Goal: Information Seeking & Learning: Check status

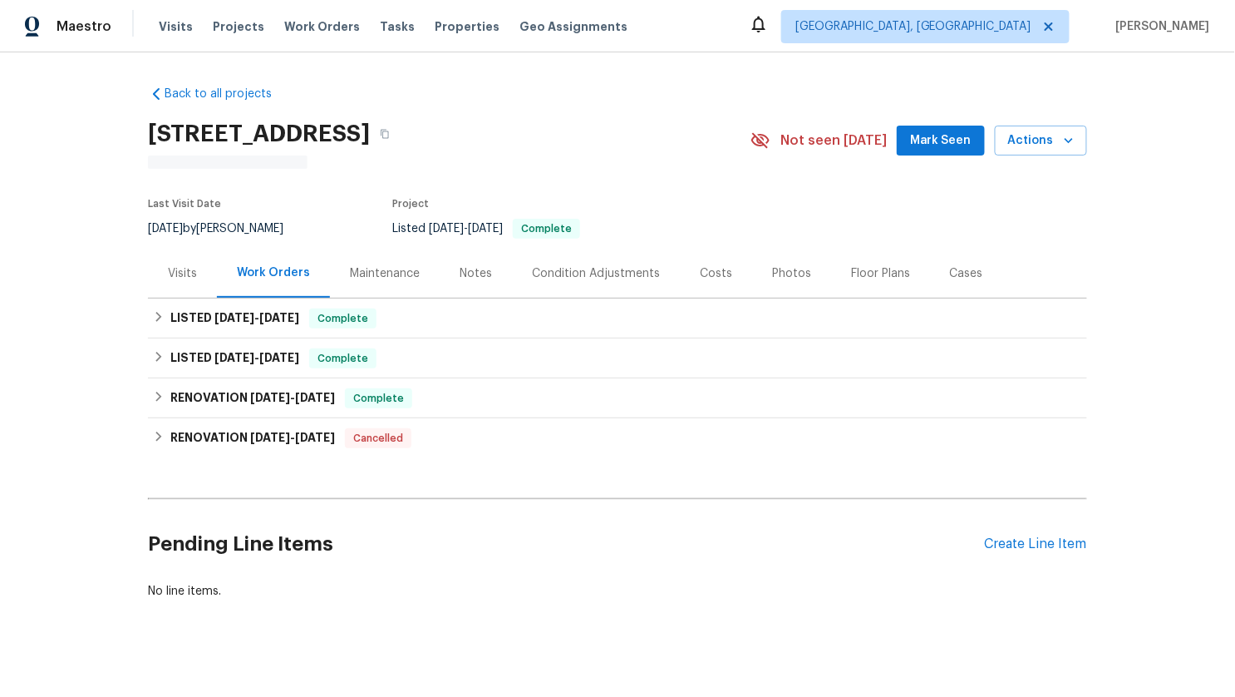
click at [170, 284] on div "Visits" at bounding box center [182, 273] width 69 height 49
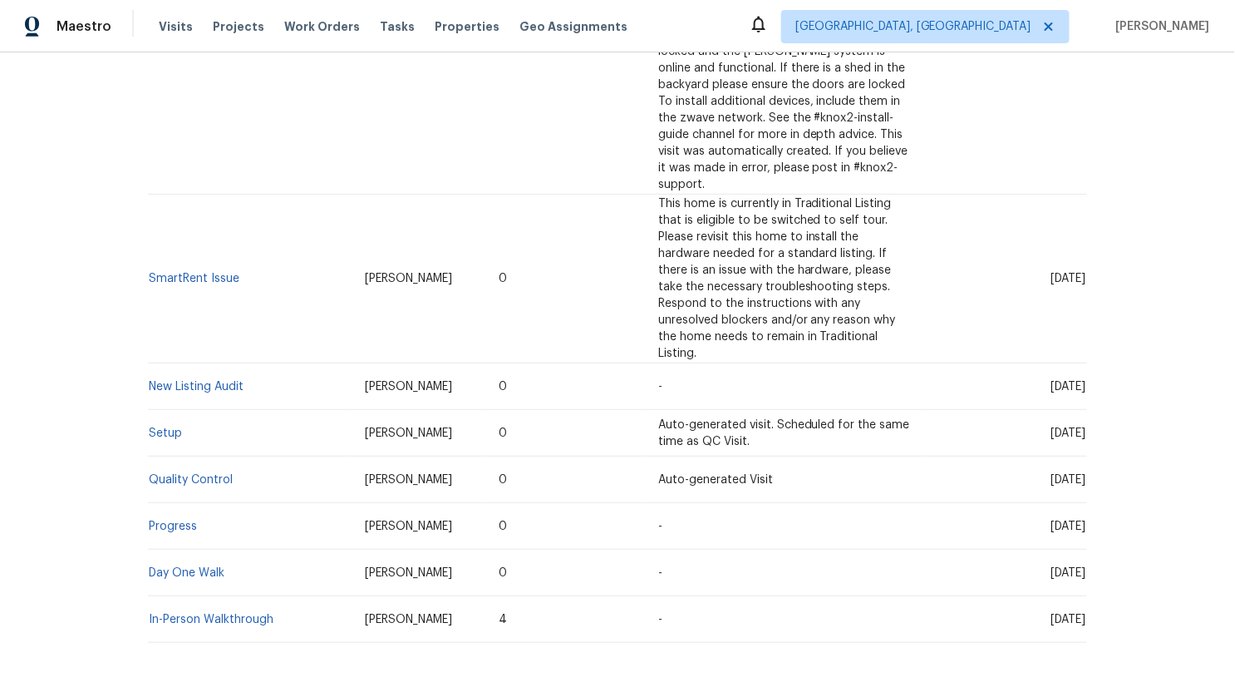
scroll to position [700, 0]
click at [177, 565] on link "Day One Walk" at bounding box center [187, 571] width 76 height 12
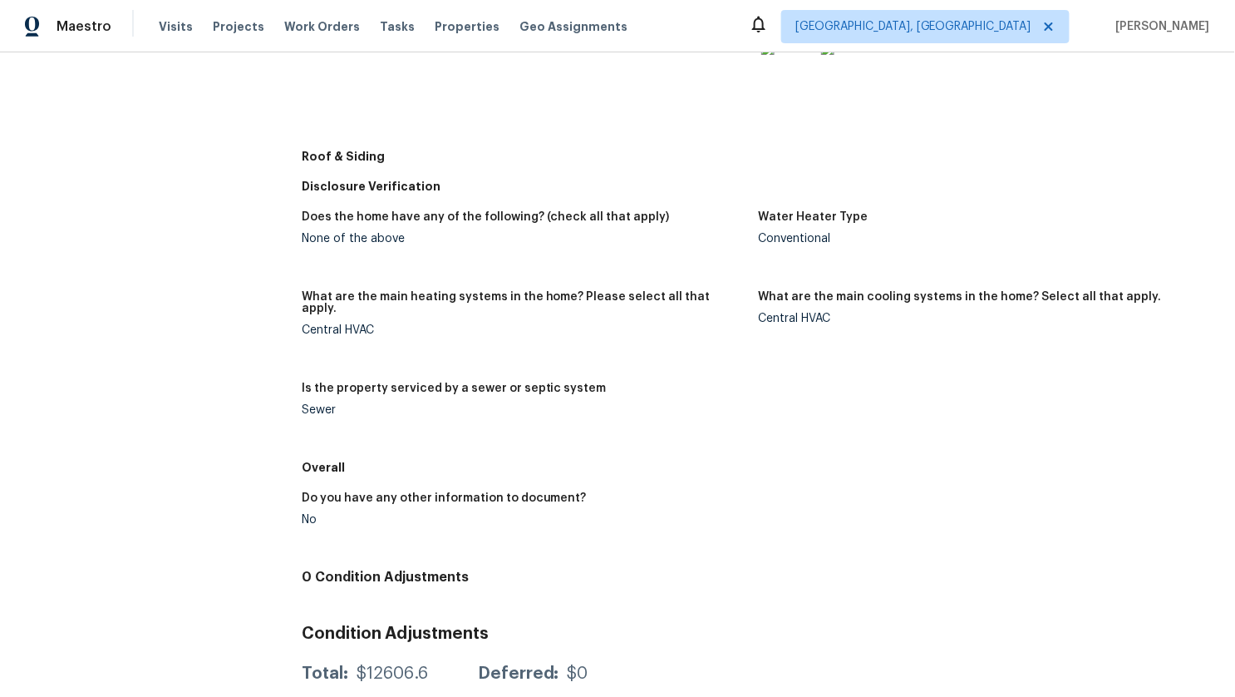
scroll to position [842, 0]
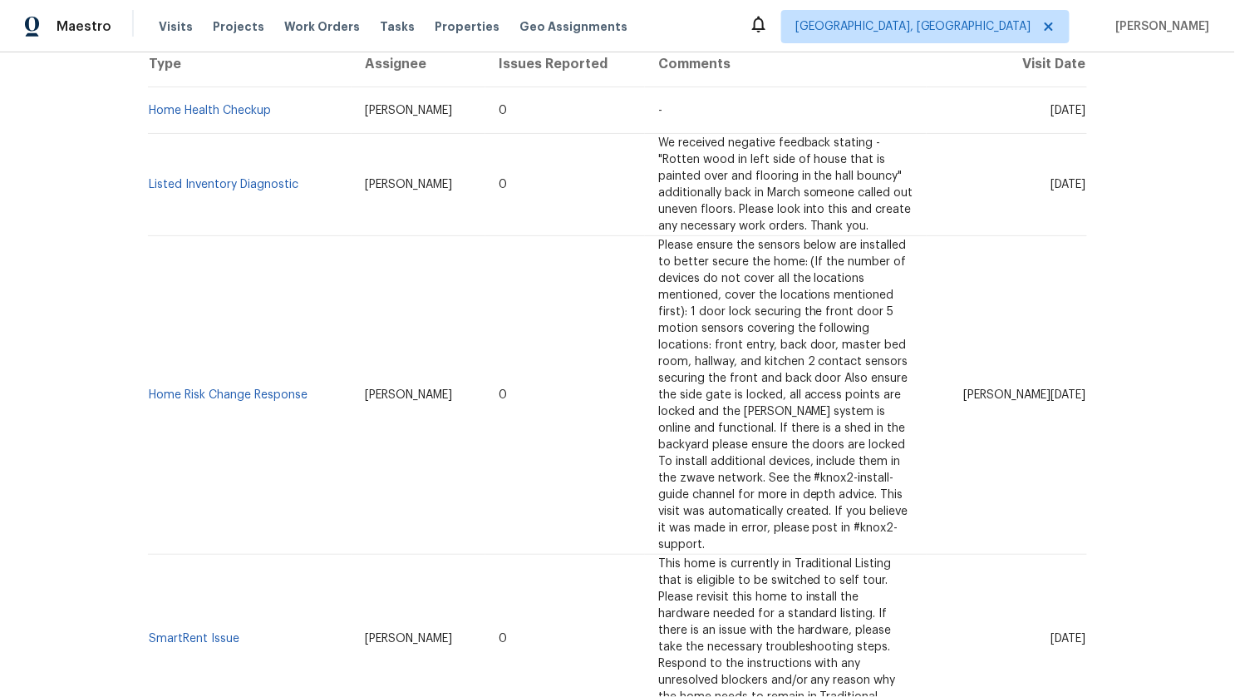
scroll to position [722, 0]
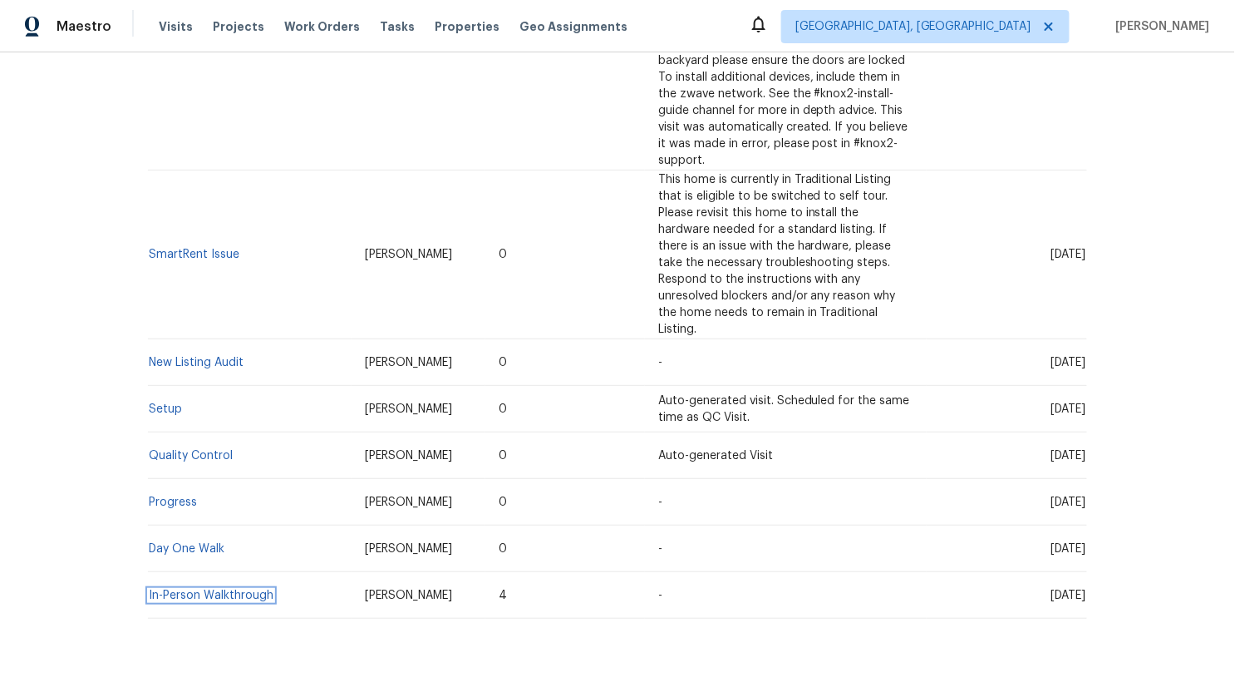
click at [180, 589] on link "In-Person Walkthrough" at bounding box center [211, 595] width 125 height 12
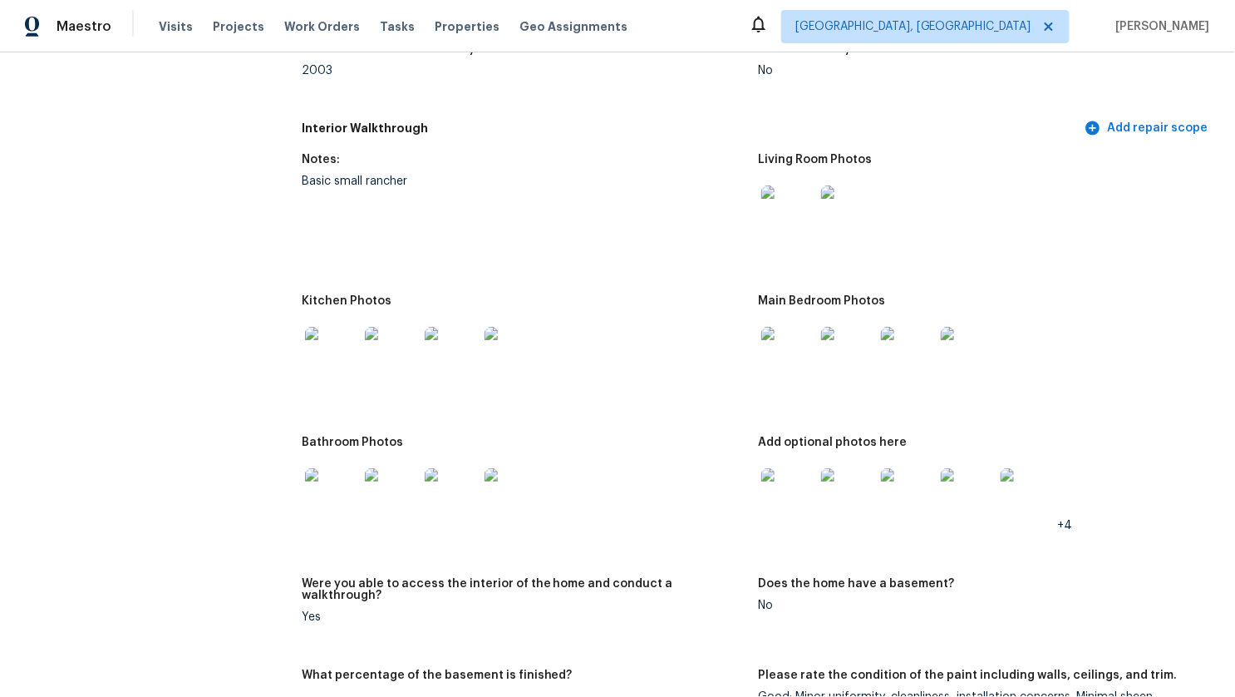
scroll to position [1755, 0]
click at [328, 490] on img at bounding box center [331, 493] width 53 height 53
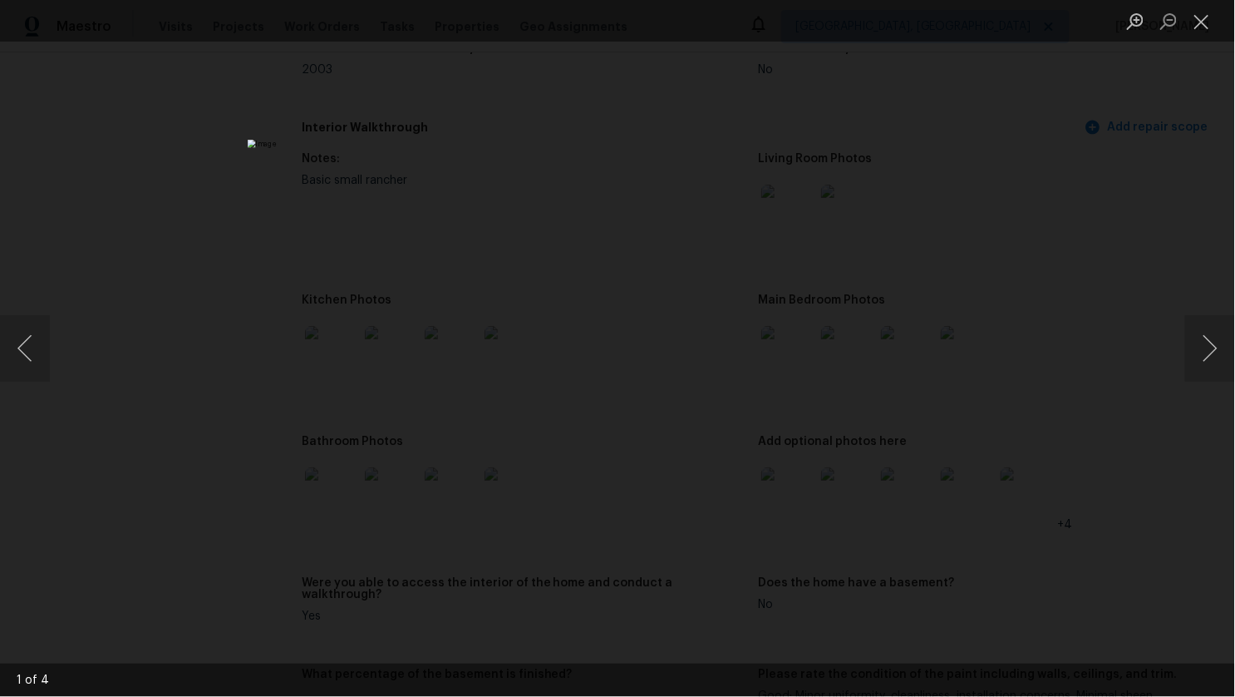
click at [255, 505] on div "Lightbox" at bounding box center [617, 348] width 1235 height 697
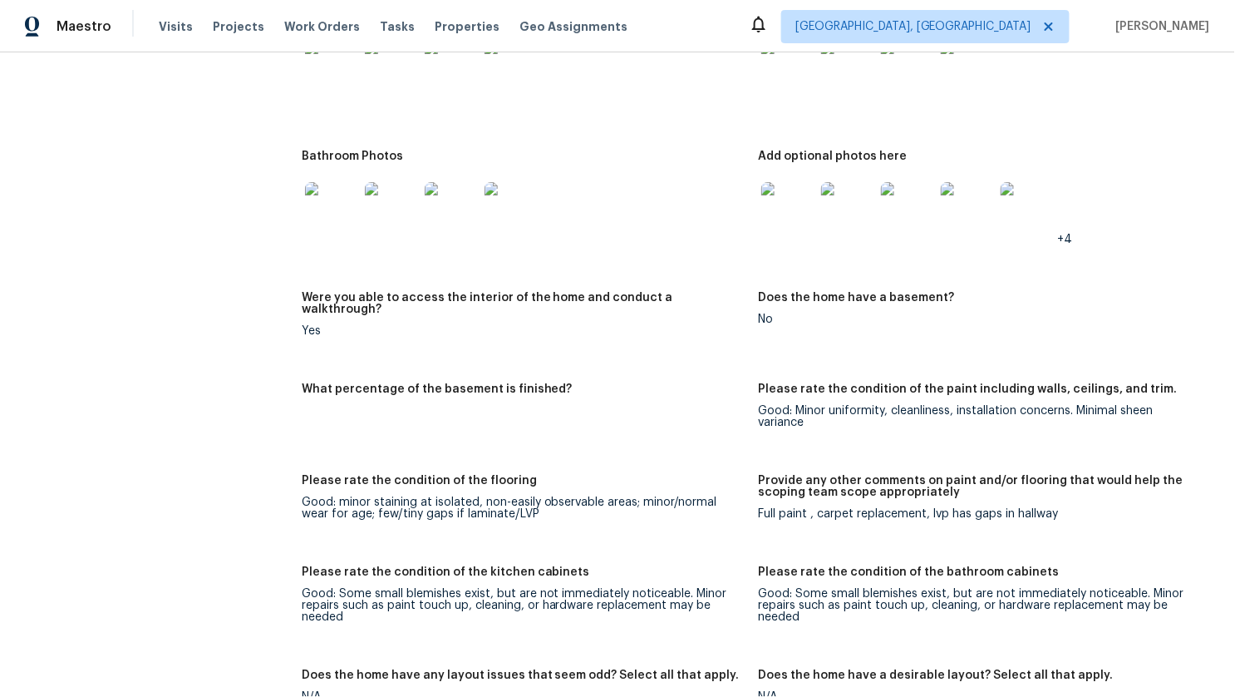
scroll to position [2040, 0]
click at [1041, 193] on img at bounding box center [1027, 209] width 53 height 53
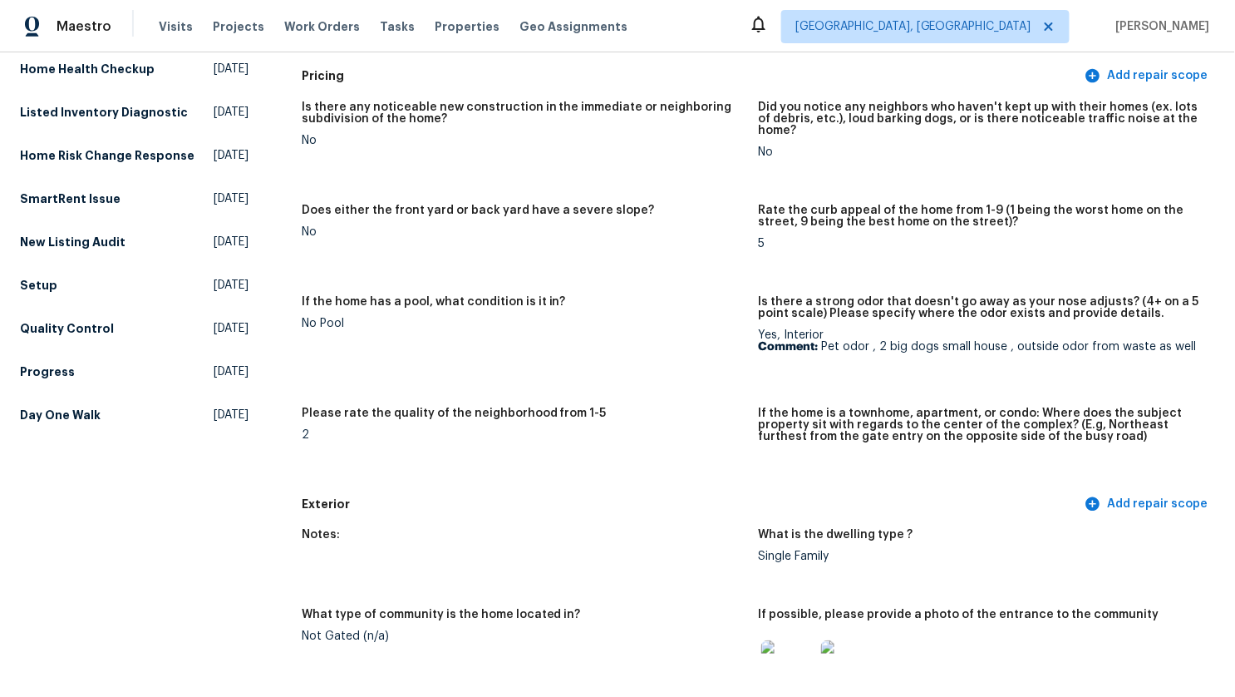
scroll to position [0, 0]
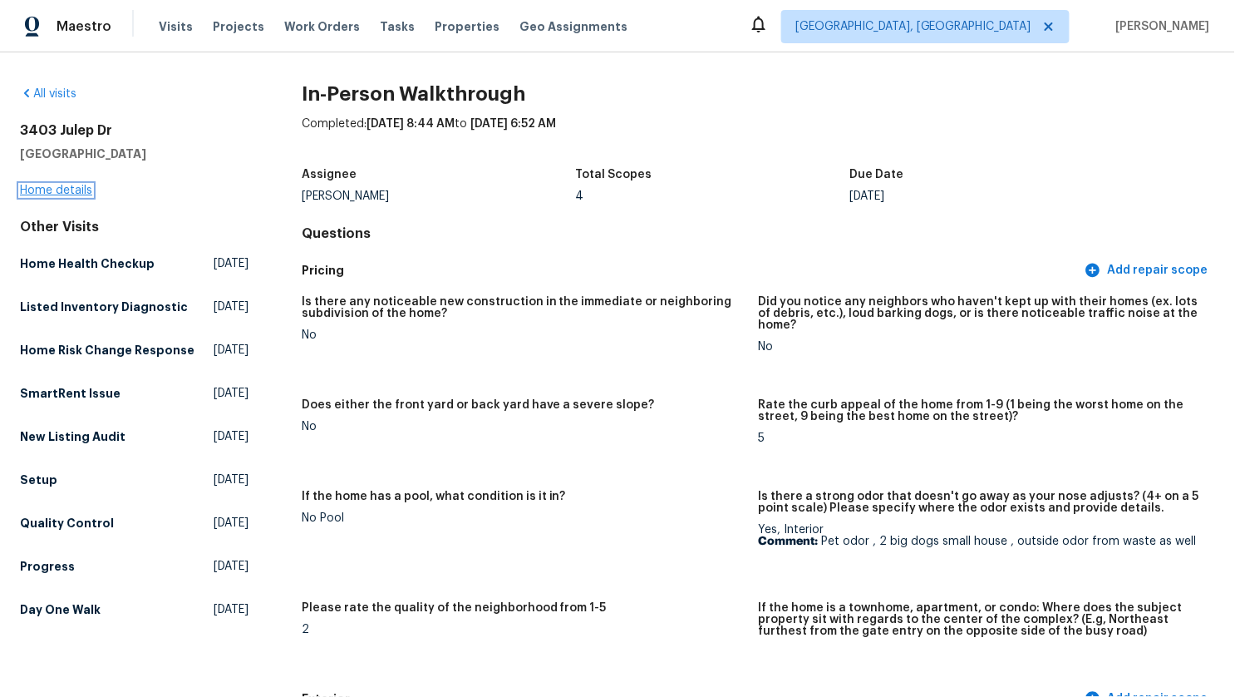
click at [50, 188] on link "Home details" at bounding box center [56, 191] width 72 height 12
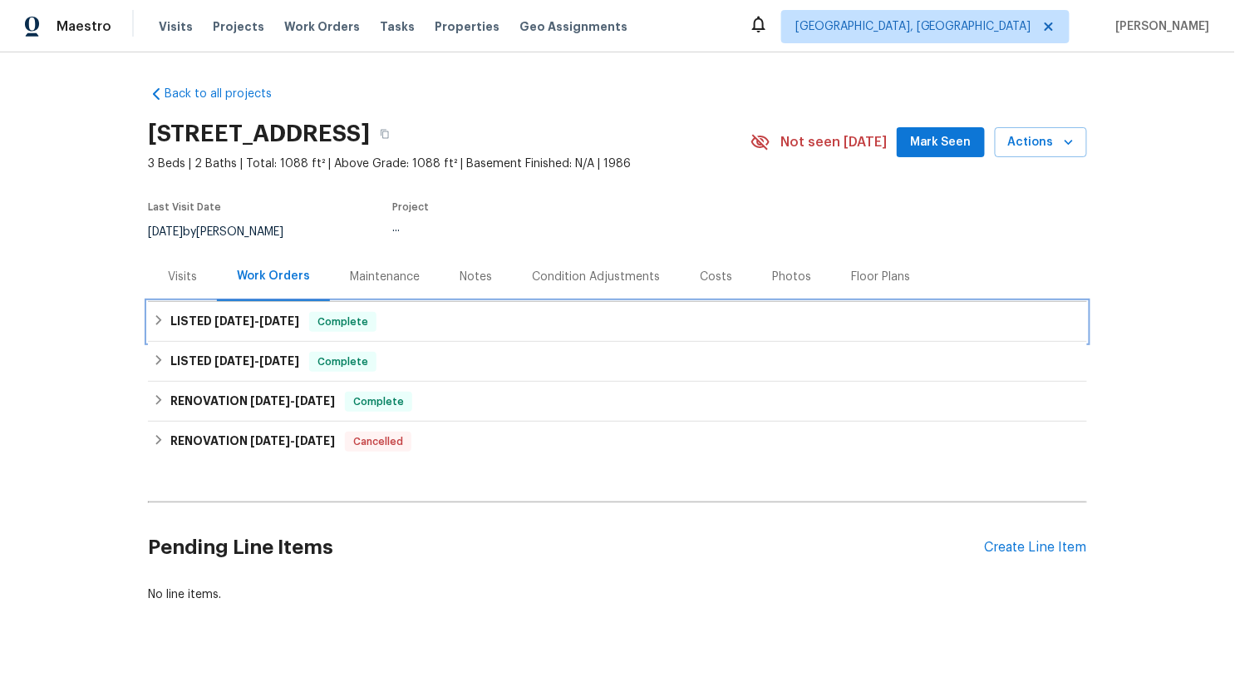
click at [227, 319] on span "[DATE]" at bounding box center [234, 321] width 40 height 12
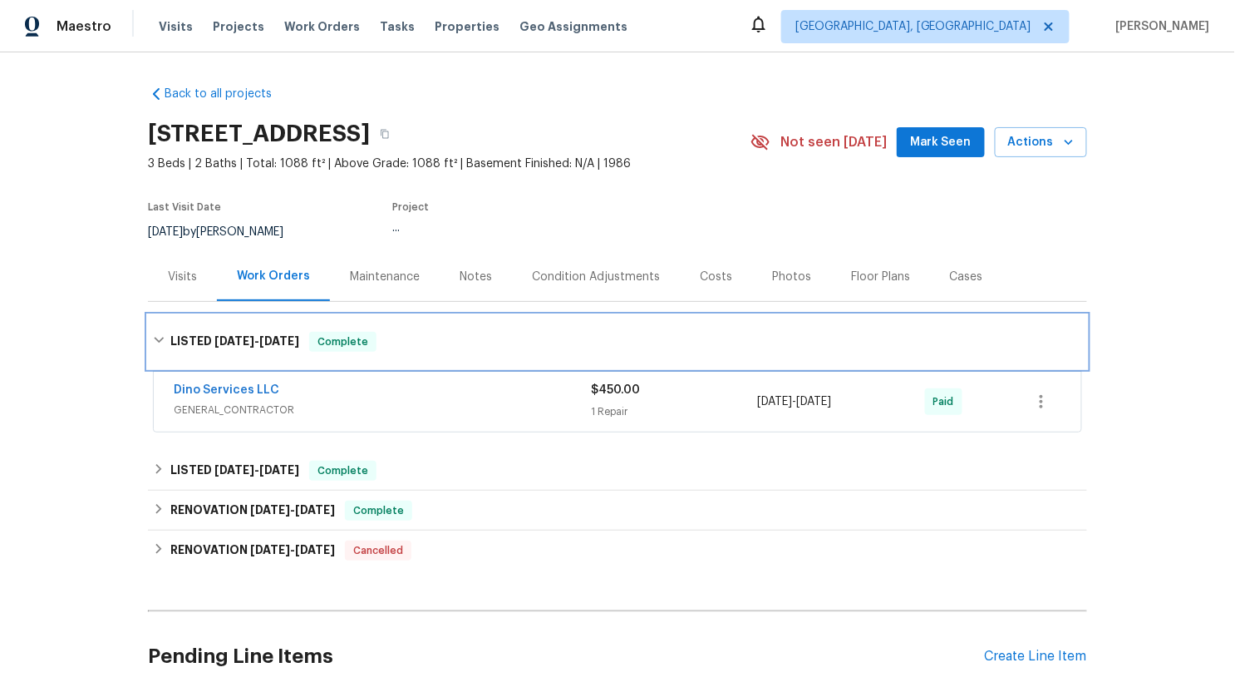
scroll to position [126, 0]
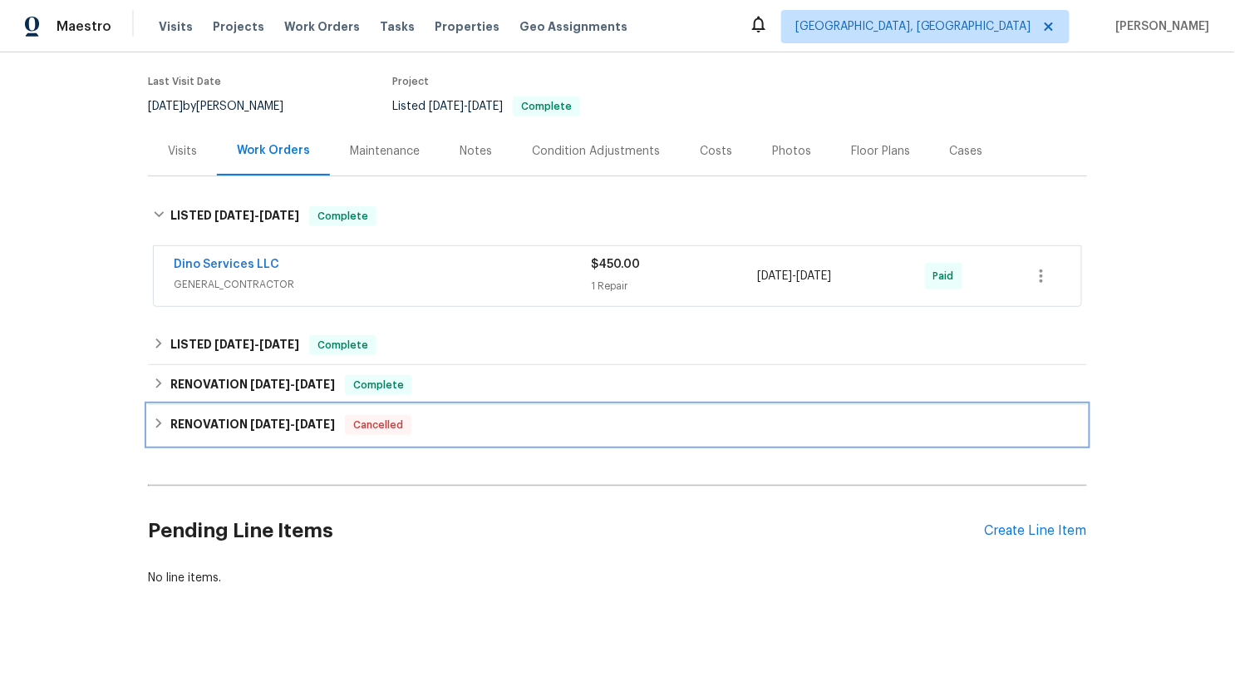
click at [169, 421] on div "RENOVATION [DATE] - [DATE] Cancelled" at bounding box center [617, 425] width 929 height 20
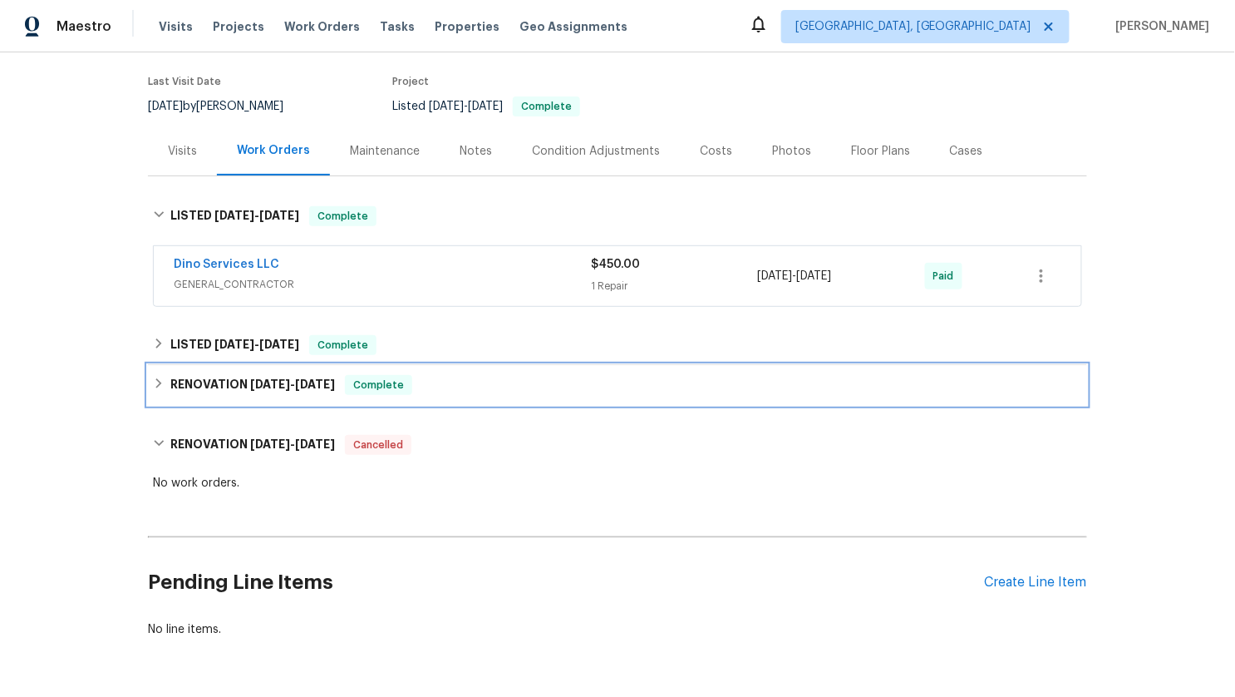
click at [158, 366] on div "RENOVATION [DATE] - [DATE] Complete" at bounding box center [617, 385] width 939 height 40
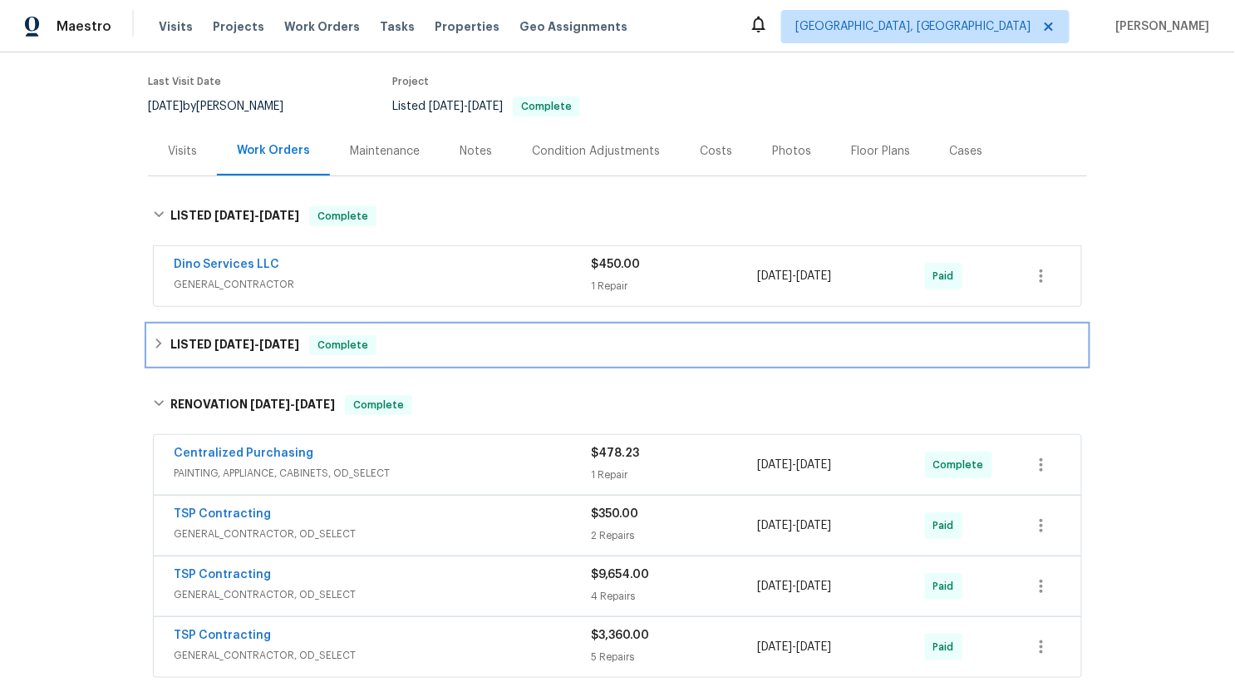
click at [155, 354] on div "LISTED [DATE] - [DATE] Complete" at bounding box center [617, 345] width 939 height 40
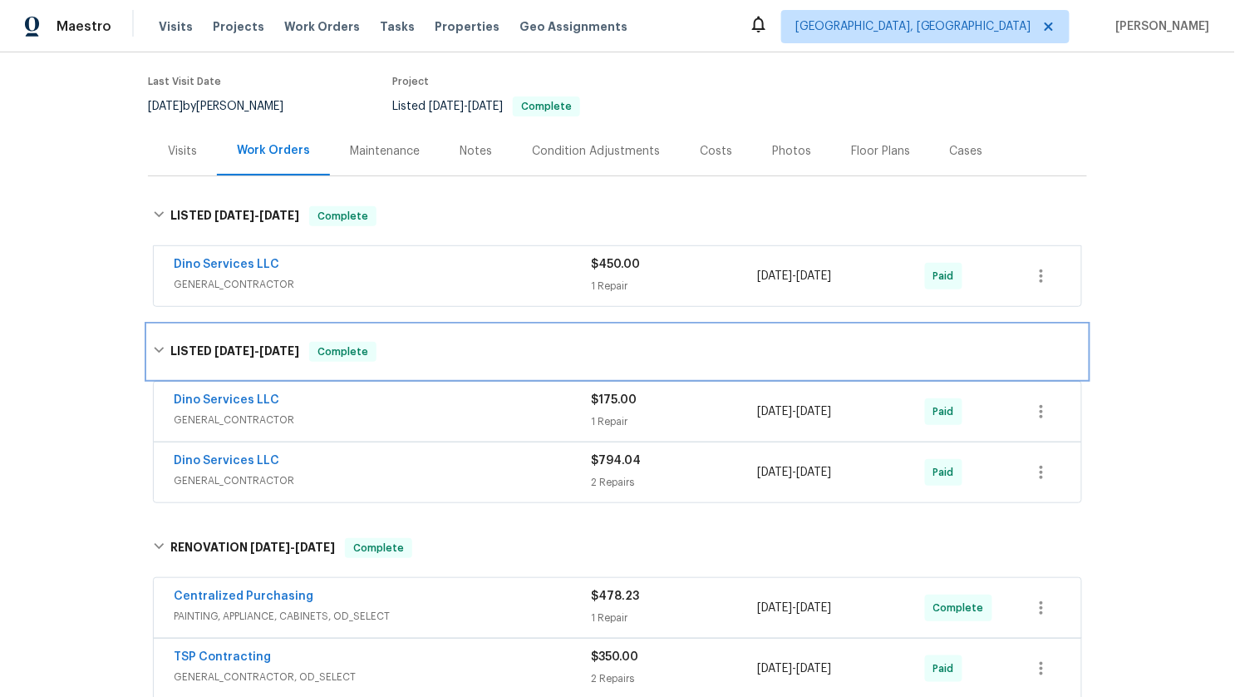
scroll to position [593, 0]
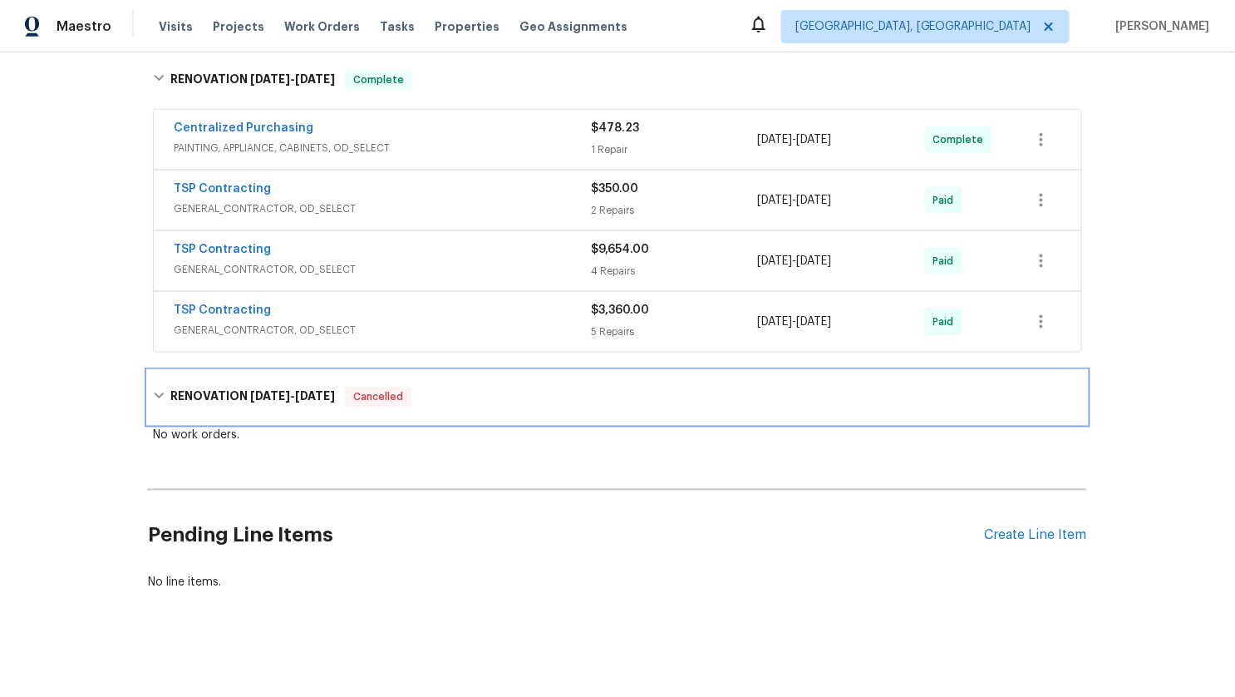
click at [157, 391] on icon at bounding box center [159, 396] width 12 height 12
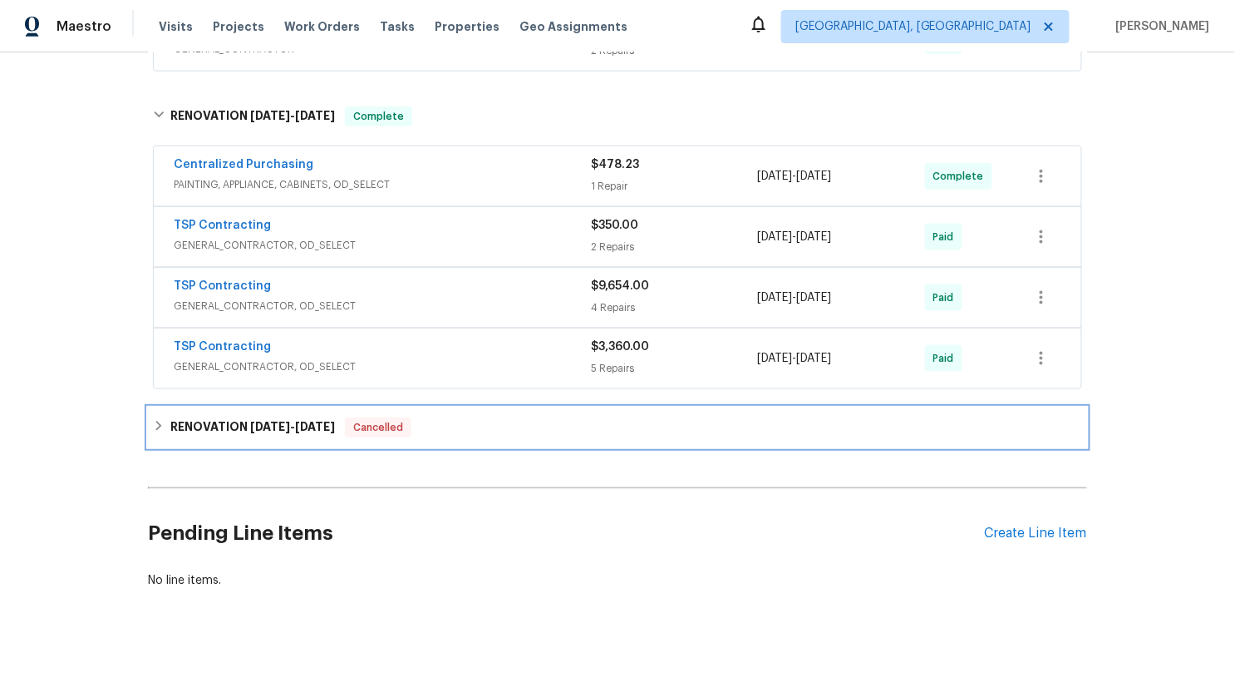
scroll to position [555, 0]
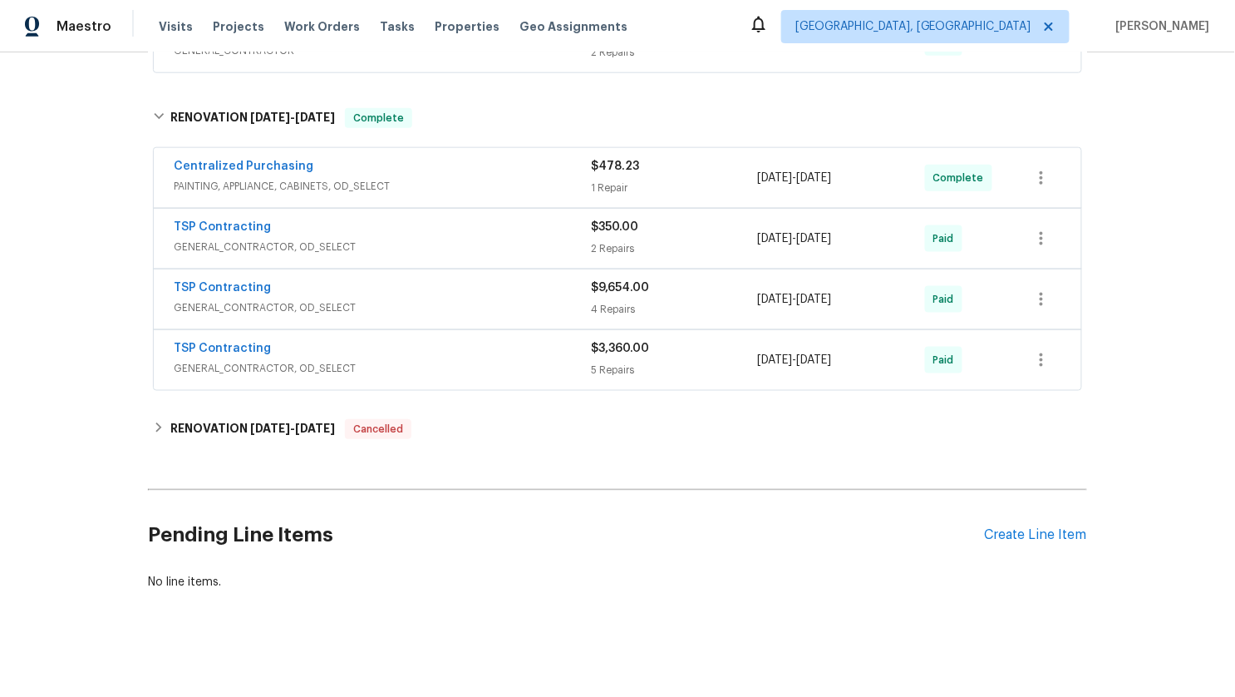
click at [393, 342] on div "TSP Contracting" at bounding box center [382, 350] width 417 height 20
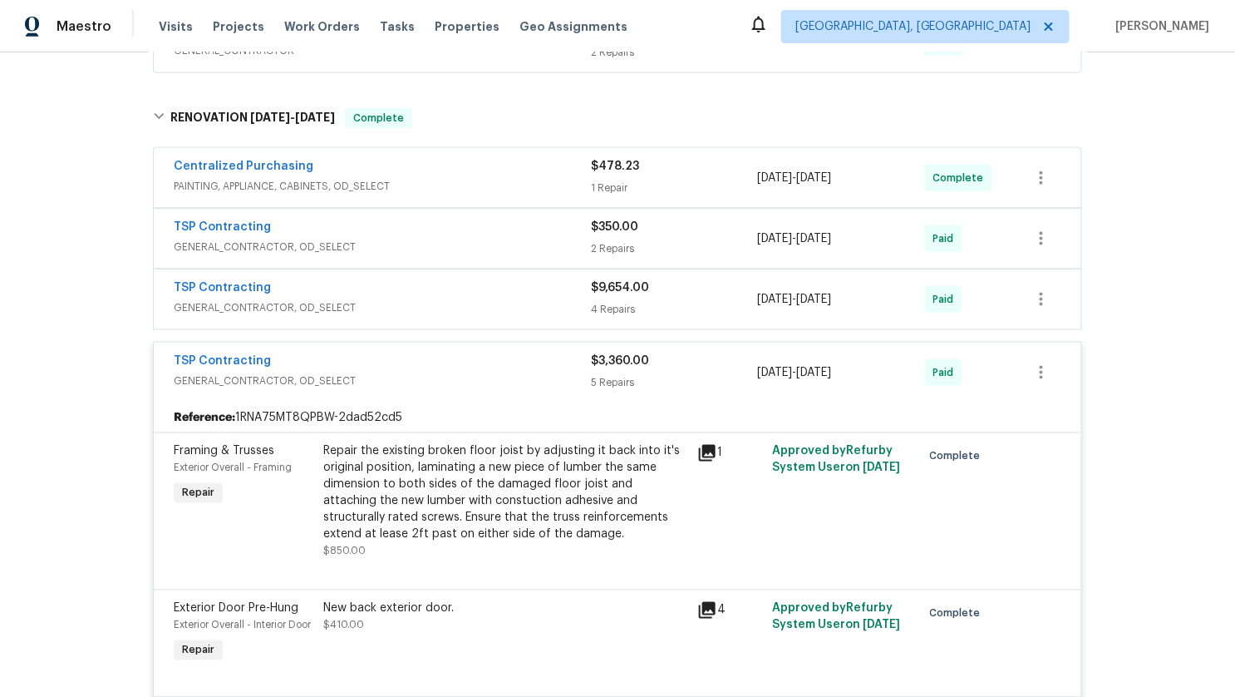
scroll to position [551, 0]
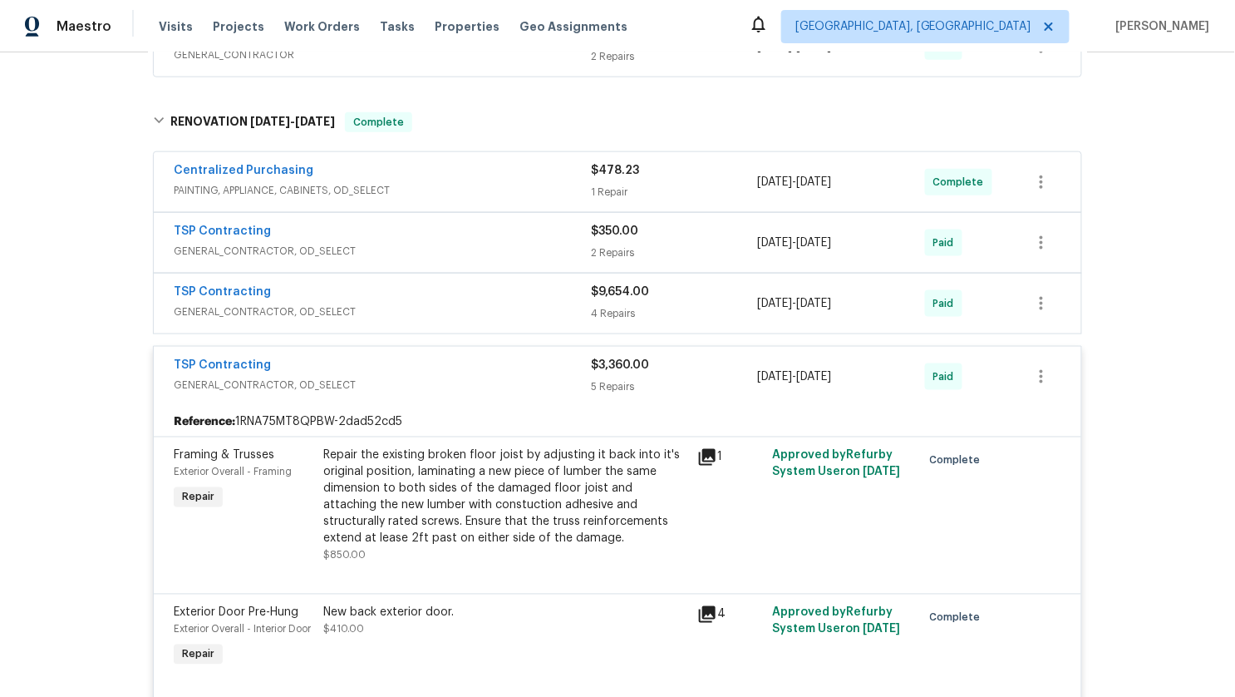
click at [380, 293] on div "TSP Contracting" at bounding box center [382, 293] width 417 height 20
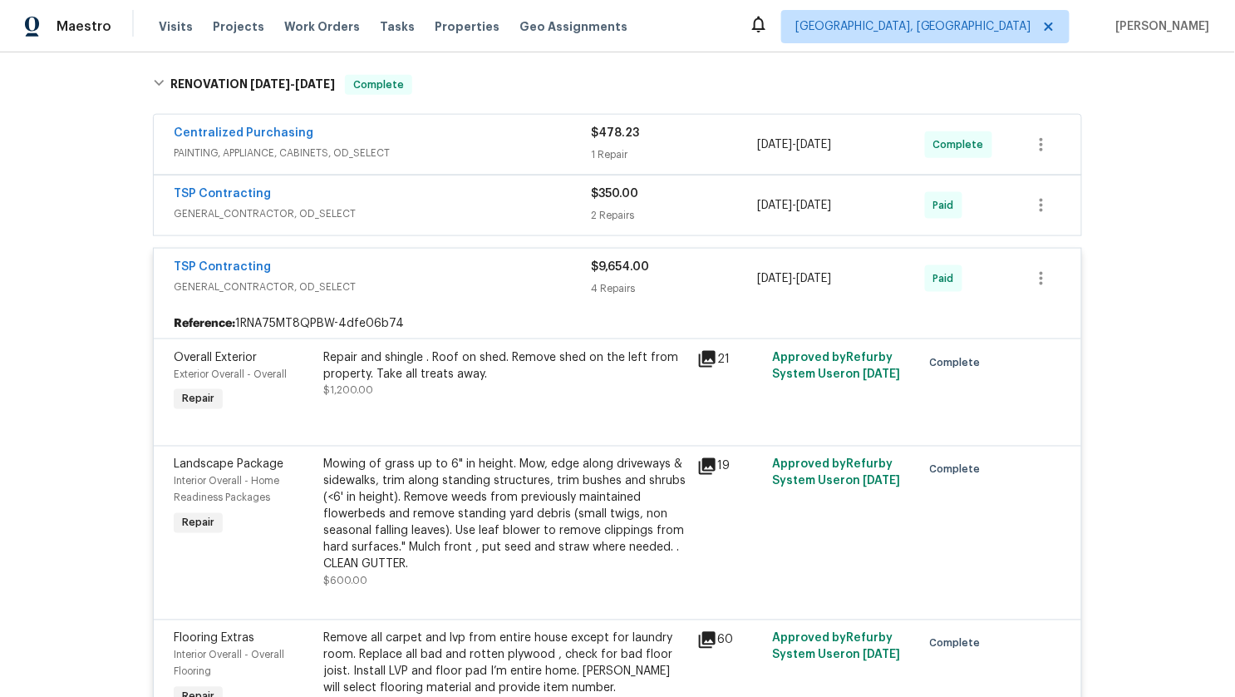
scroll to position [589, 0]
click at [370, 264] on div "TSP Contracting" at bounding box center [382, 268] width 417 height 20
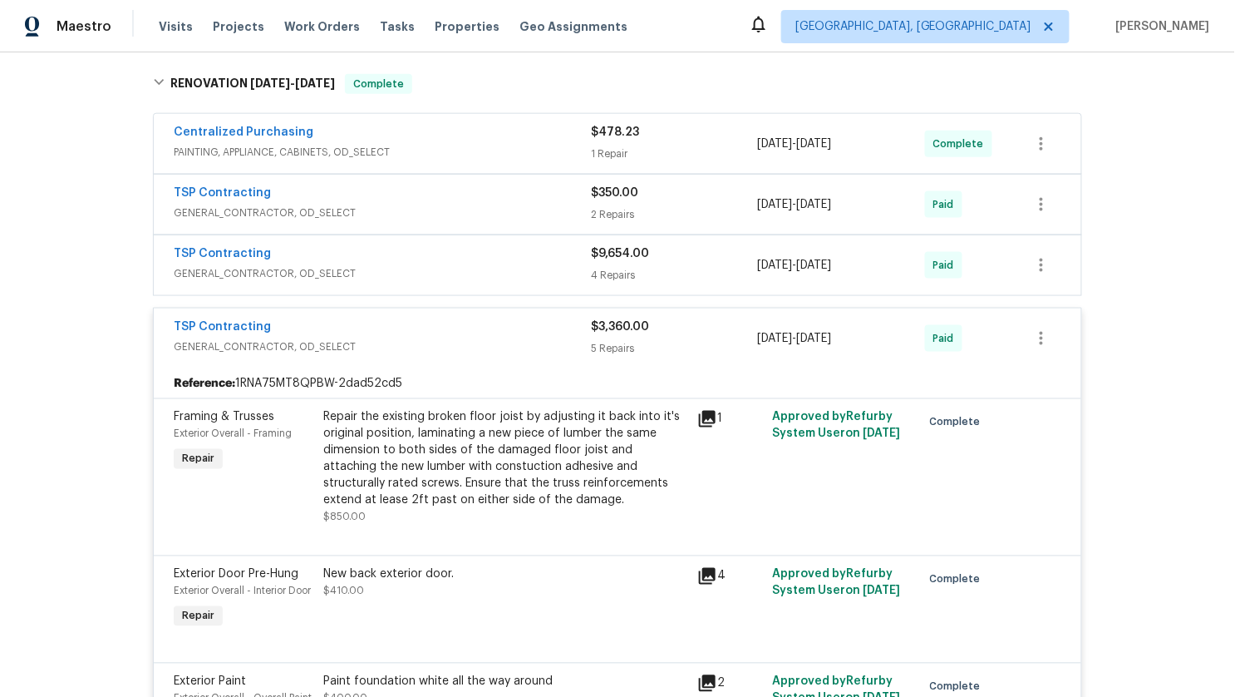
click at [360, 328] on div "TSP Contracting" at bounding box center [382, 328] width 417 height 20
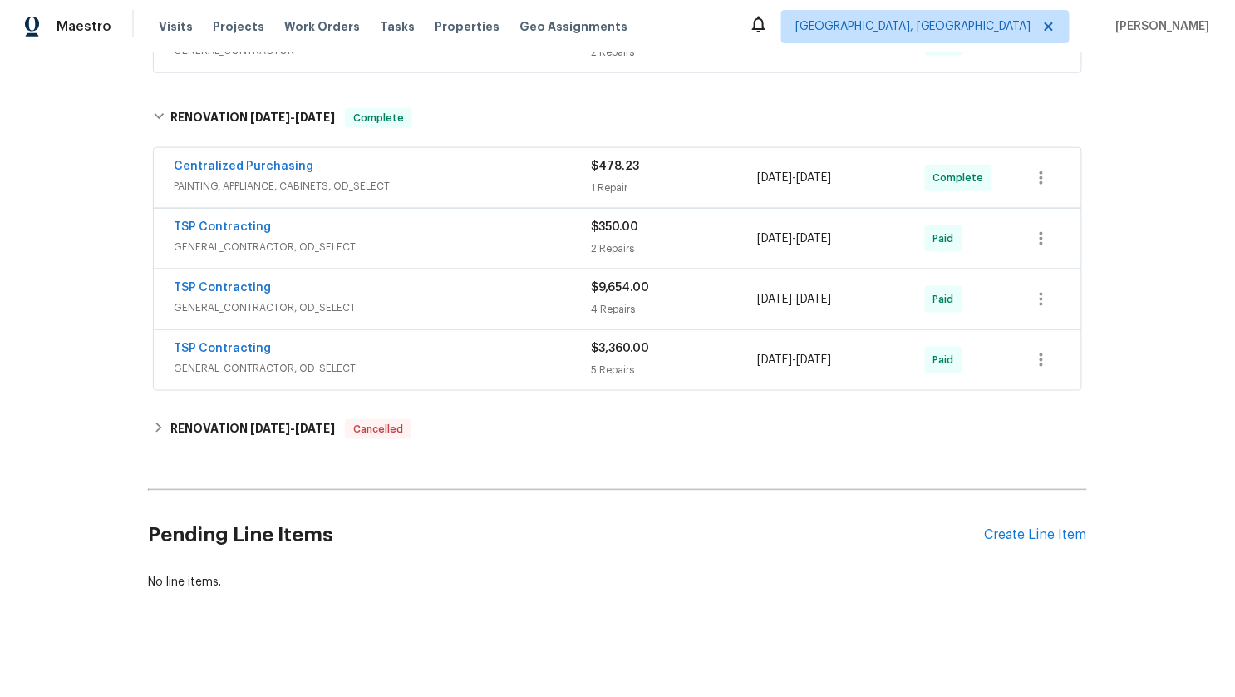
click at [351, 245] on span "GENERAL_CONTRACTOR, OD_SELECT" at bounding box center [382, 247] width 417 height 17
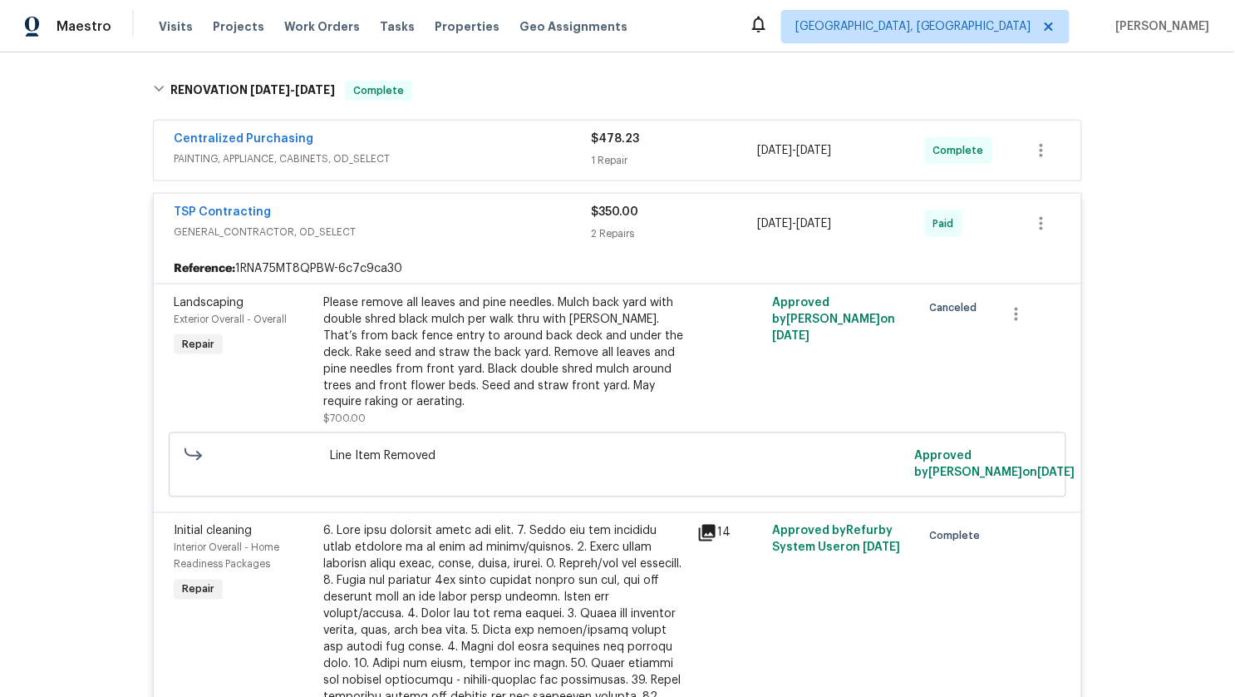
click at [346, 224] on span "GENERAL_CONTRACTOR, OD_SELECT" at bounding box center [382, 232] width 417 height 17
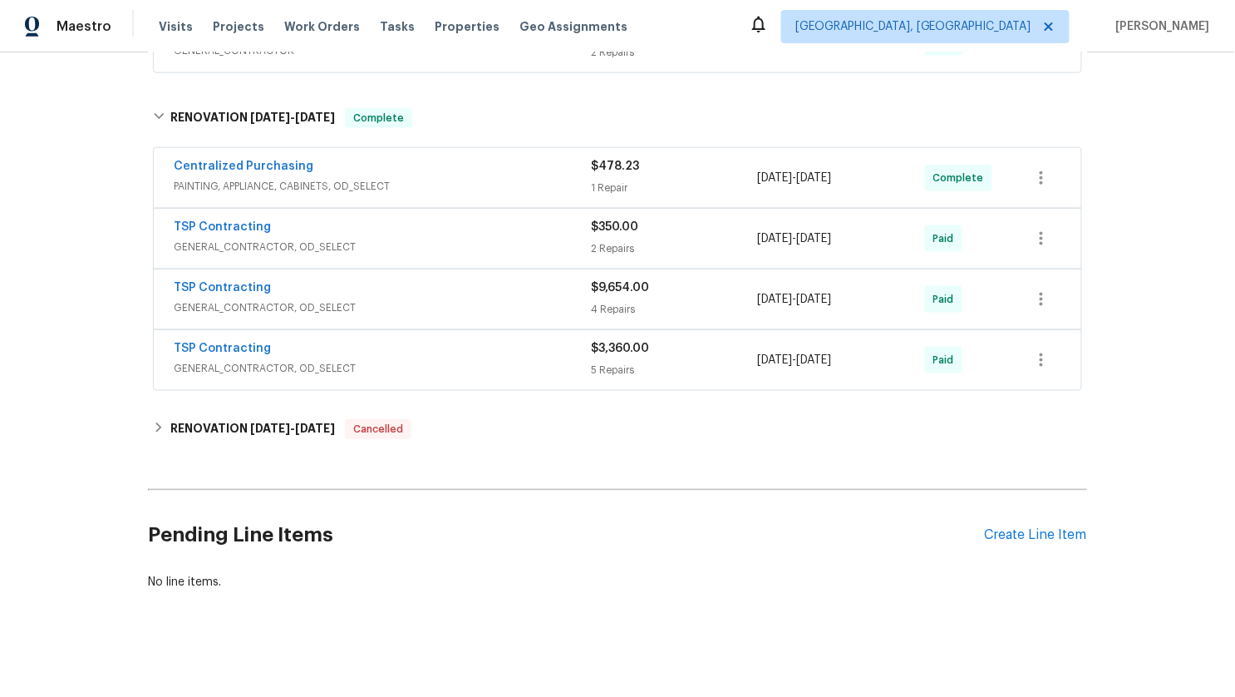
click at [440, 180] on span "PAINTING, APPLIANCE, CABINETS, OD_SELECT" at bounding box center [382, 186] width 417 height 17
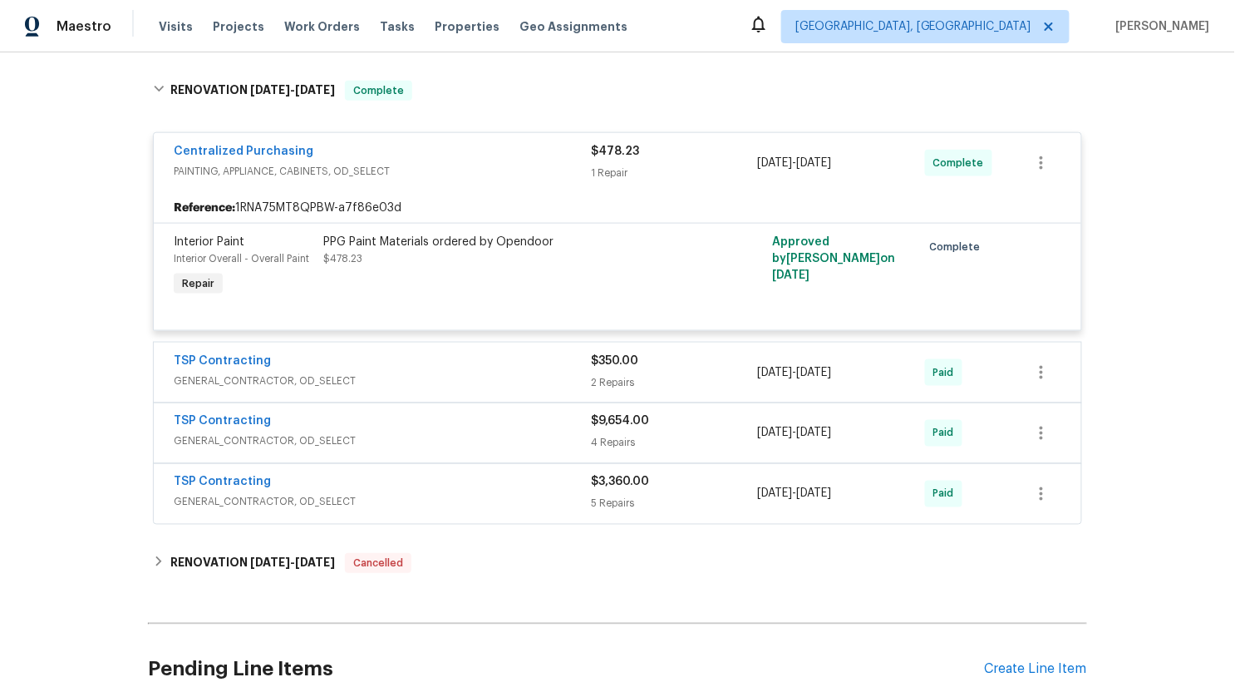
click at [440, 180] on div "Centralized Purchasing PAINTING, APPLIANCE, CABINETS, OD_SELECT $478.23 1 Repai…" at bounding box center [618, 163] width 928 height 60
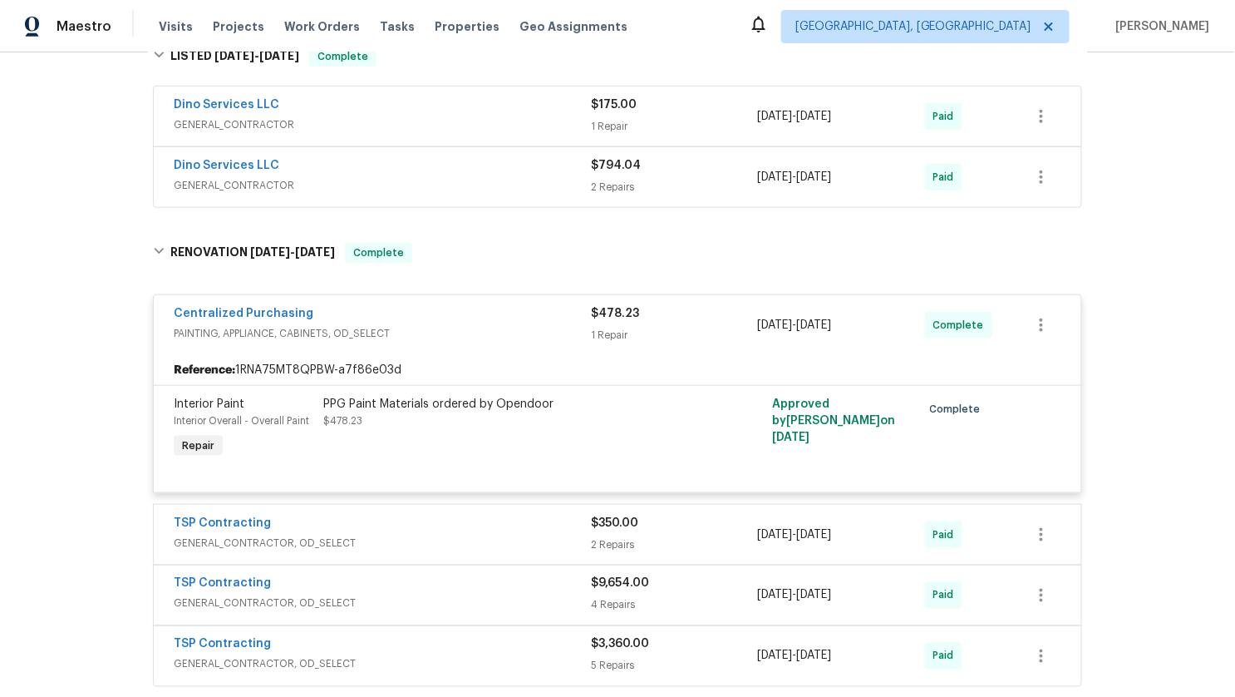
scroll to position [405, 0]
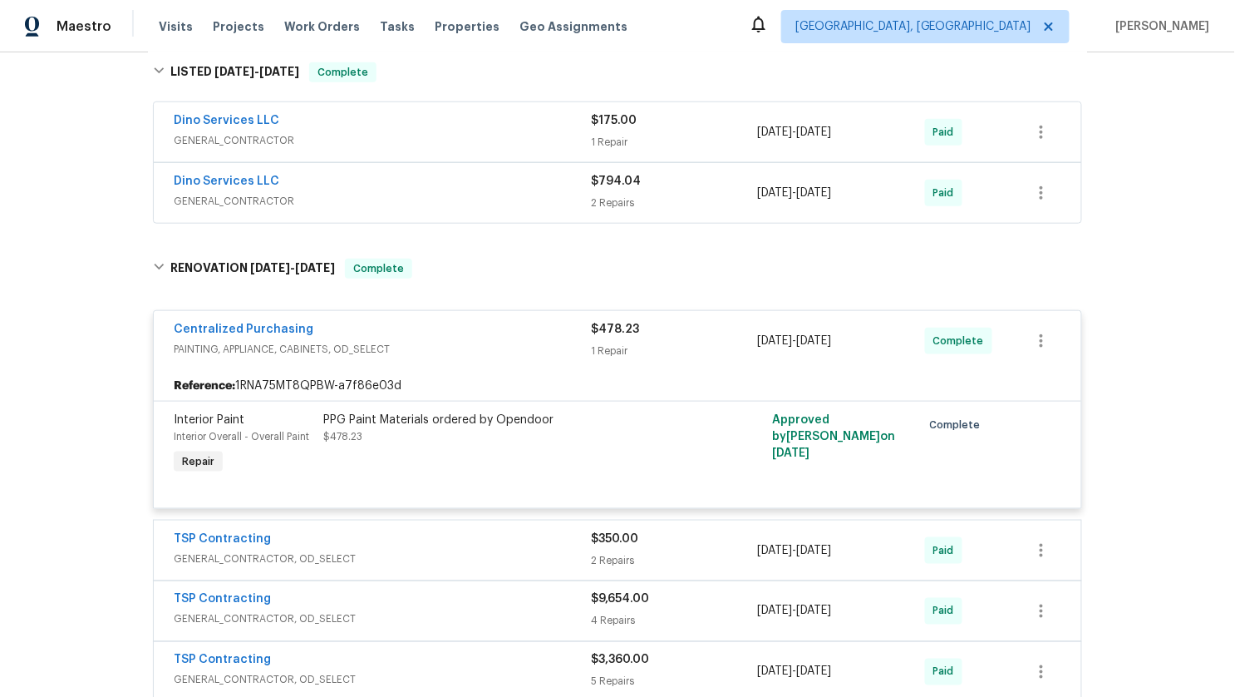
click at [399, 324] on div "Centralized Purchasing" at bounding box center [382, 331] width 417 height 20
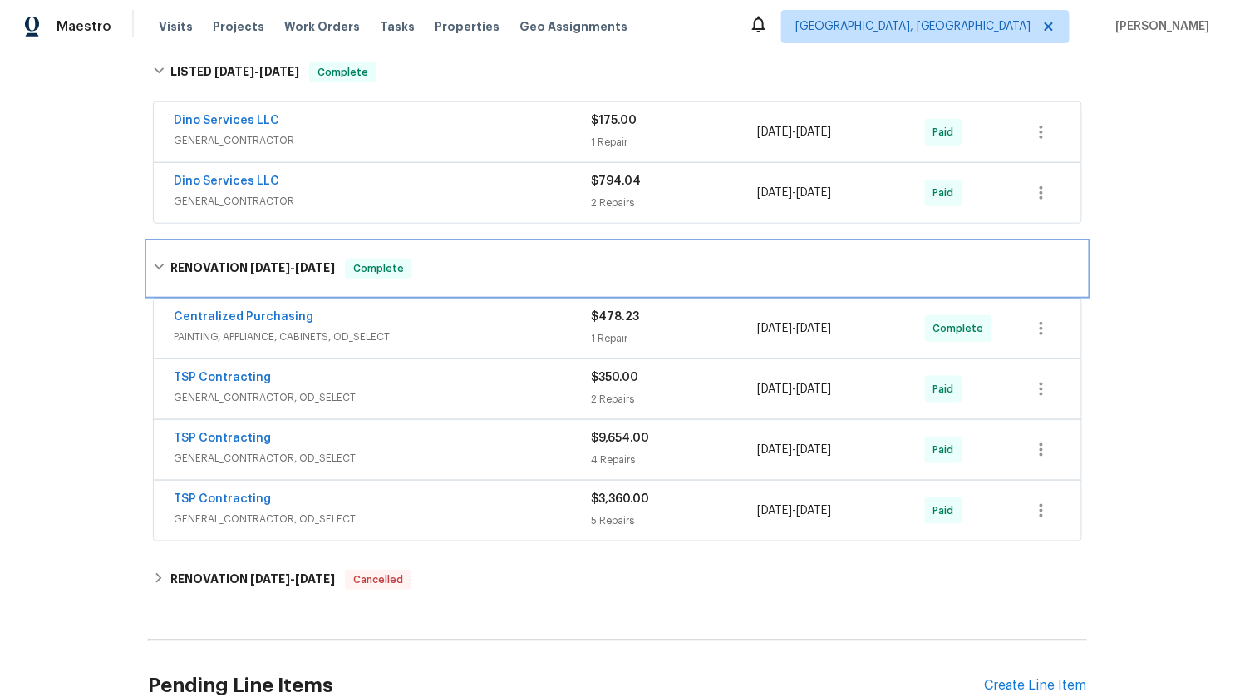
click at [237, 254] on div "RENOVATION [DATE] - [DATE] Complete" at bounding box center [617, 268] width 939 height 53
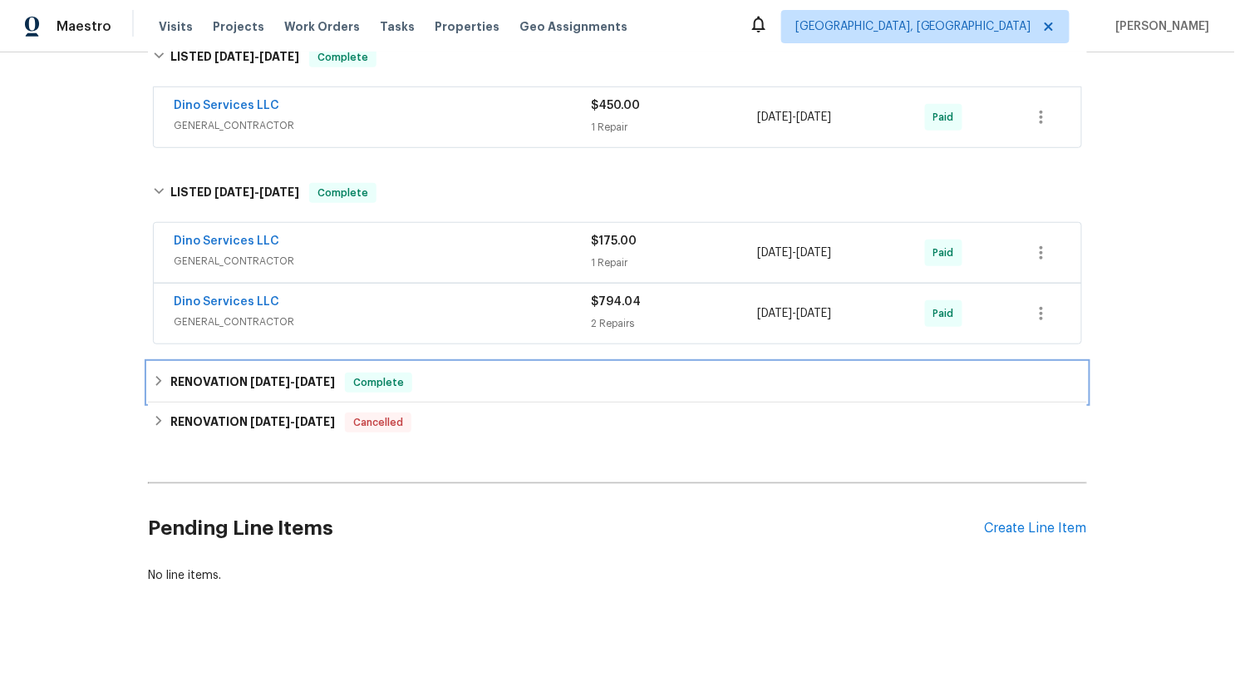
scroll to position [281, 0]
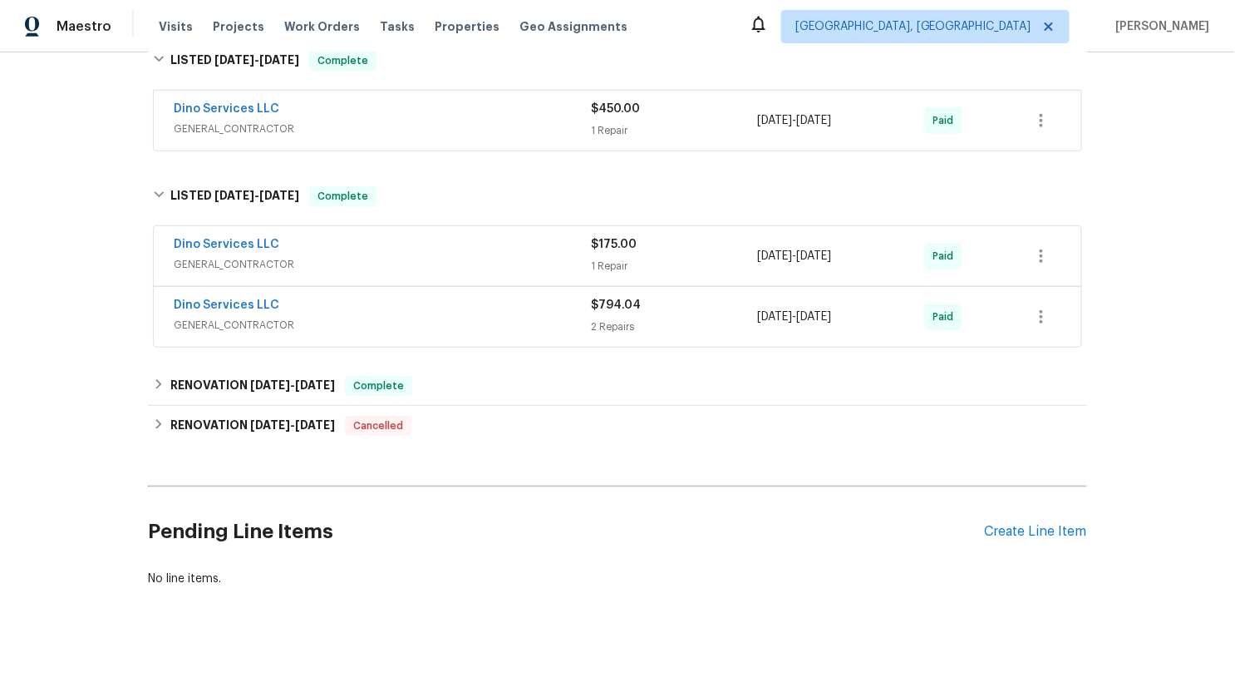
click at [407, 304] on div "Dino Services LLC" at bounding box center [382, 307] width 417 height 20
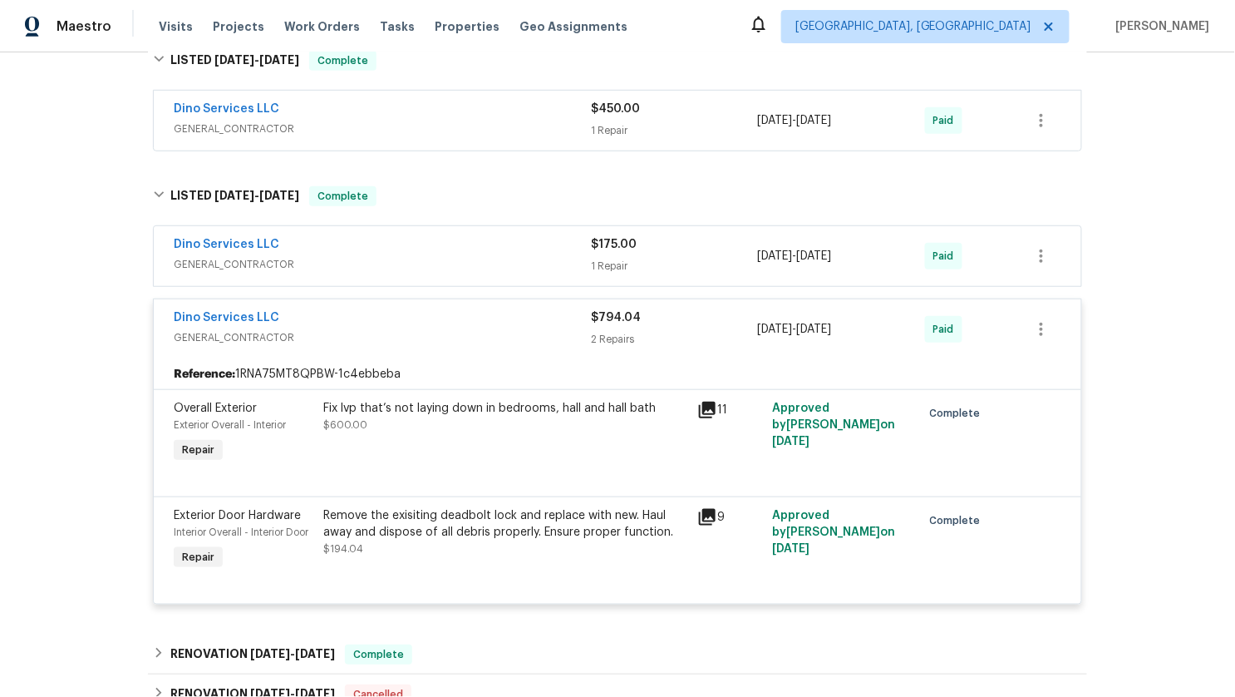
click at [379, 321] on div "Dino Services LLC" at bounding box center [382, 319] width 417 height 20
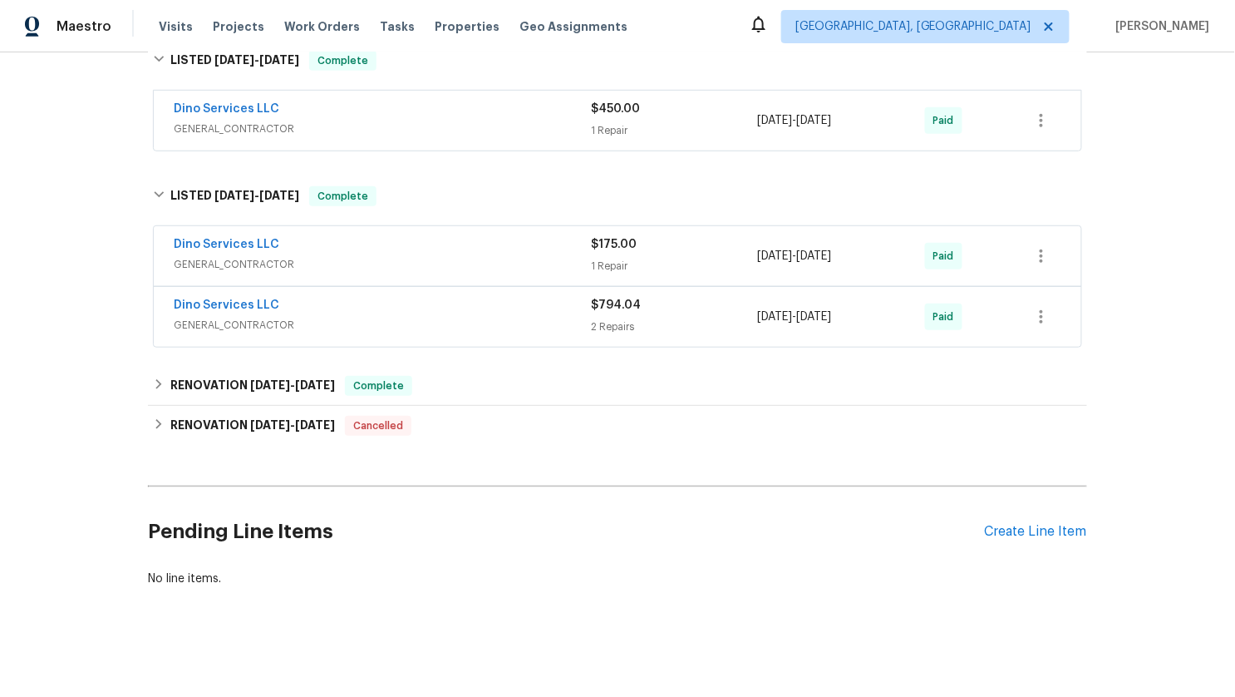
click at [366, 275] on div "Dino Services LLC GENERAL_CONTRACTOR $175.00 1 Repair [DATE] - [DATE] Paid" at bounding box center [618, 256] width 928 height 60
click at [348, 249] on div "Dino Services LLC" at bounding box center [382, 246] width 417 height 20
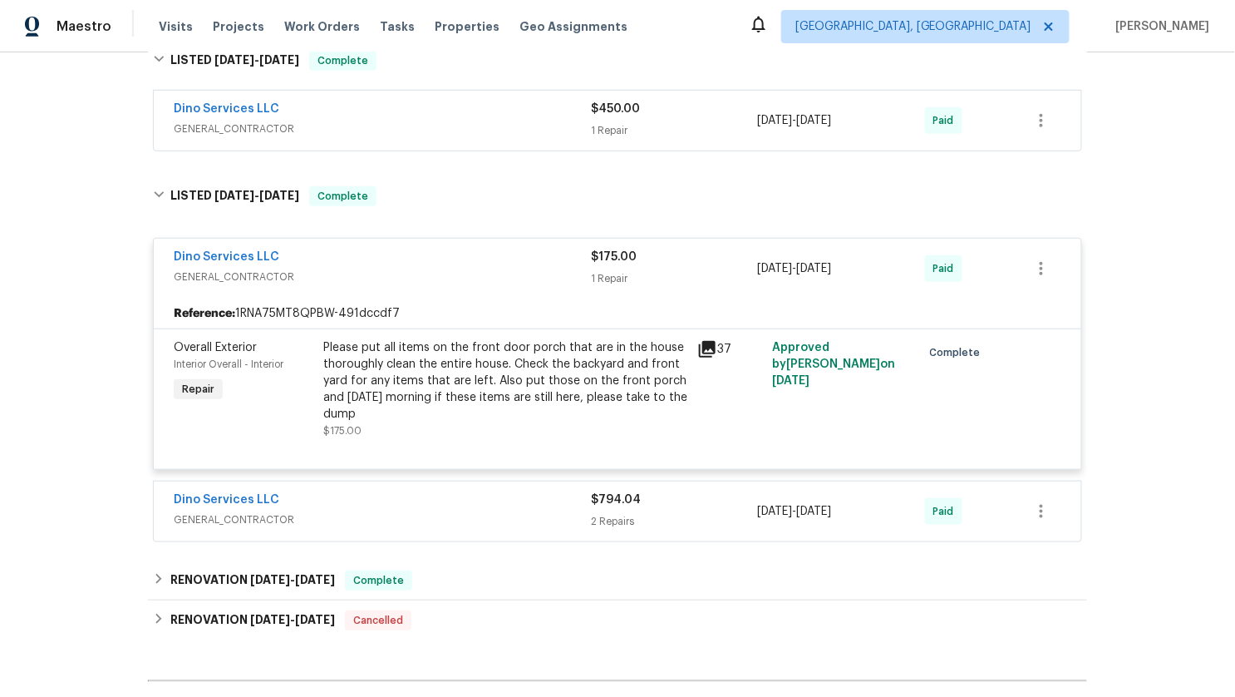
click at [348, 260] on div "Dino Services LLC" at bounding box center [382, 259] width 417 height 20
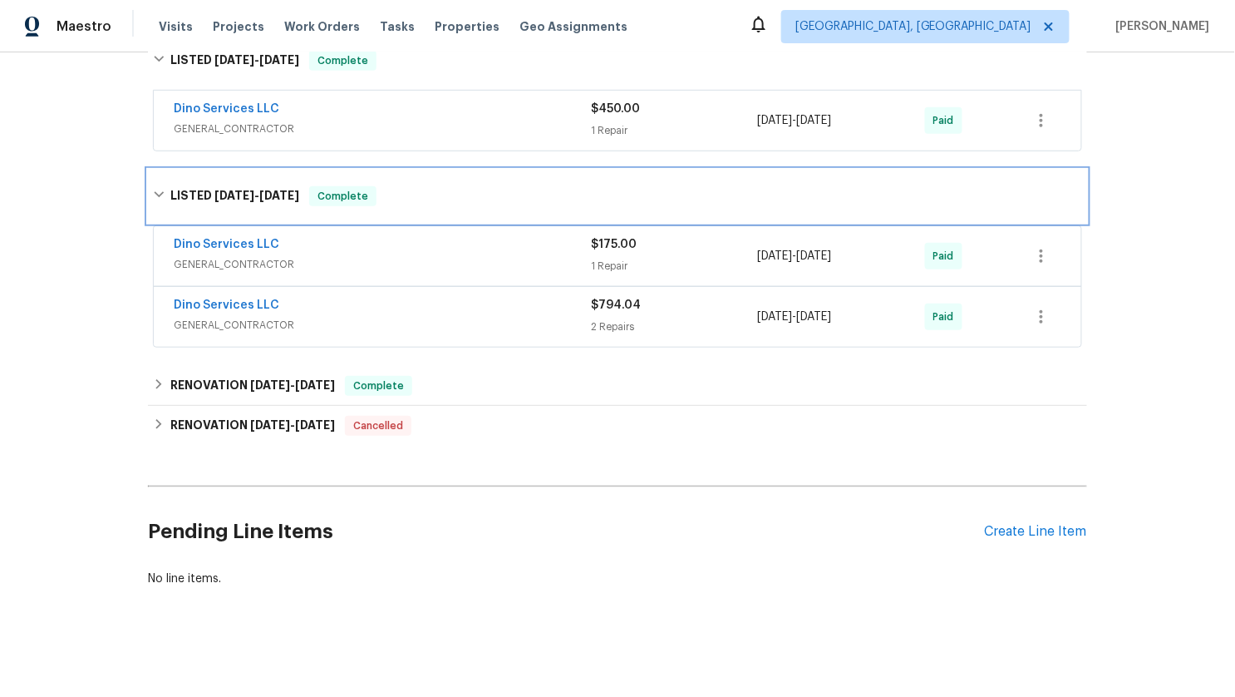
click at [297, 180] on div "LISTED [DATE] - [DATE] Complete" at bounding box center [617, 196] width 939 height 53
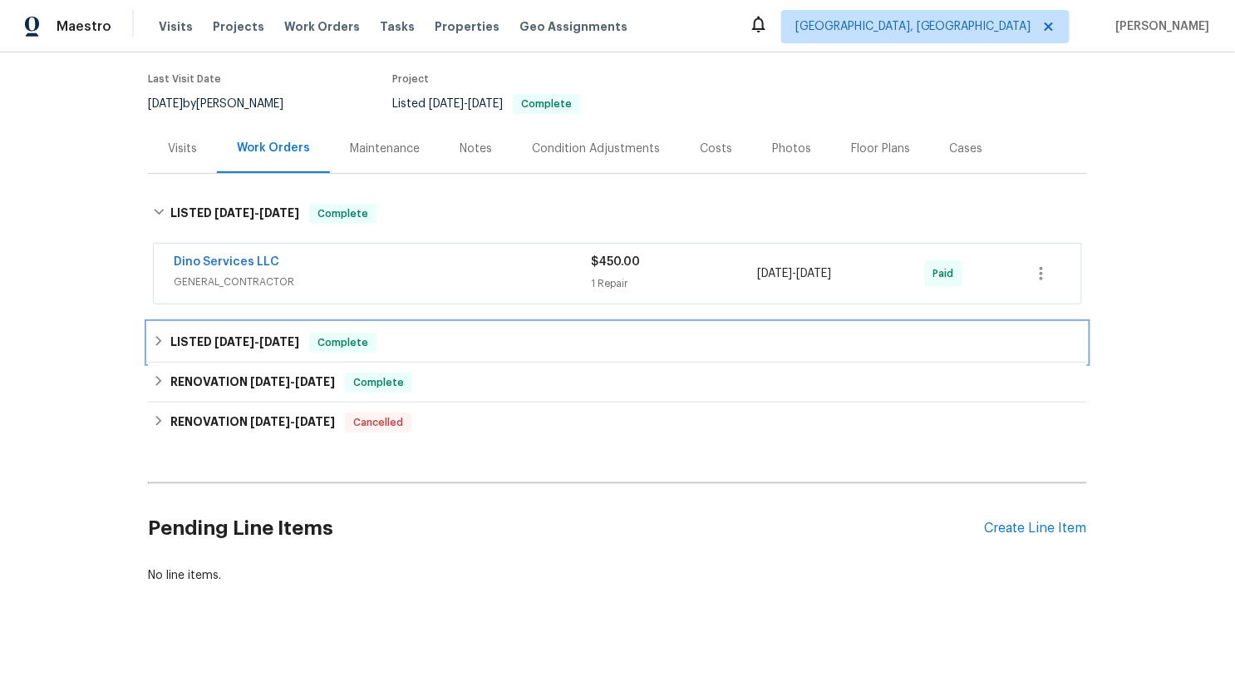
scroll to position [126, 0]
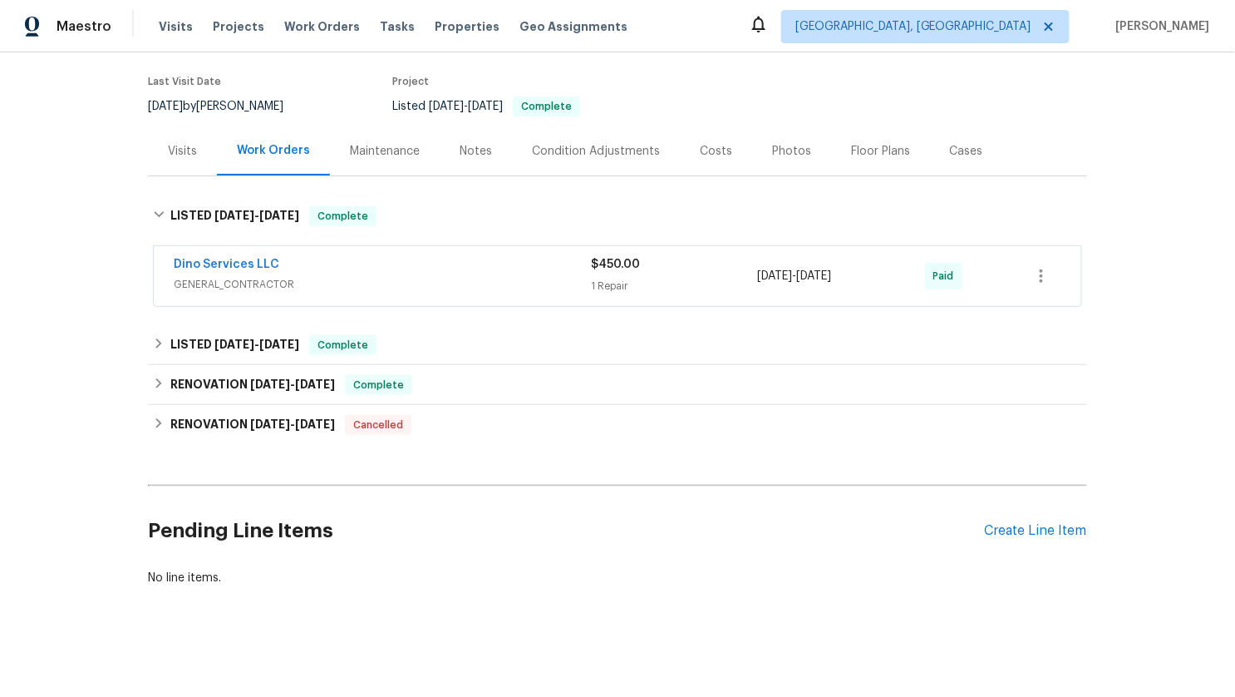
click at [384, 283] on span "GENERAL_CONTRACTOR" at bounding box center [382, 284] width 417 height 17
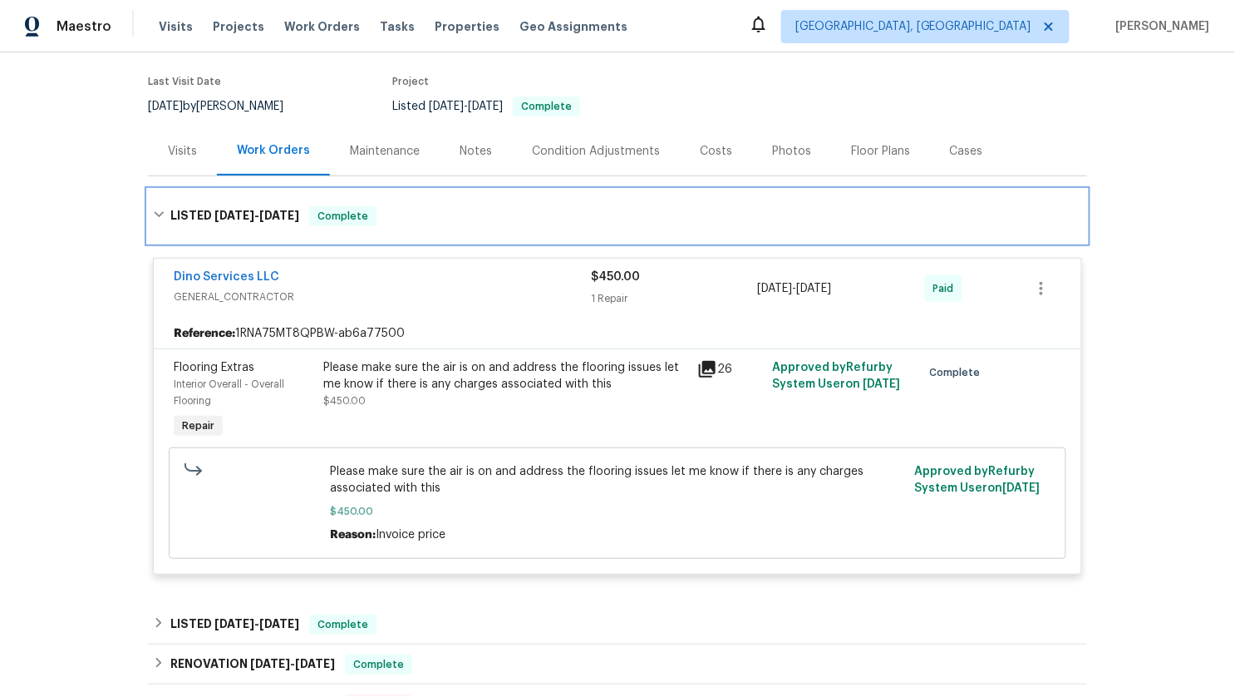
click at [249, 221] on h6 "LISTED [DATE] - [DATE]" at bounding box center [234, 216] width 129 height 20
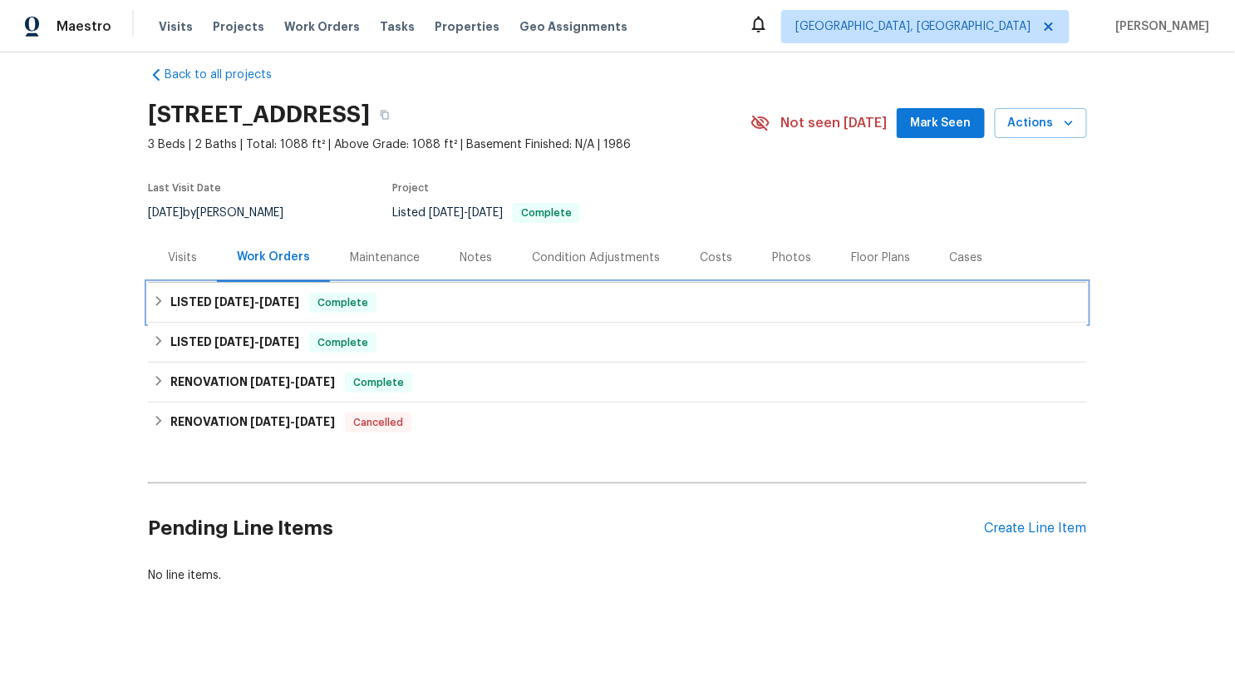
scroll to position [17, 0]
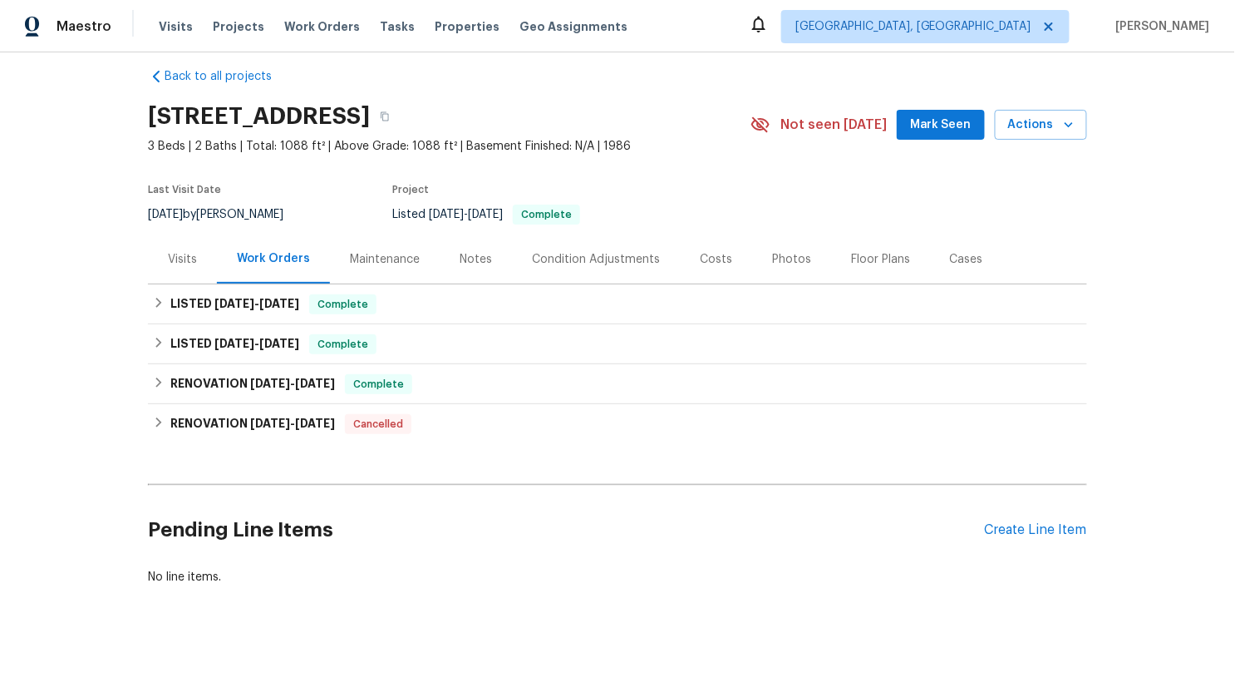
click at [165, 269] on div "Visits" at bounding box center [182, 258] width 69 height 49
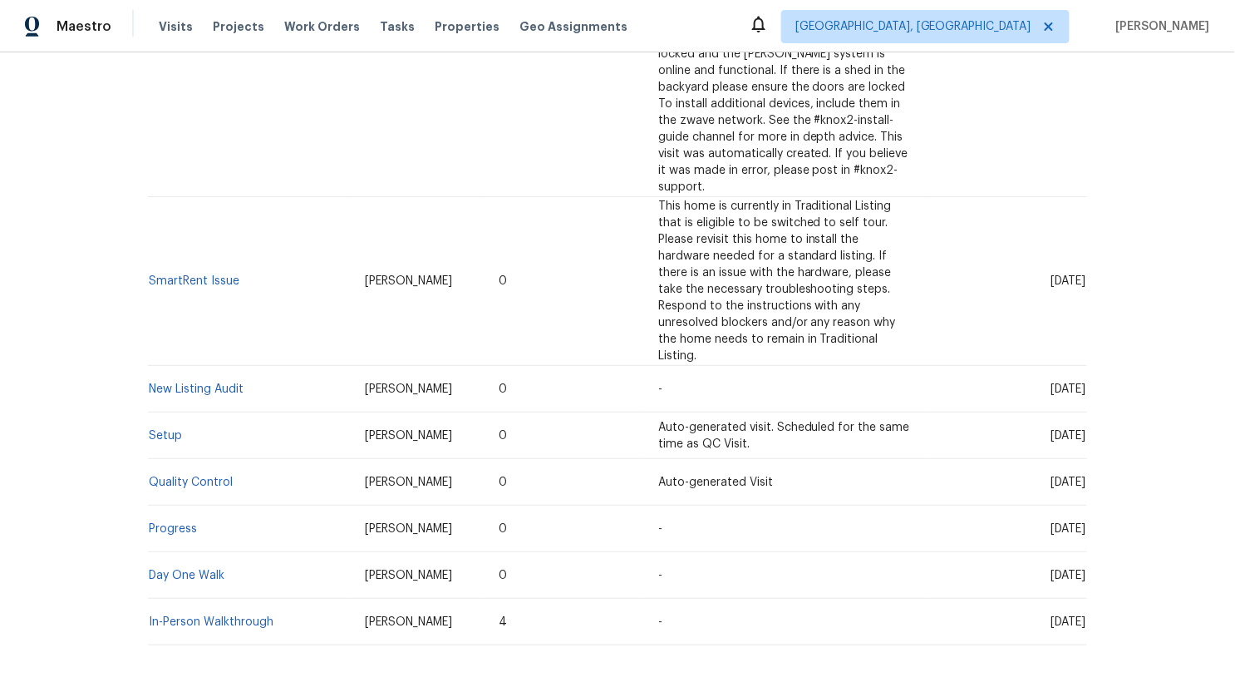
scroll to position [722, 0]
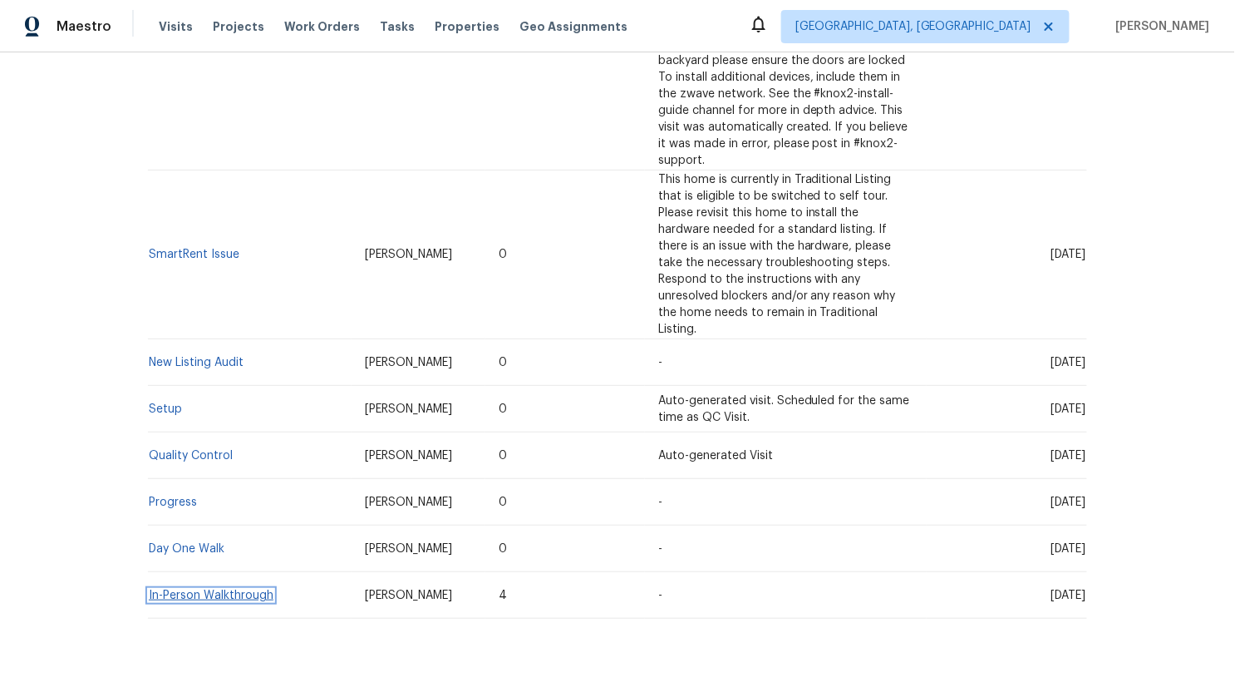
click at [207, 589] on link "In-Person Walkthrough" at bounding box center [211, 595] width 125 height 12
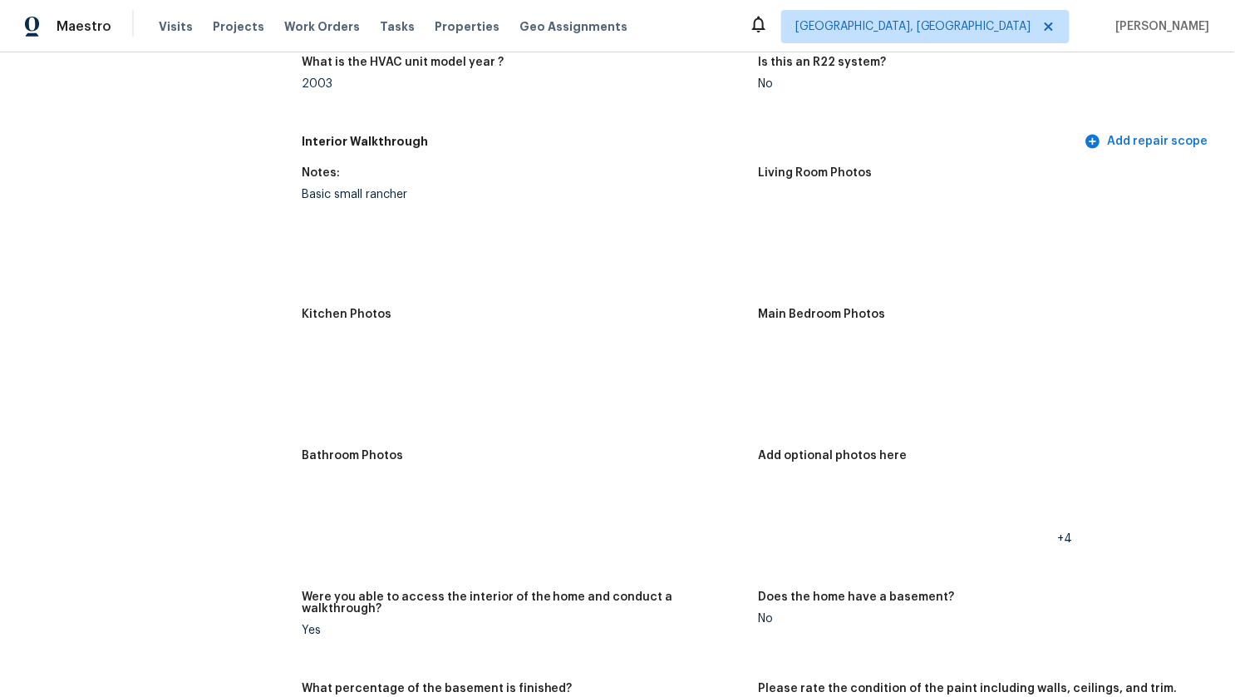
scroll to position [1742, 0]
click at [318, 494] on img at bounding box center [331, 506] width 53 height 53
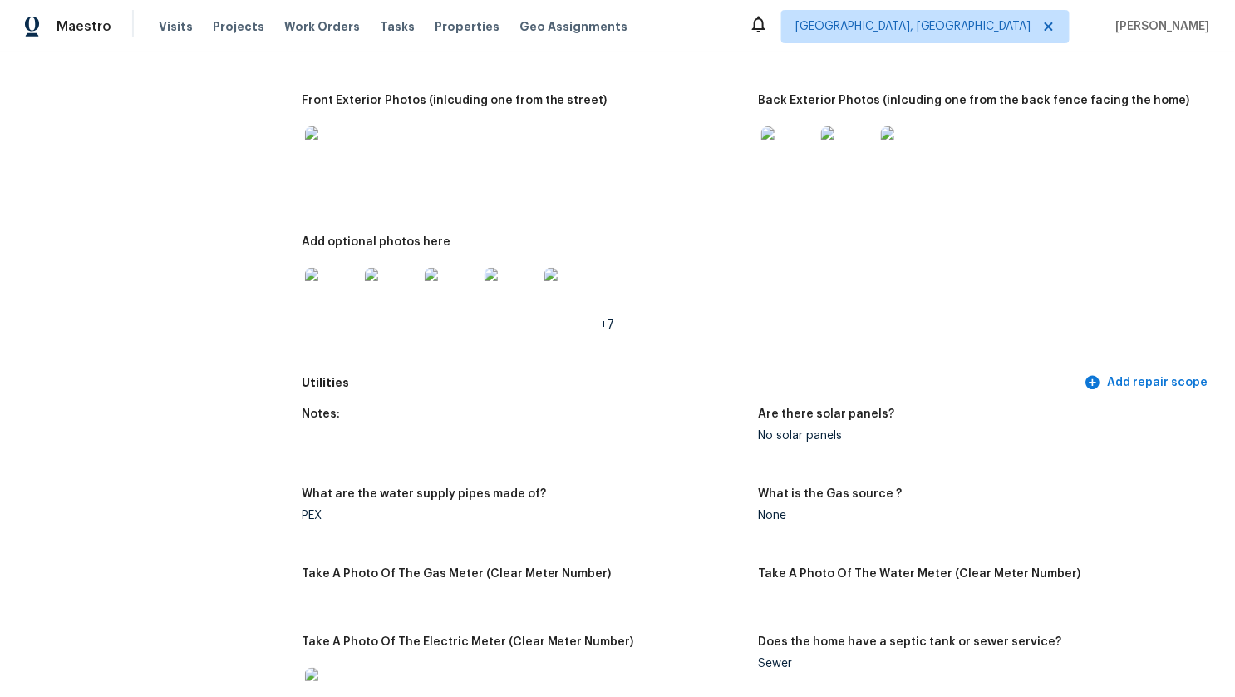
scroll to position [0, 0]
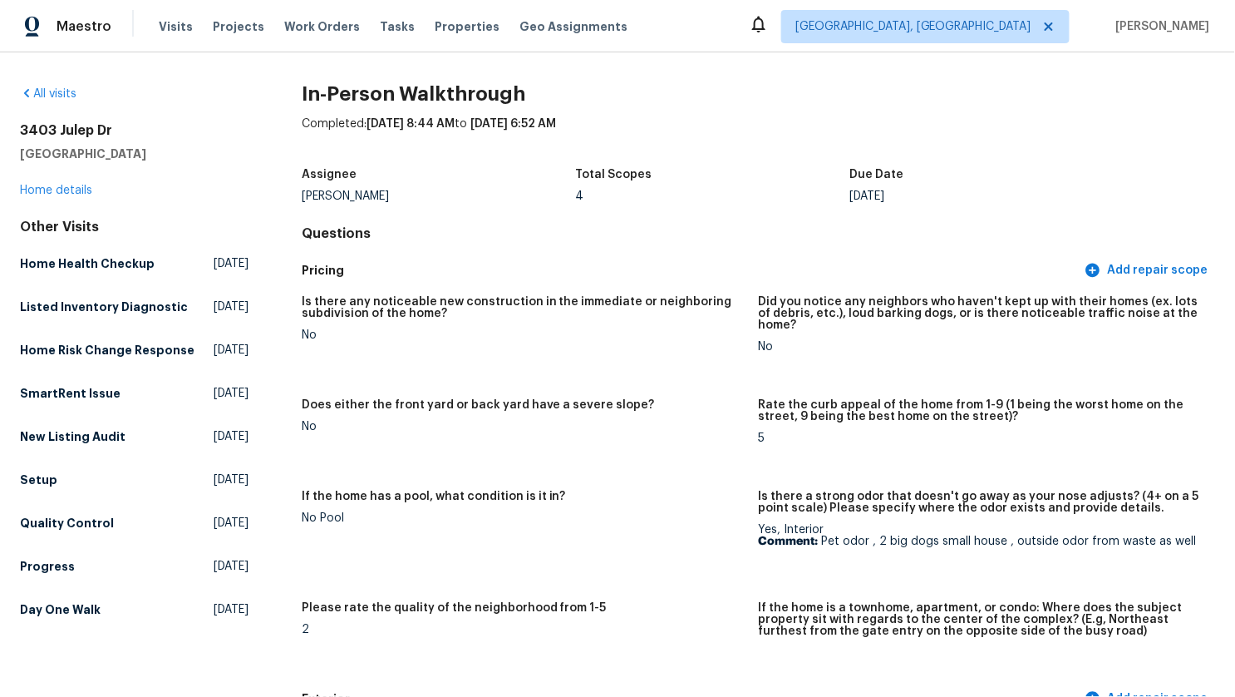
click at [74, 198] on div "All visits 3403 Julep [GEOGRAPHIC_DATA] Home details Other Visits Home Health C…" at bounding box center [134, 355] width 229 height 539
click at [74, 197] on div "[STREET_ADDRESS] Home details" at bounding box center [134, 160] width 229 height 76
click at [78, 185] on link "Home details" at bounding box center [56, 191] width 72 height 12
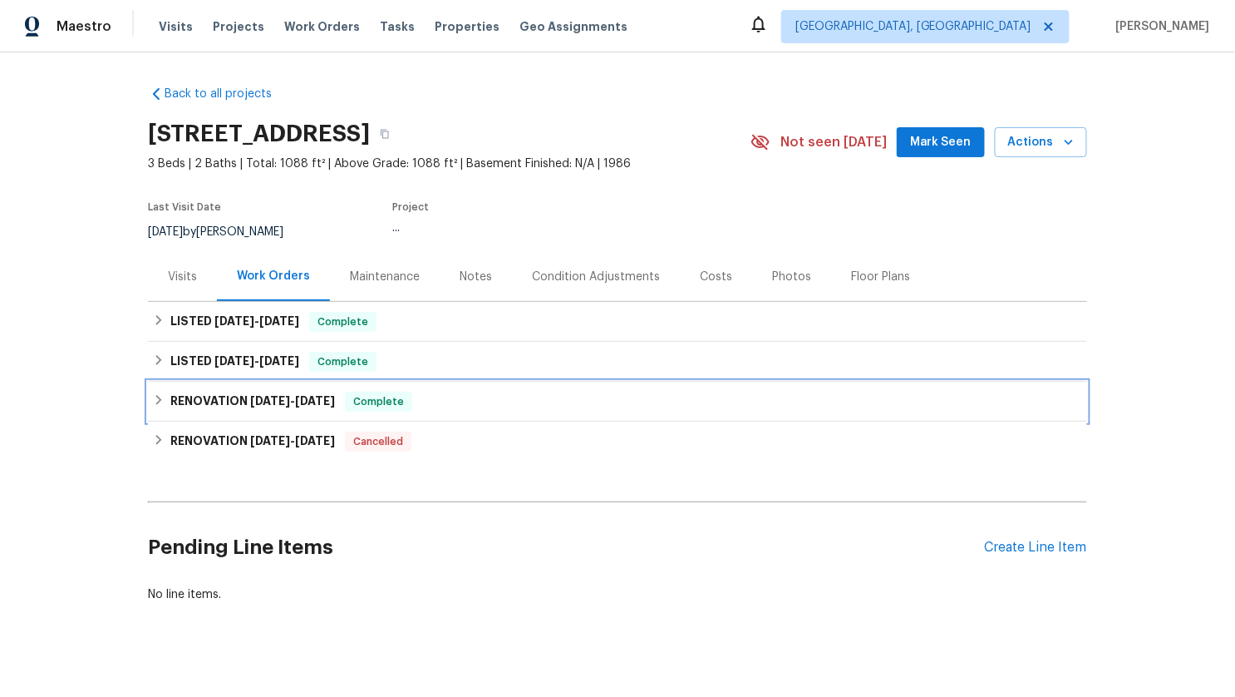
click at [175, 401] on h6 "RENOVATION [DATE] - [DATE]" at bounding box center [252, 401] width 165 height 20
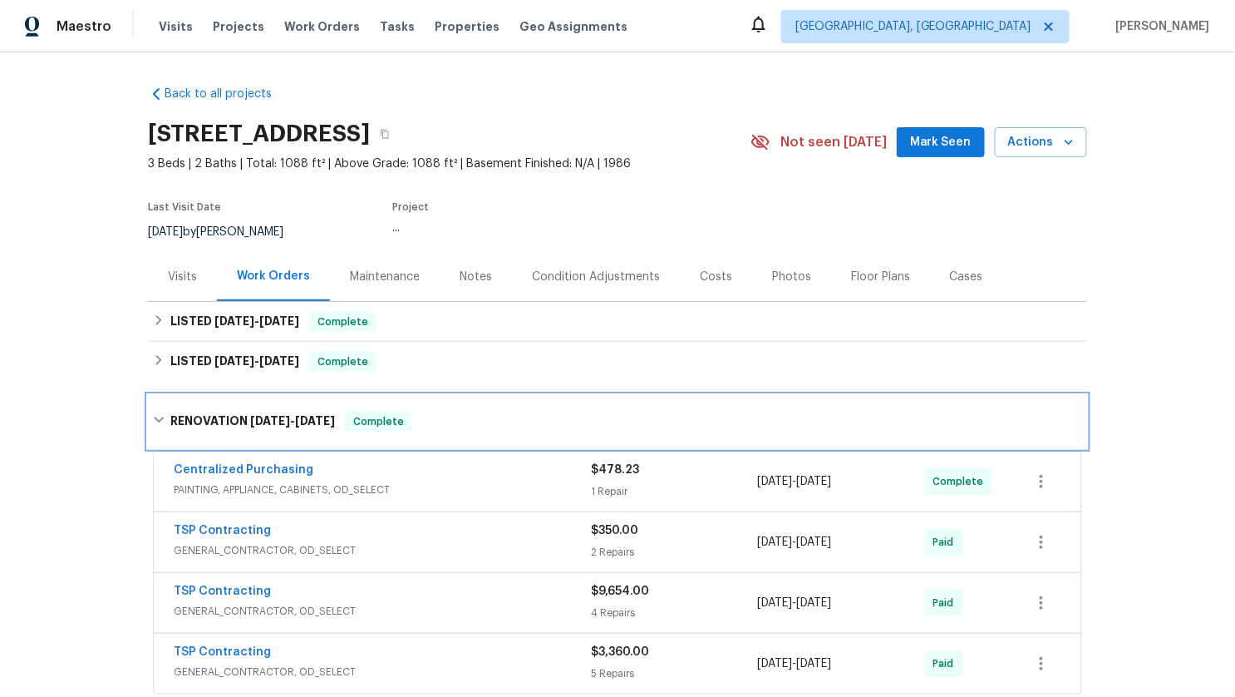
scroll to position [305, 0]
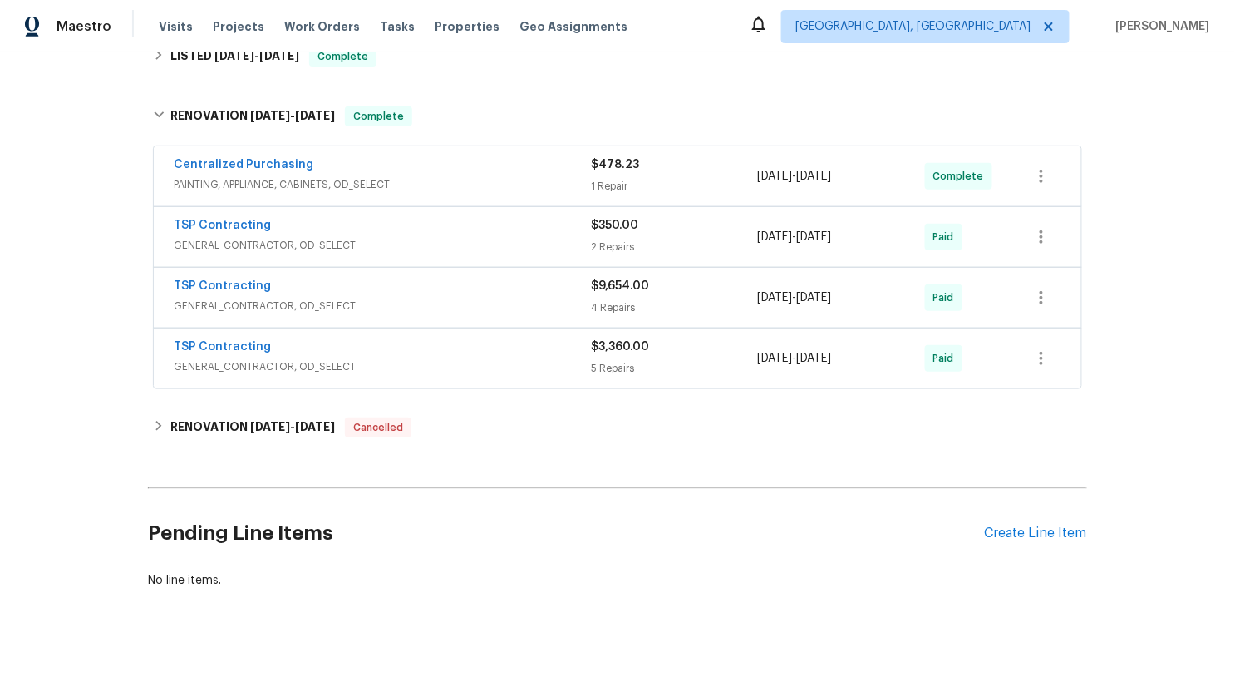
click at [427, 358] on span "GENERAL_CONTRACTOR, OD_SELECT" at bounding box center [382, 366] width 417 height 17
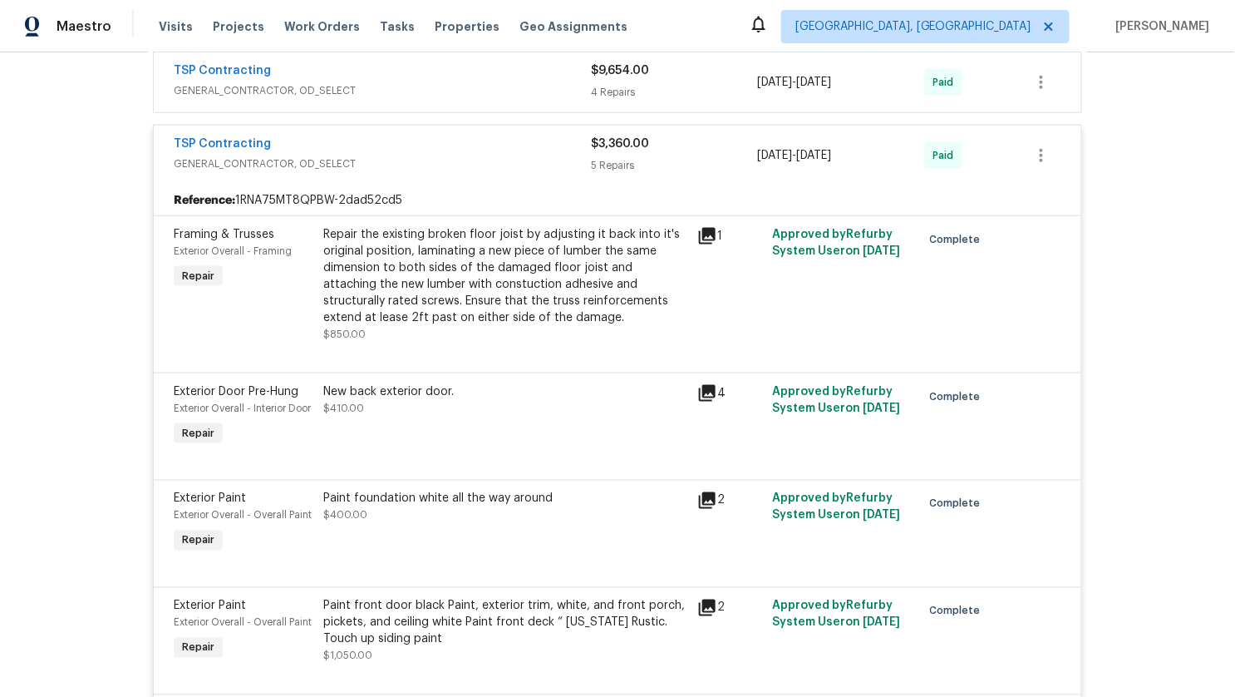
scroll to position [151, 0]
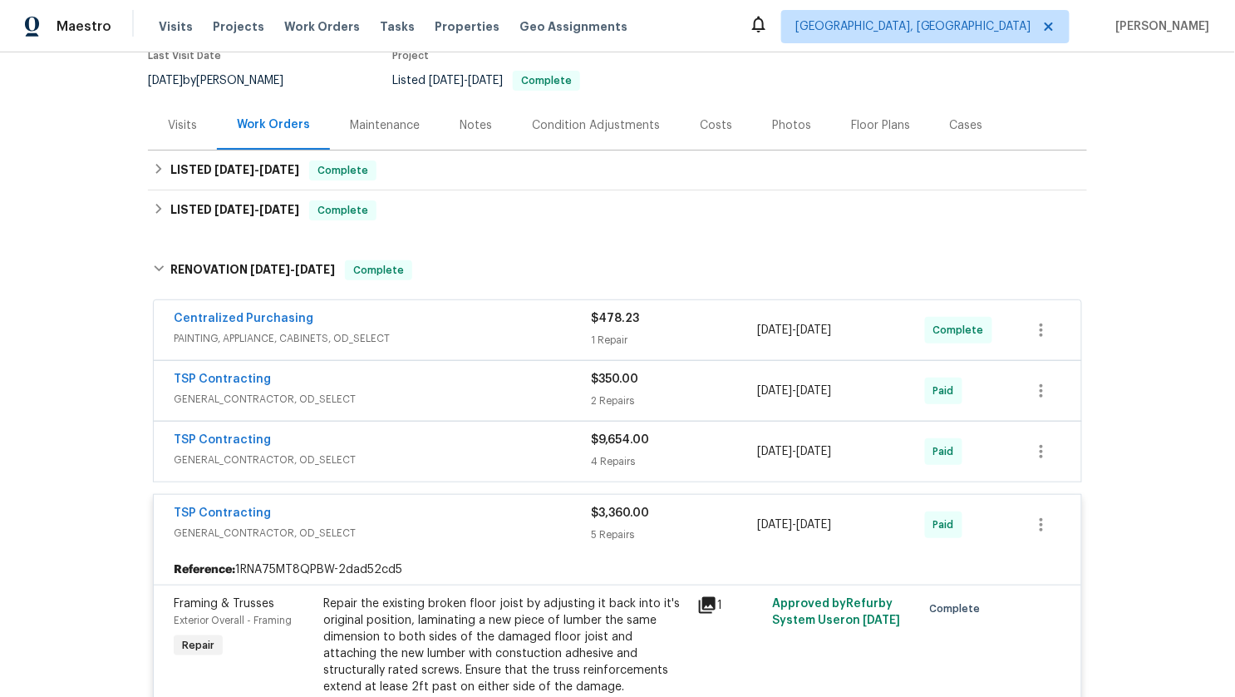
click at [374, 463] on span "GENERAL_CONTRACTOR, OD_SELECT" at bounding box center [382, 459] width 417 height 17
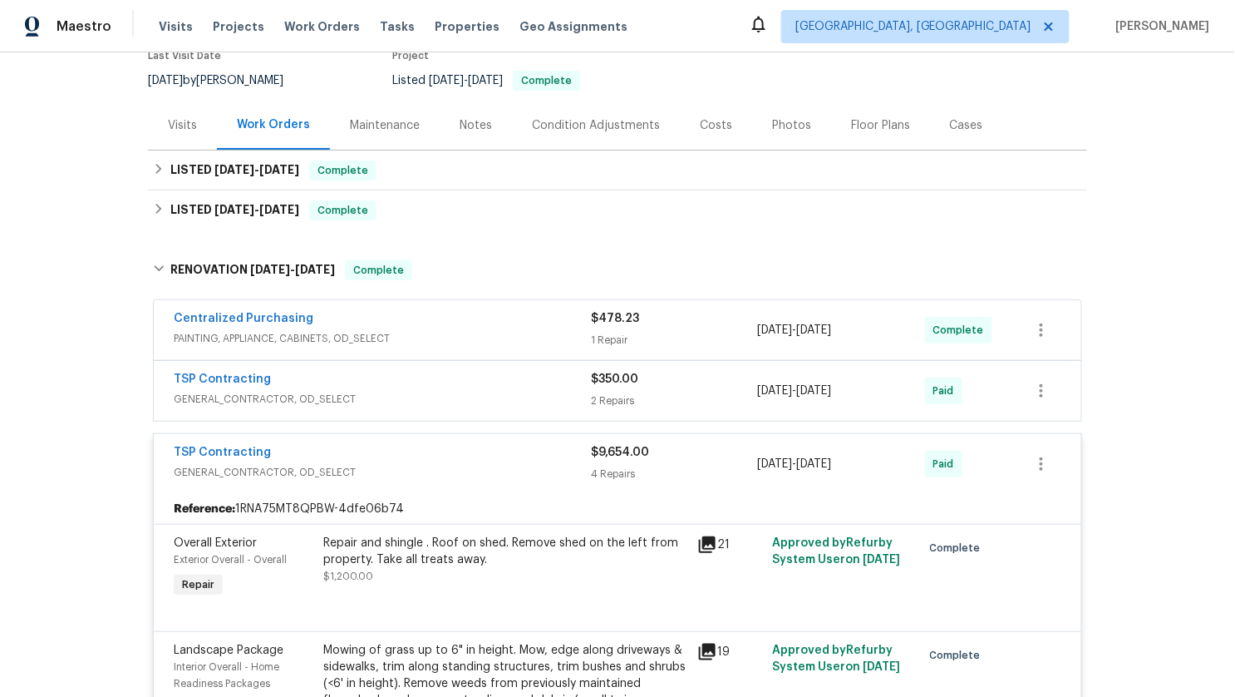
click at [707, 540] on icon at bounding box center [707, 544] width 17 height 17
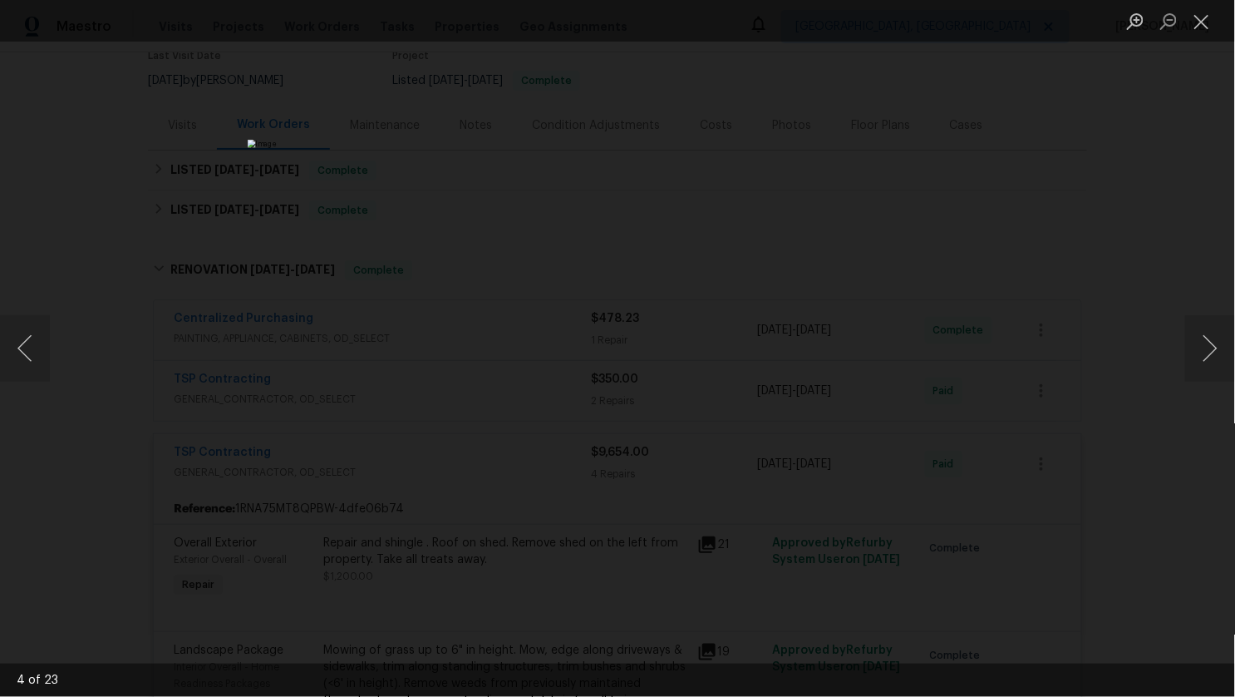
click at [259, 404] on div "Lightbox" at bounding box center [617, 348] width 1235 height 697
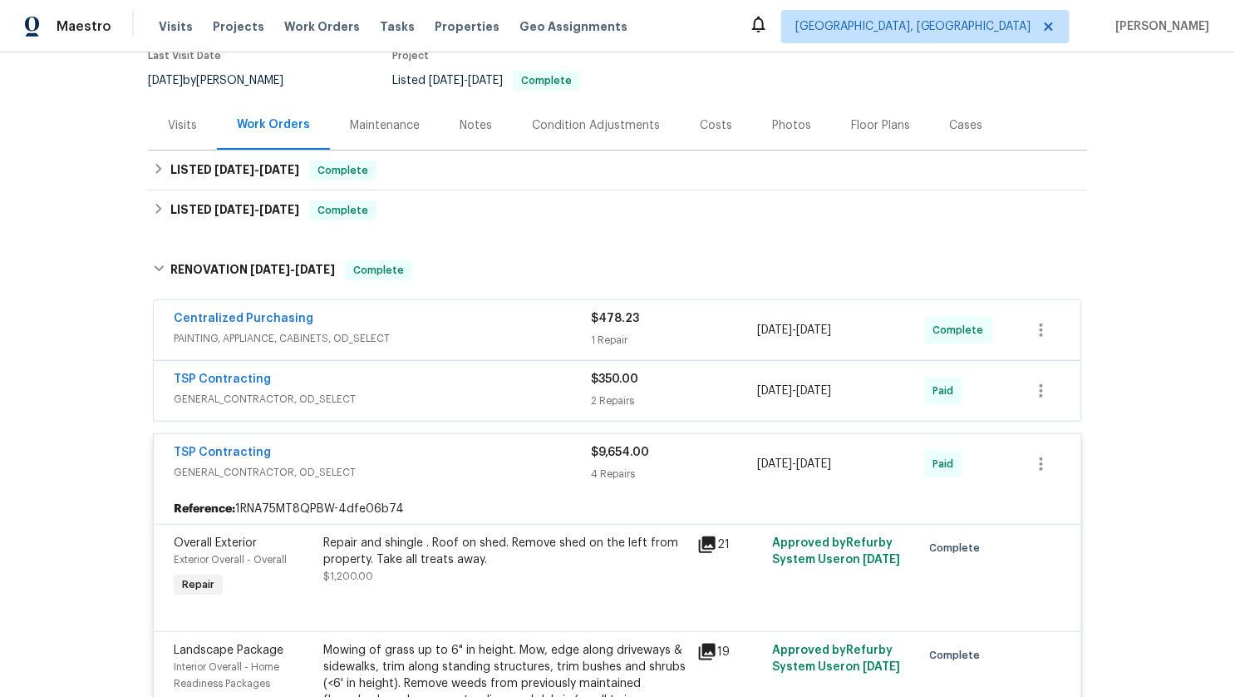
click at [166, 134] on div "Visits" at bounding box center [182, 125] width 69 height 49
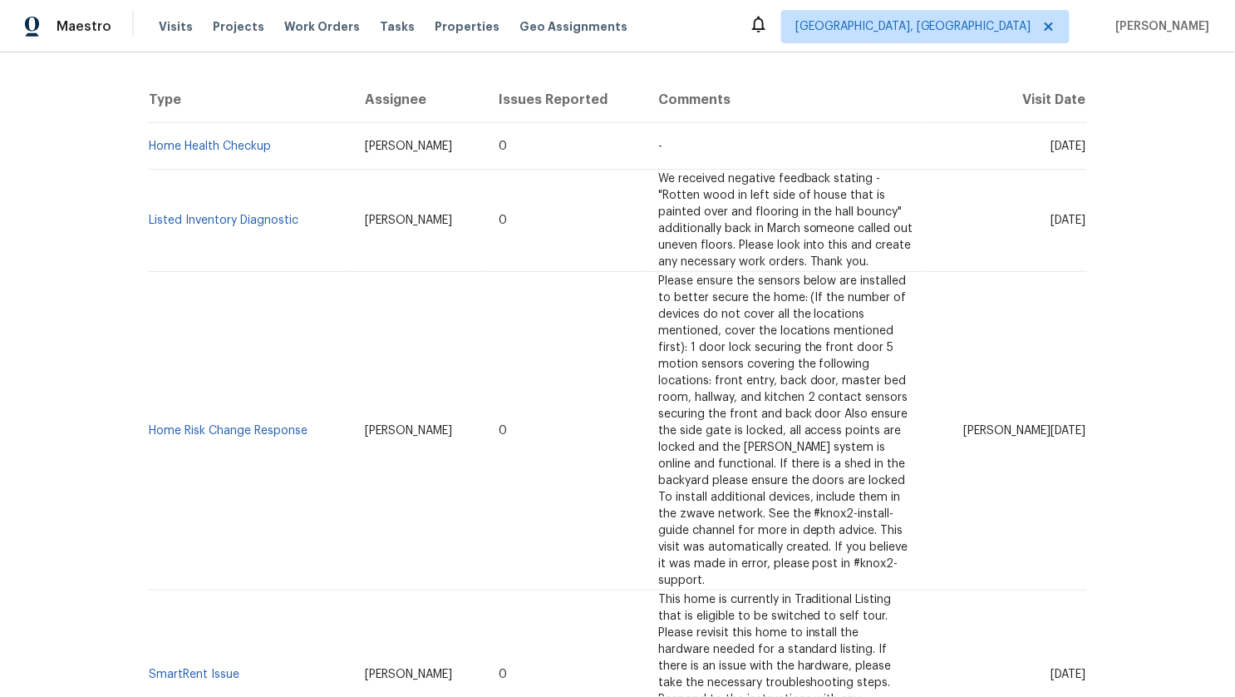
scroll to position [722, 0]
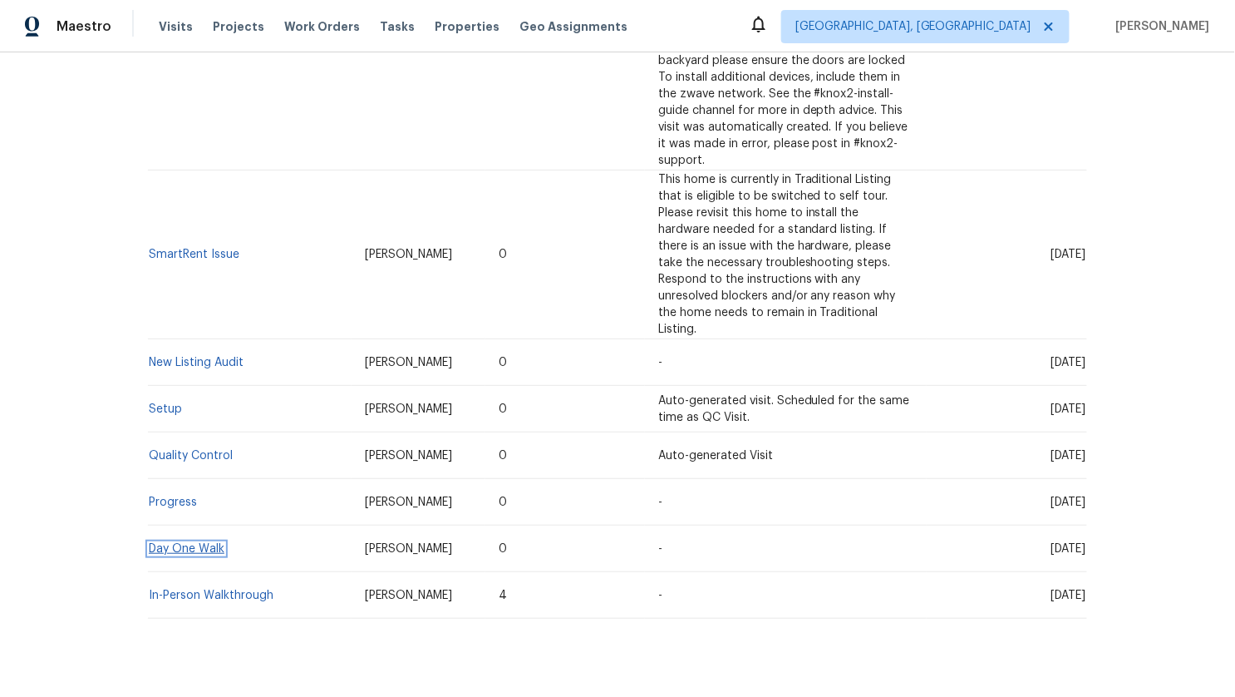
click at [181, 543] on link "Day One Walk" at bounding box center [187, 549] width 76 height 12
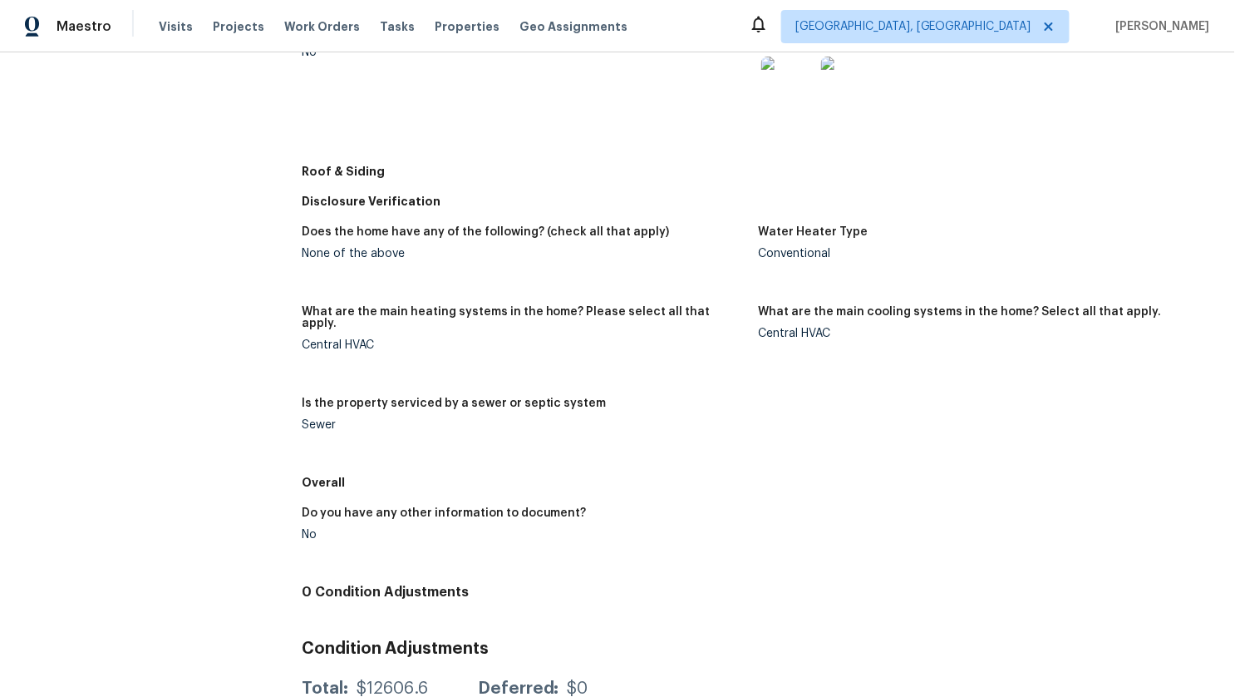
scroll to position [842, 0]
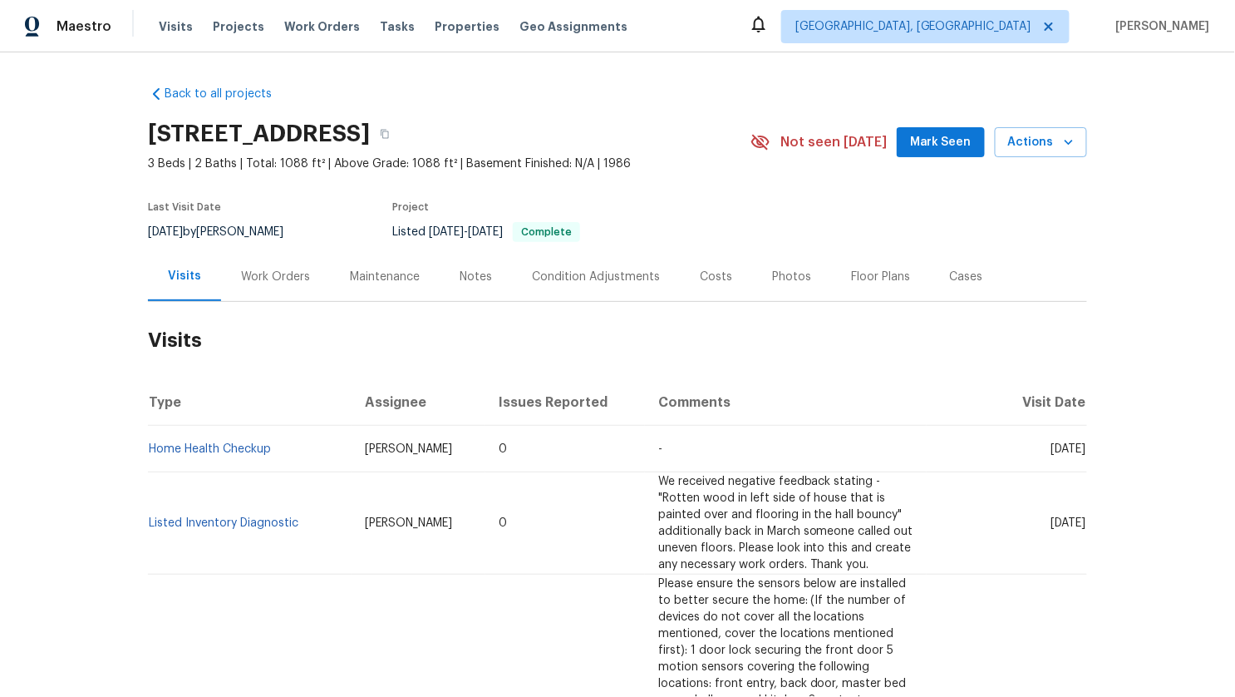
click at [273, 268] on div "Work Orders" at bounding box center [275, 276] width 69 height 17
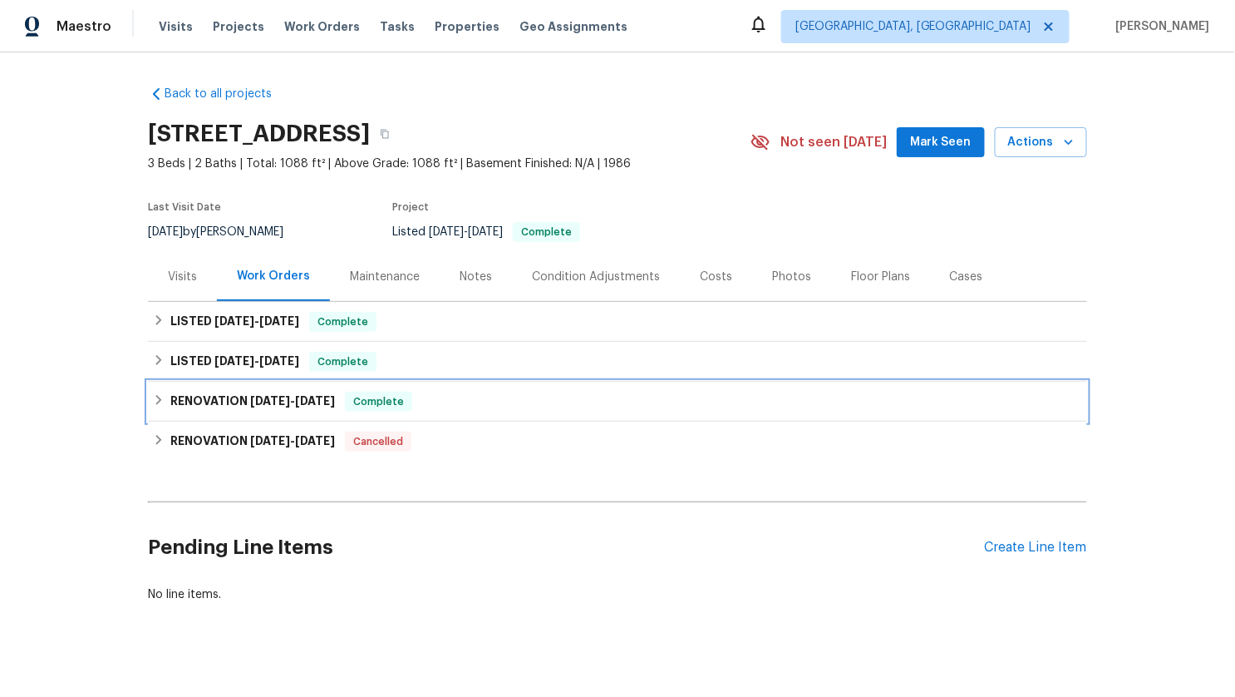
click at [154, 389] on div "RENOVATION [DATE] - [DATE] Complete" at bounding box center [617, 402] width 939 height 40
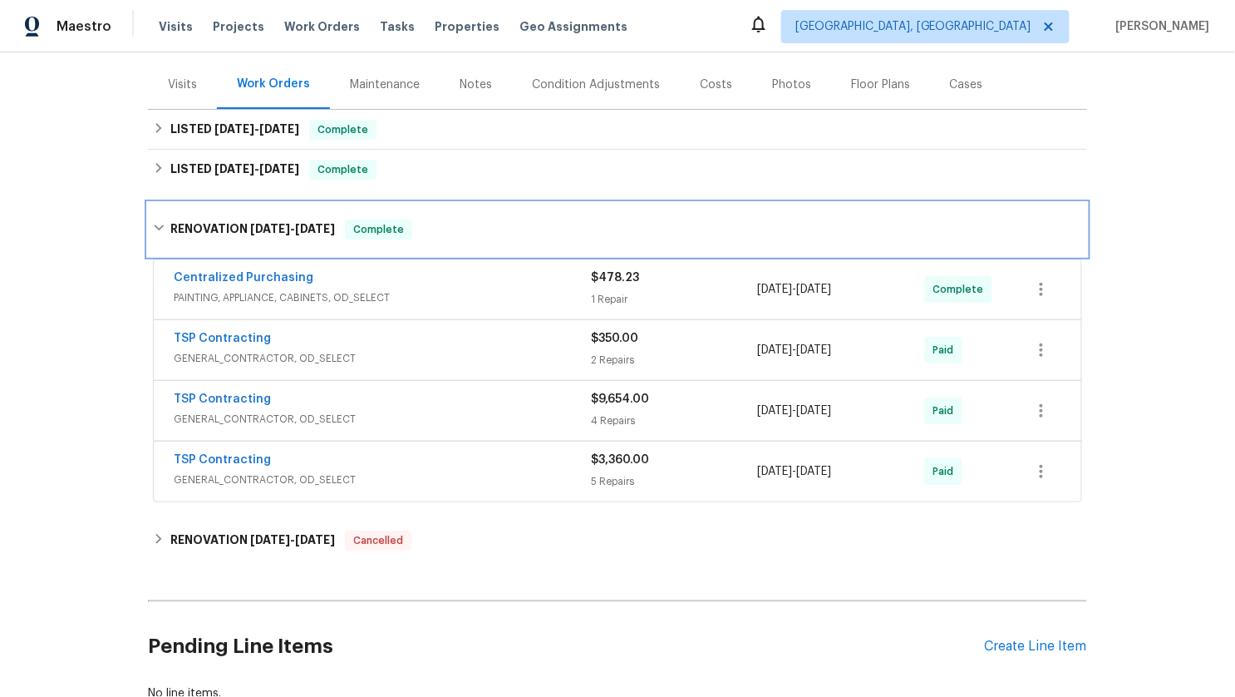
scroll to position [194, 0]
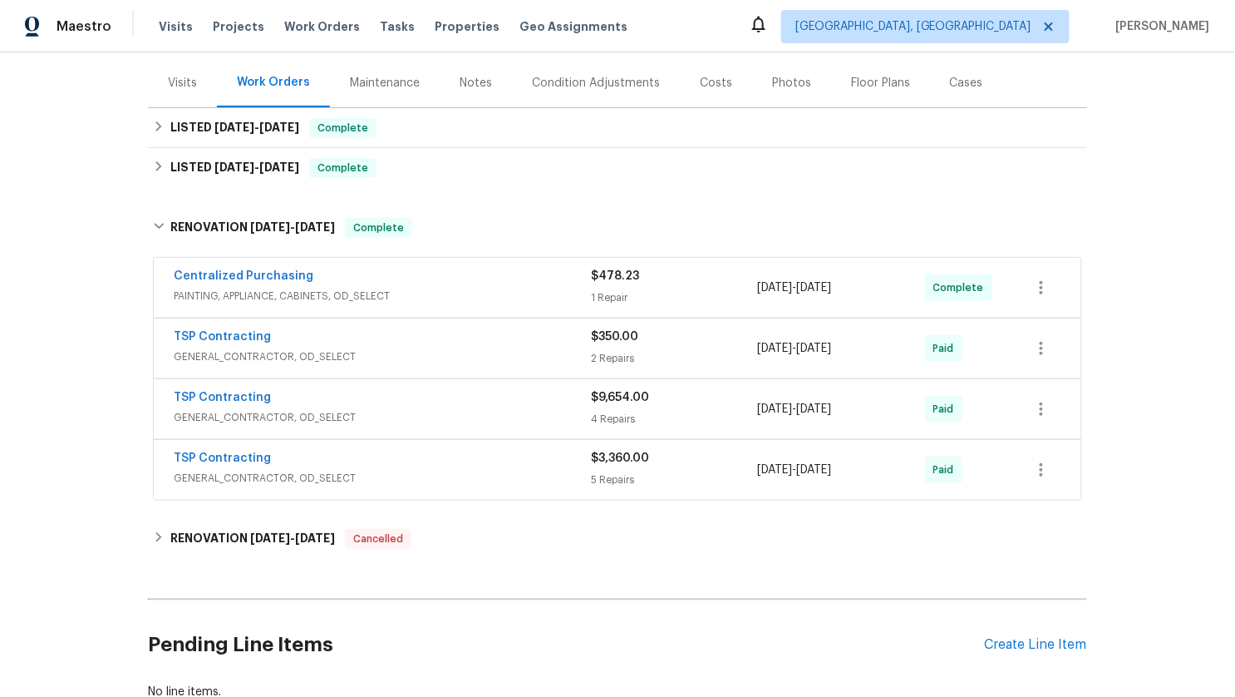
click at [460, 454] on div "TSP Contracting" at bounding box center [382, 460] width 417 height 20
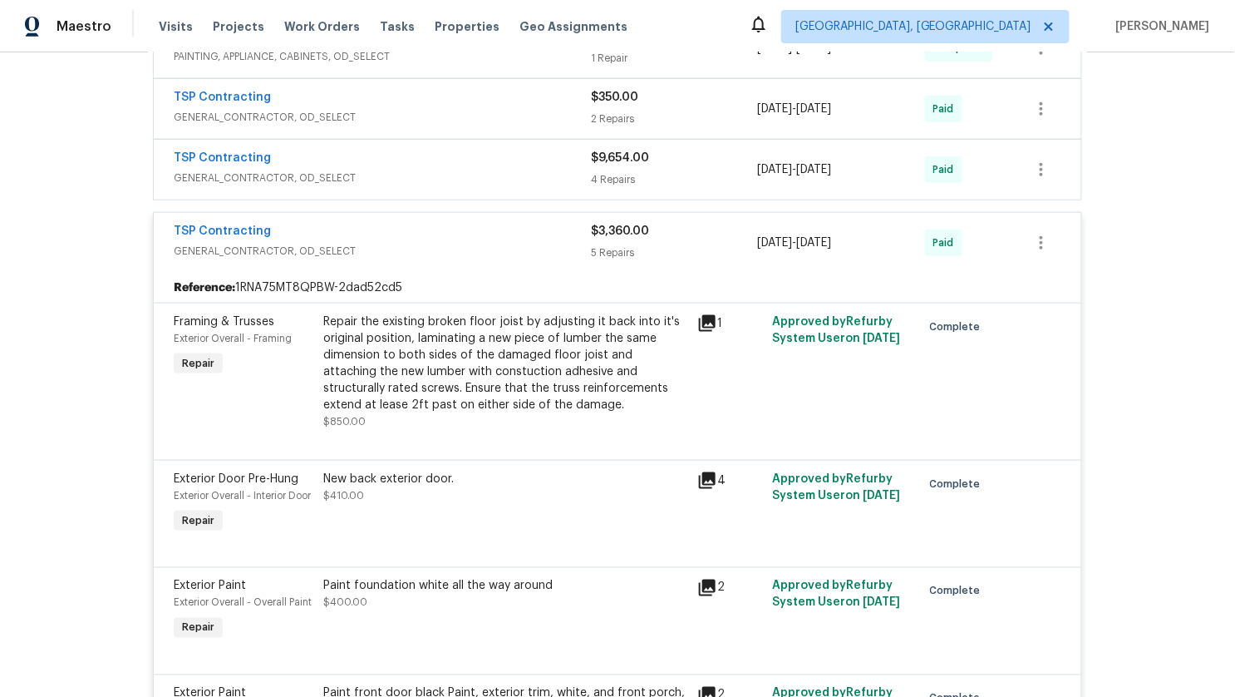
scroll to position [431, 0]
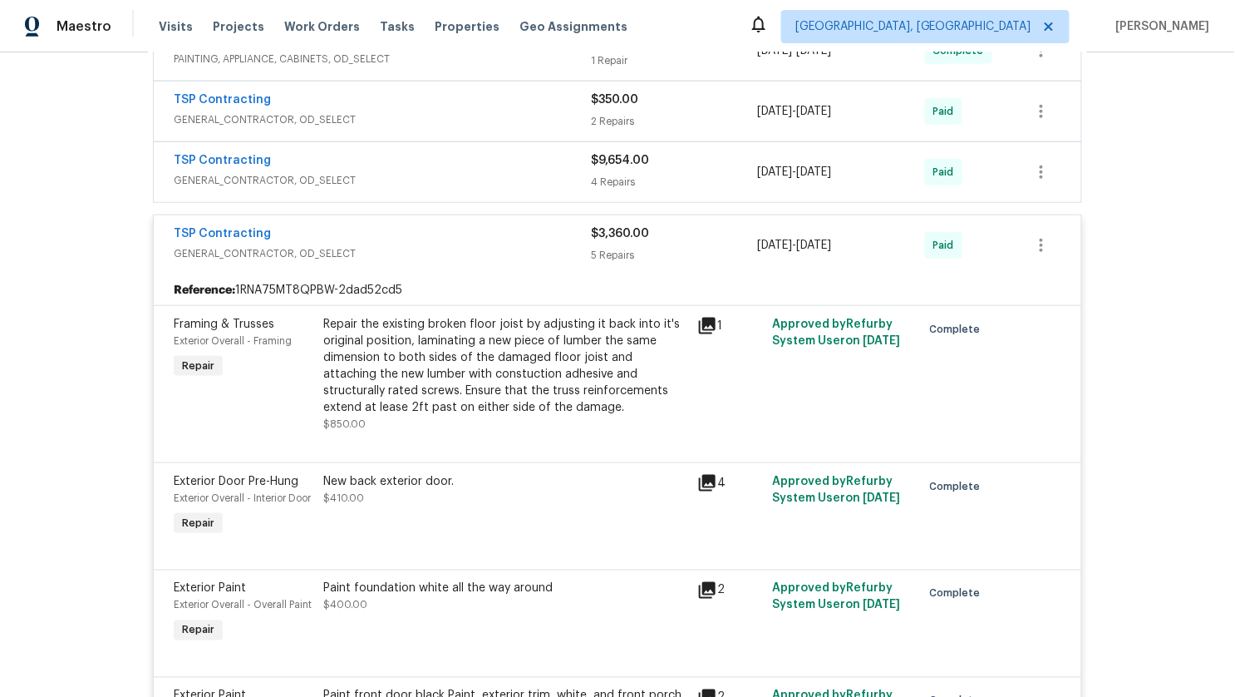
click at [451, 160] on div "TSP Contracting" at bounding box center [382, 162] width 417 height 20
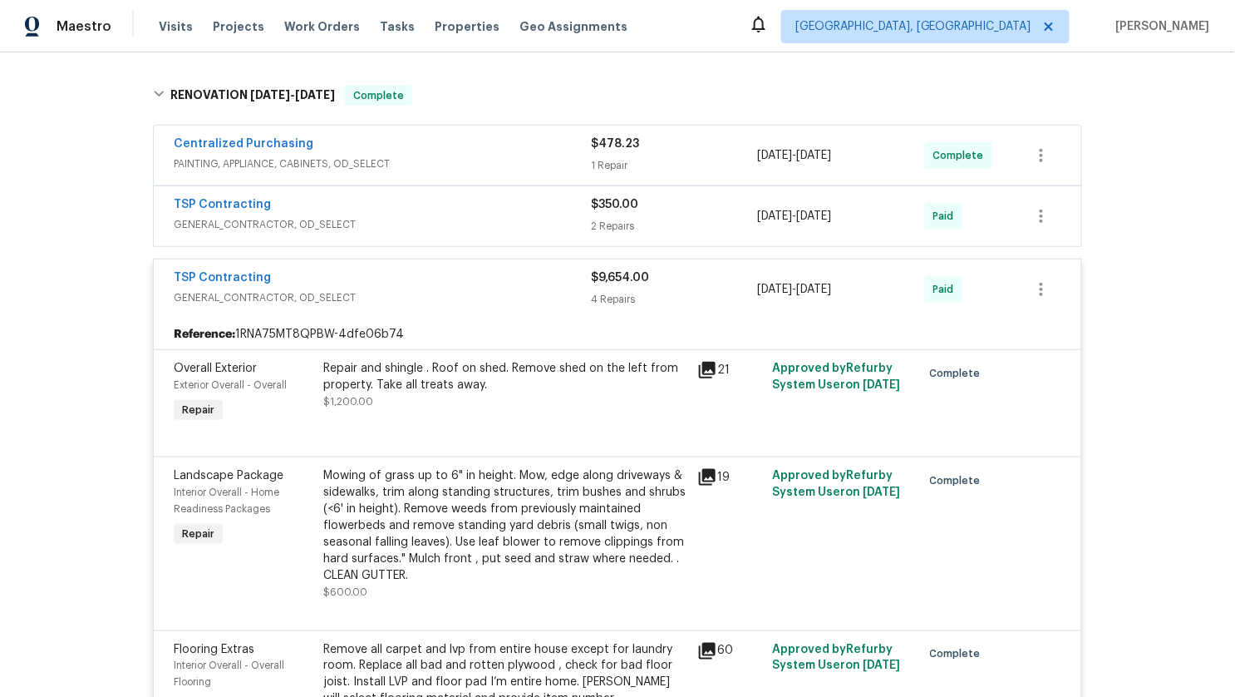
scroll to position [322, 0]
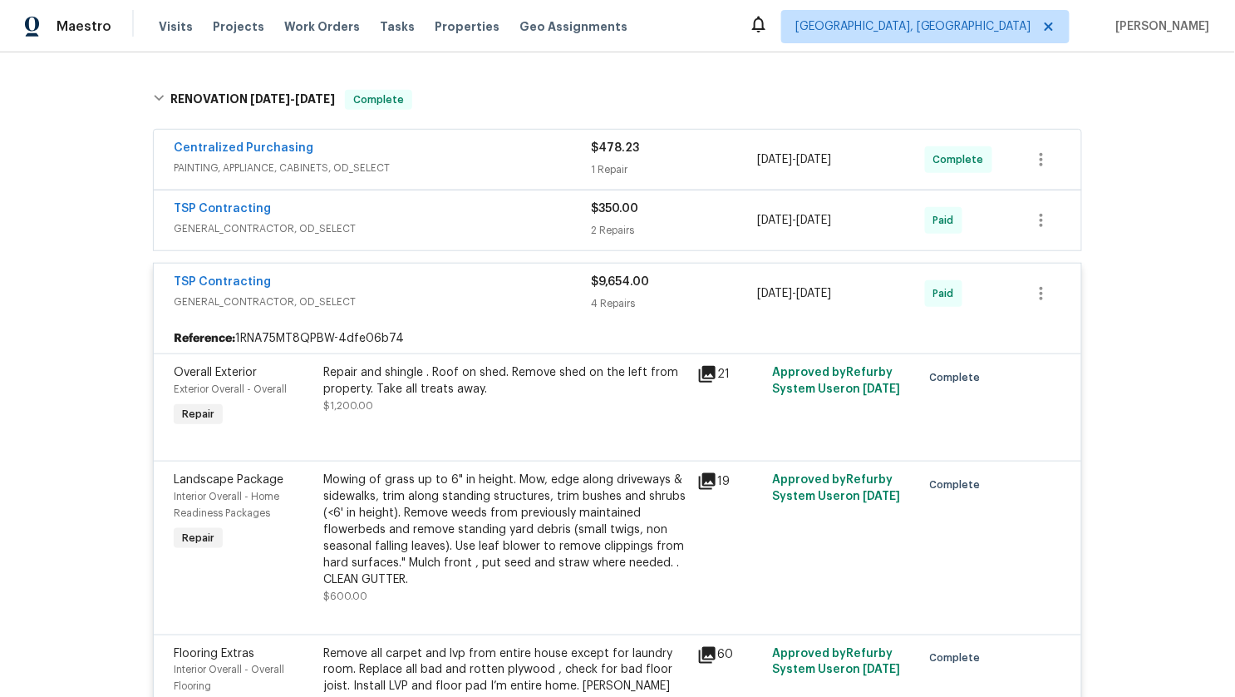
click at [711, 367] on icon at bounding box center [707, 374] width 17 height 17
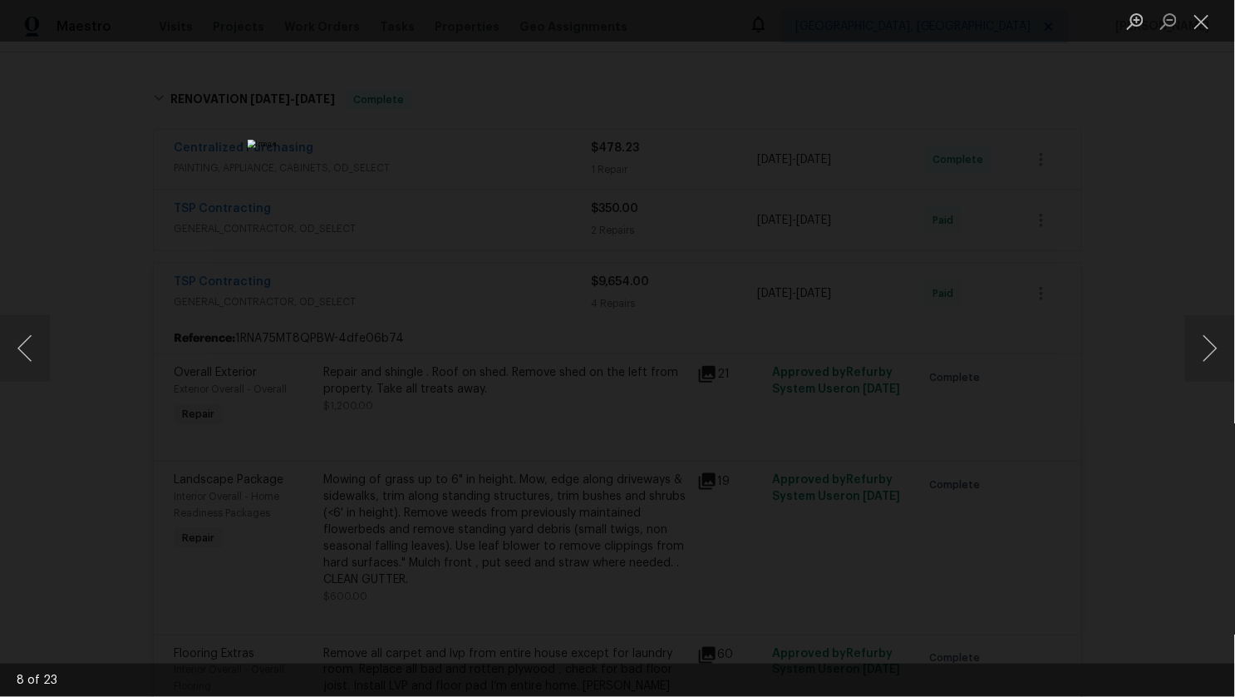
click at [247, 366] on div "Lightbox" at bounding box center [617, 348] width 1235 height 697
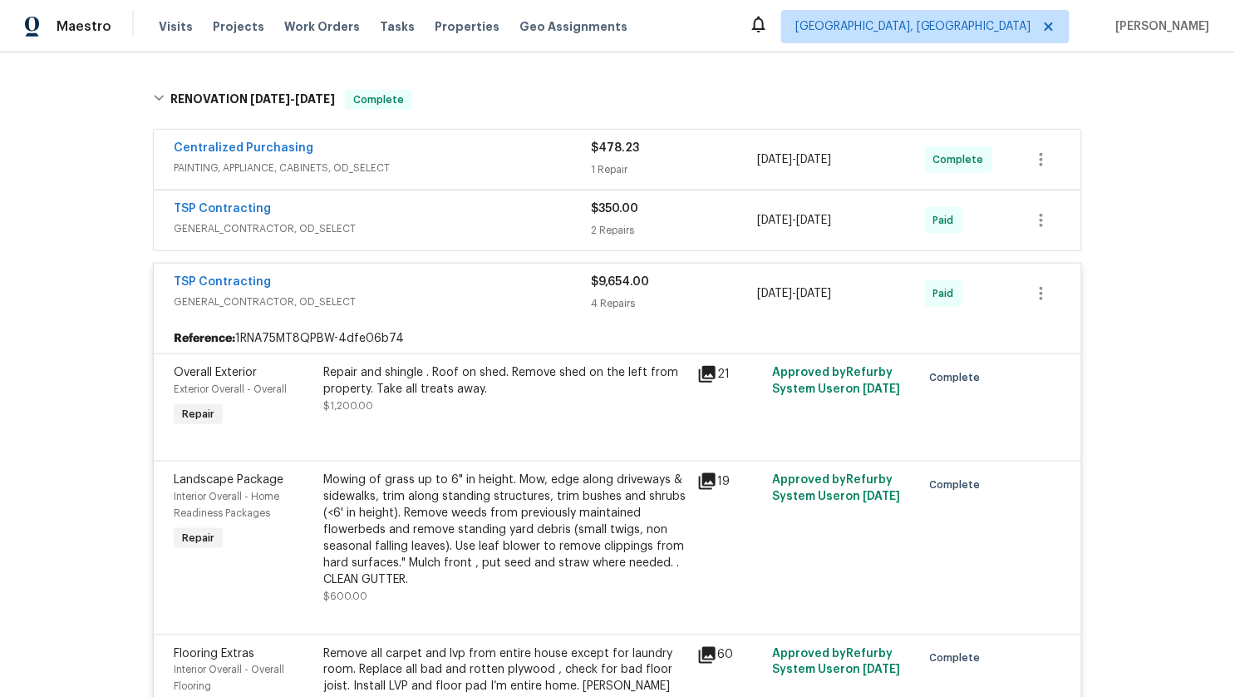
click at [396, 220] on span "GENERAL_CONTRACTOR, OD_SELECT" at bounding box center [382, 228] width 417 height 17
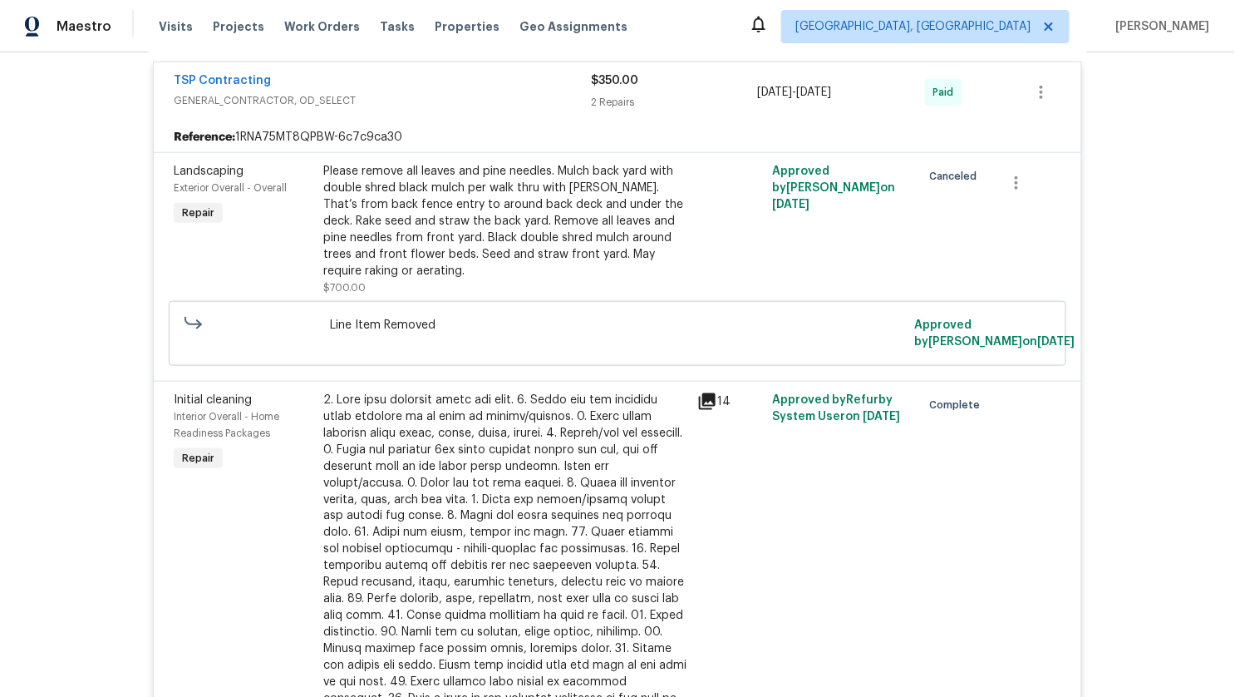
scroll to position [455, 0]
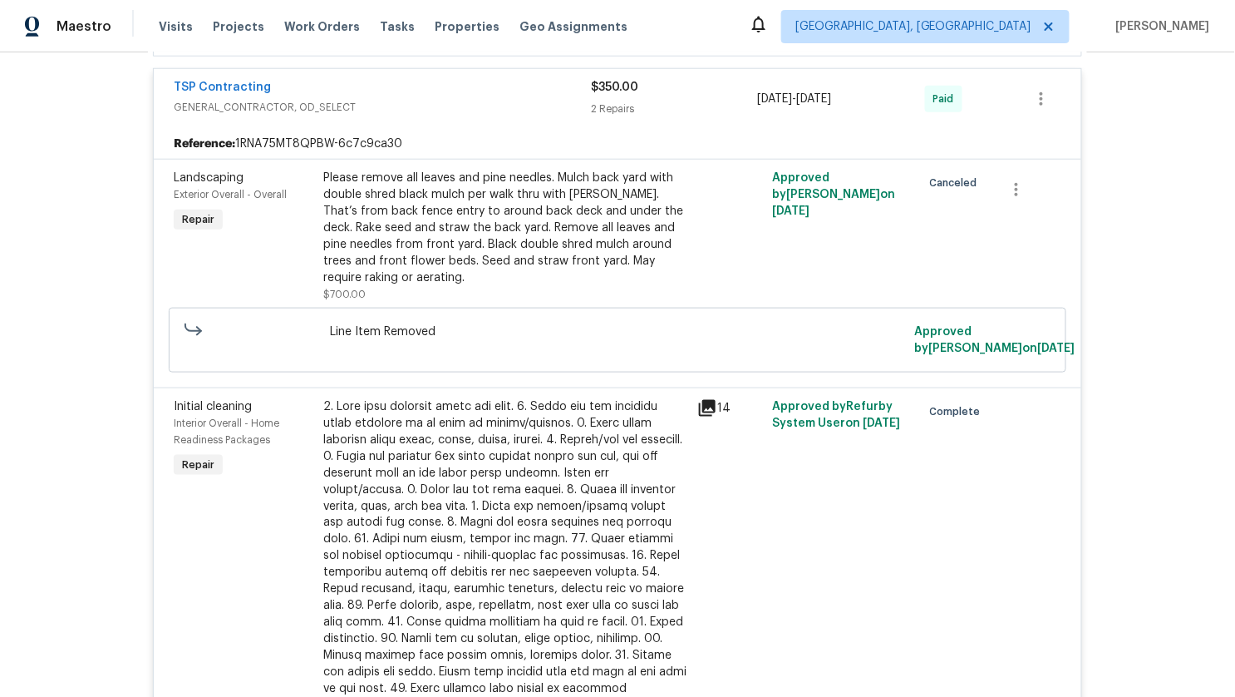
click at [434, 122] on div "TSP Contracting GENERAL_CONTRACTOR, OD_SELECT $350.00 2 Repairs 3/16/2025 - 3/1…" at bounding box center [618, 99] width 928 height 60
click at [428, 100] on span "GENERAL_CONTRACTOR, OD_SELECT" at bounding box center [382, 107] width 417 height 17
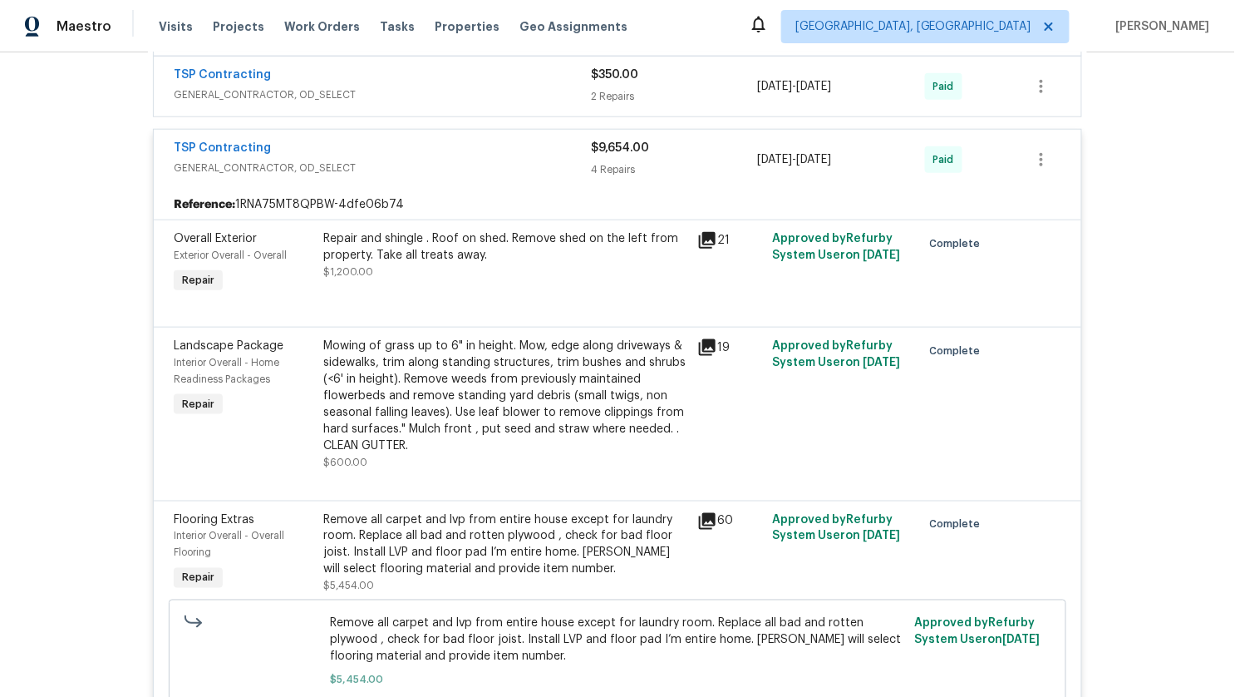
click at [396, 176] on div "TSP Contracting GENERAL_CONTRACTOR, OD_SELECT $9,654.00 4 Repairs 3/10/2025 - 3…" at bounding box center [618, 160] width 928 height 60
click at [388, 155] on div "TSP Contracting" at bounding box center [382, 150] width 417 height 20
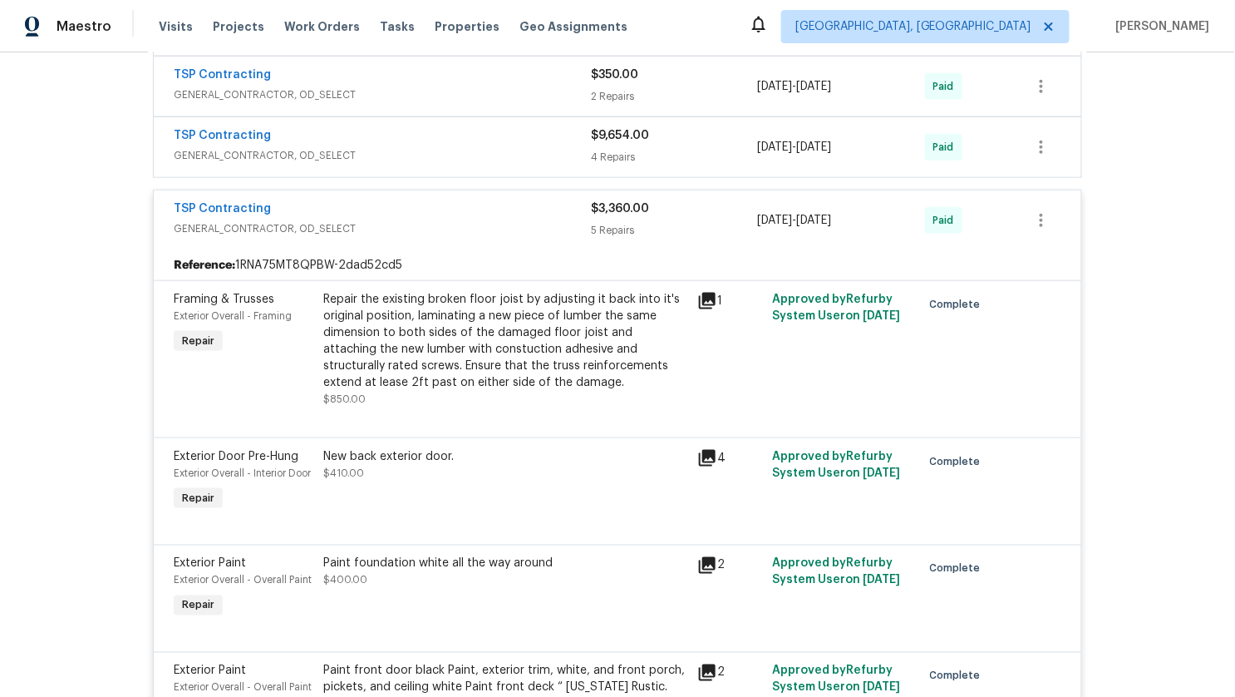
click at [385, 209] on div "TSP Contracting" at bounding box center [382, 210] width 417 height 20
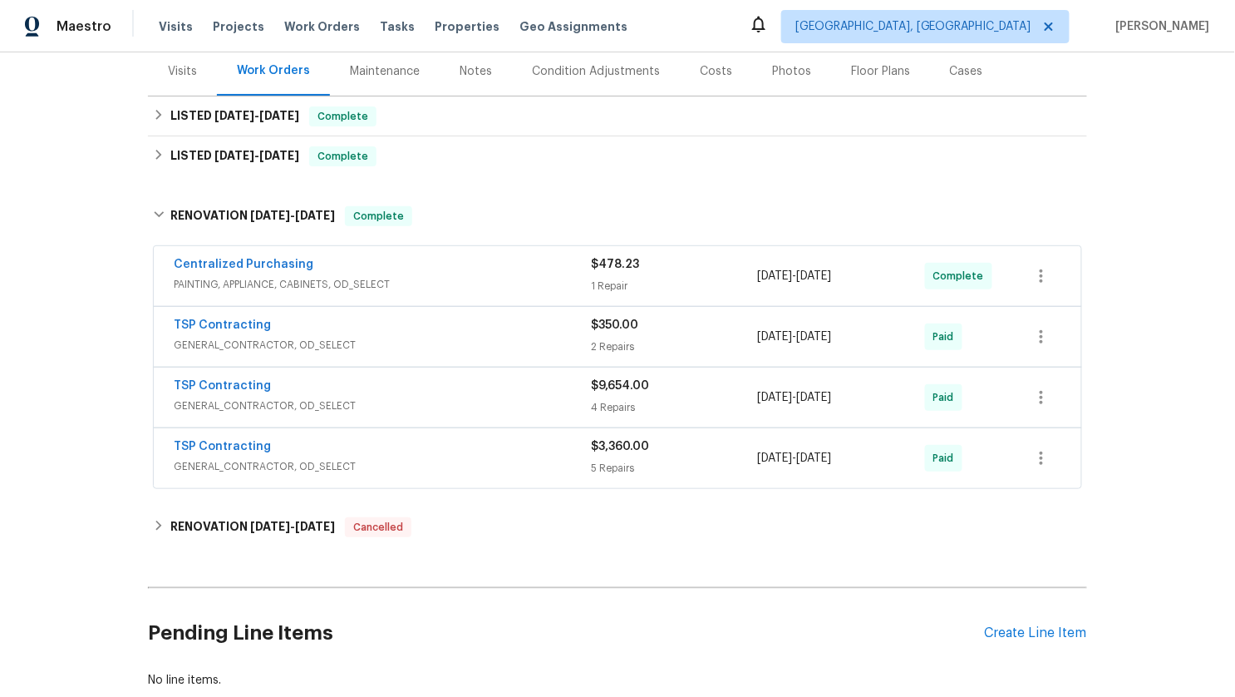
scroll to position [147, 0]
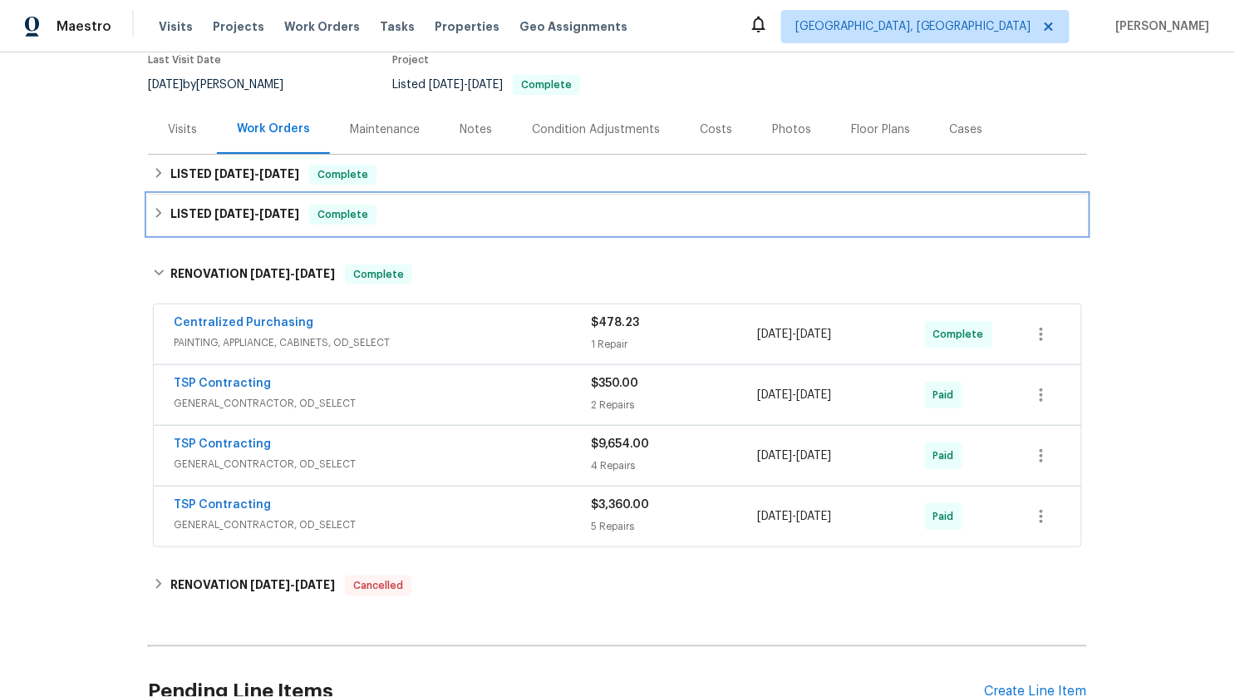
click at [280, 202] on div "LISTED [DATE] - [DATE] Complete" at bounding box center [617, 214] width 939 height 40
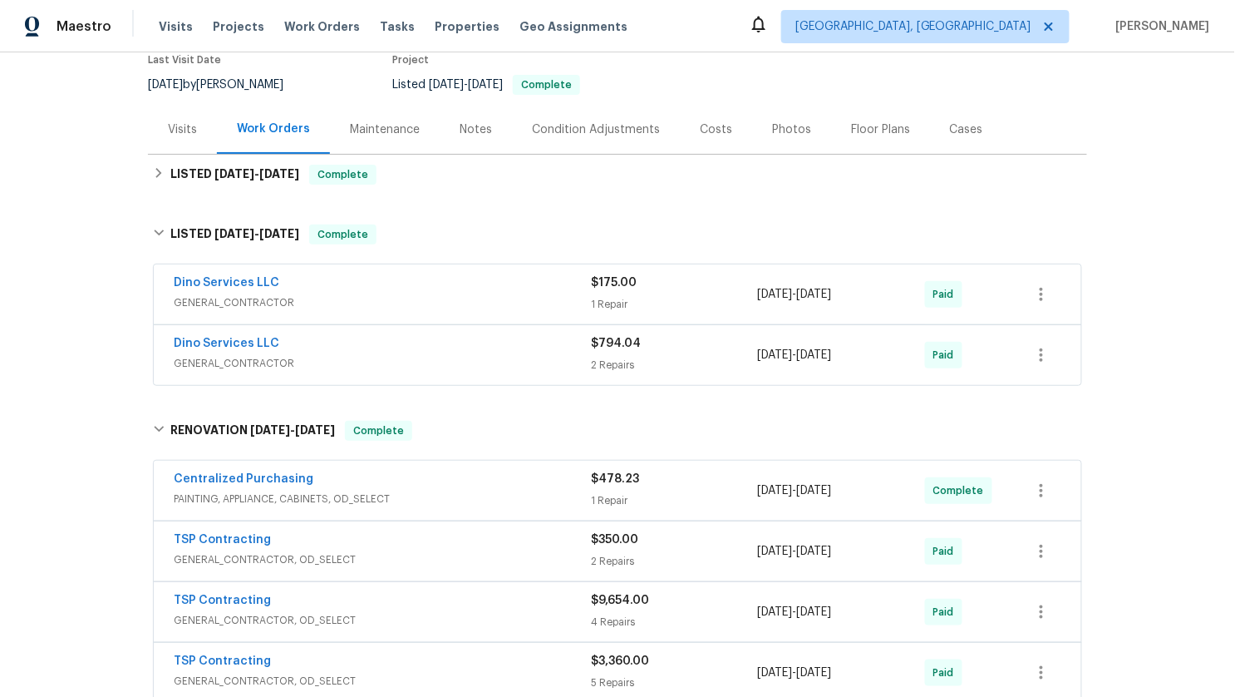
click at [397, 290] on div "Dino Services LLC" at bounding box center [382, 284] width 417 height 20
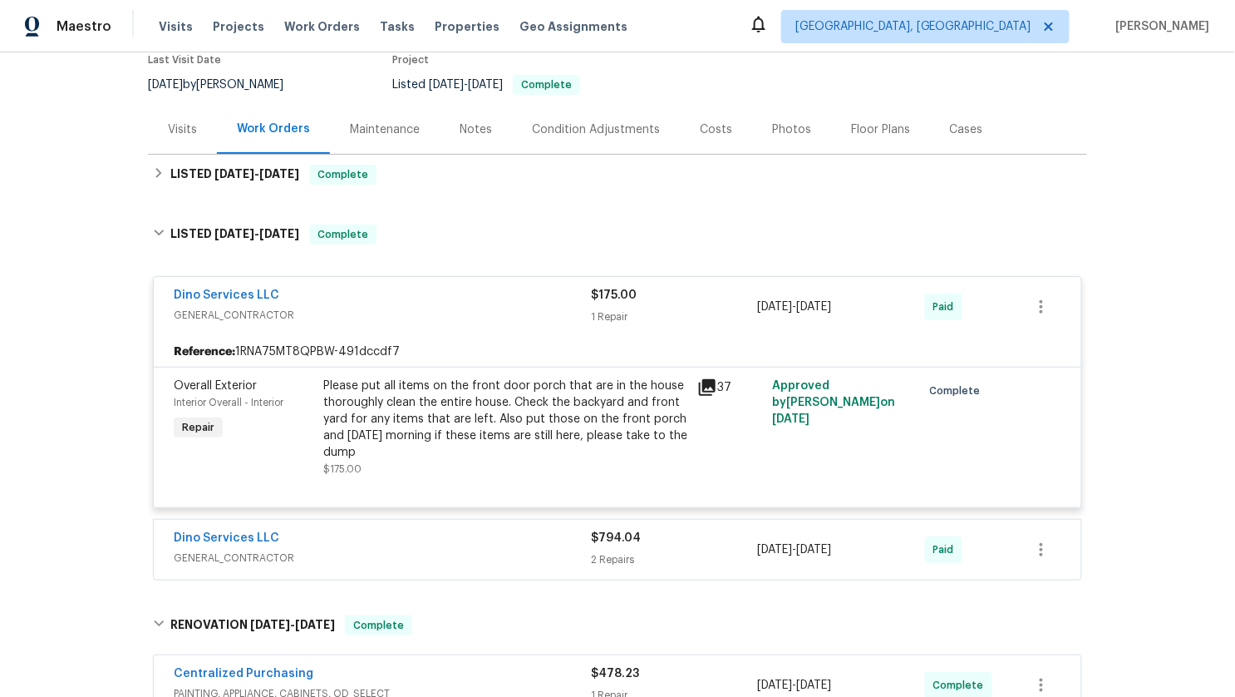
click at [388, 320] on span "GENERAL_CONTRACTOR" at bounding box center [382, 315] width 417 height 17
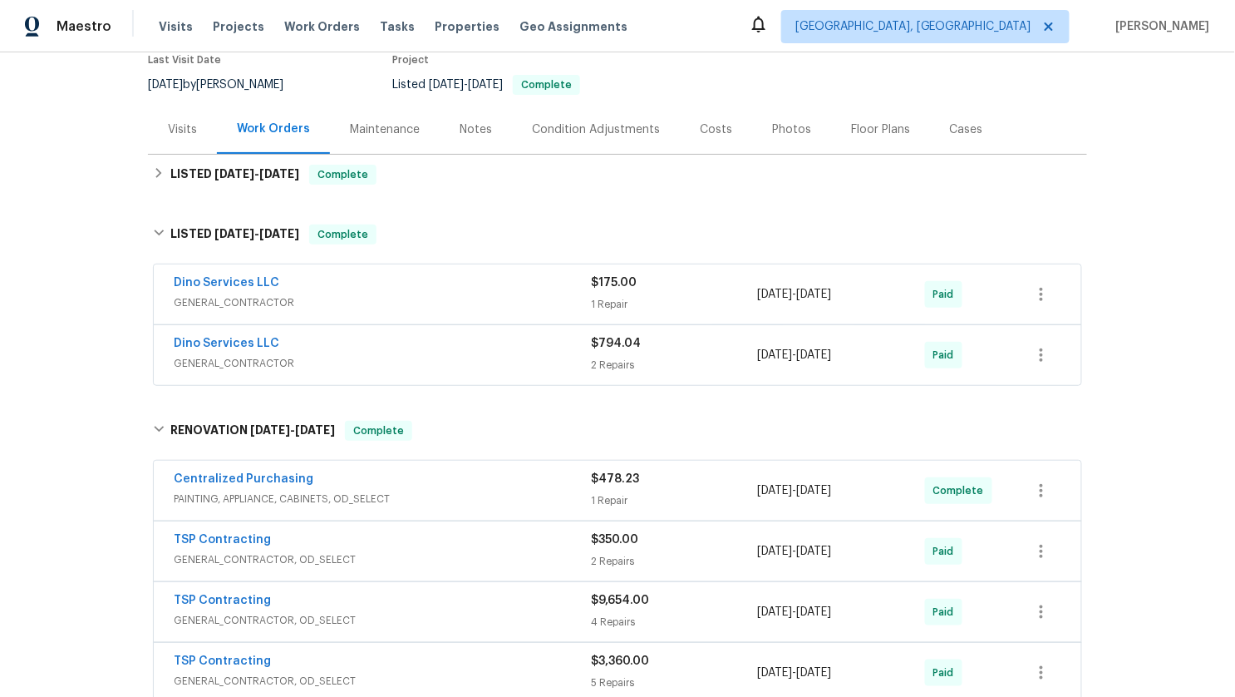
click at [382, 400] on div "Back to all projects 3403 Julep Dr, South Chesterfield, VA 23834 3 Beds | 2 Bat…" at bounding box center [617, 420] width 939 height 991
click at [382, 360] on span "GENERAL_CONTRACTOR" at bounding box center [382, 363] width 417 height 17
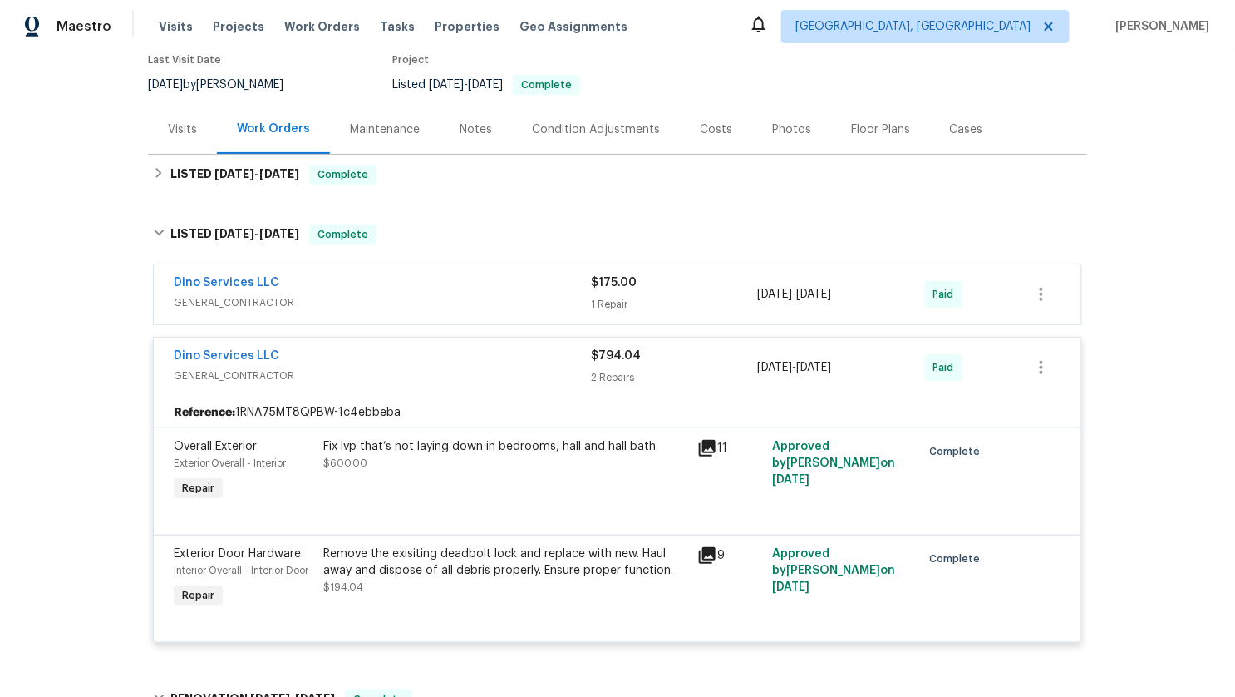
click at [381, 370] on span "GENERAL_CONTRACTOR" at bounding box center [382, 375] width 417 height 17
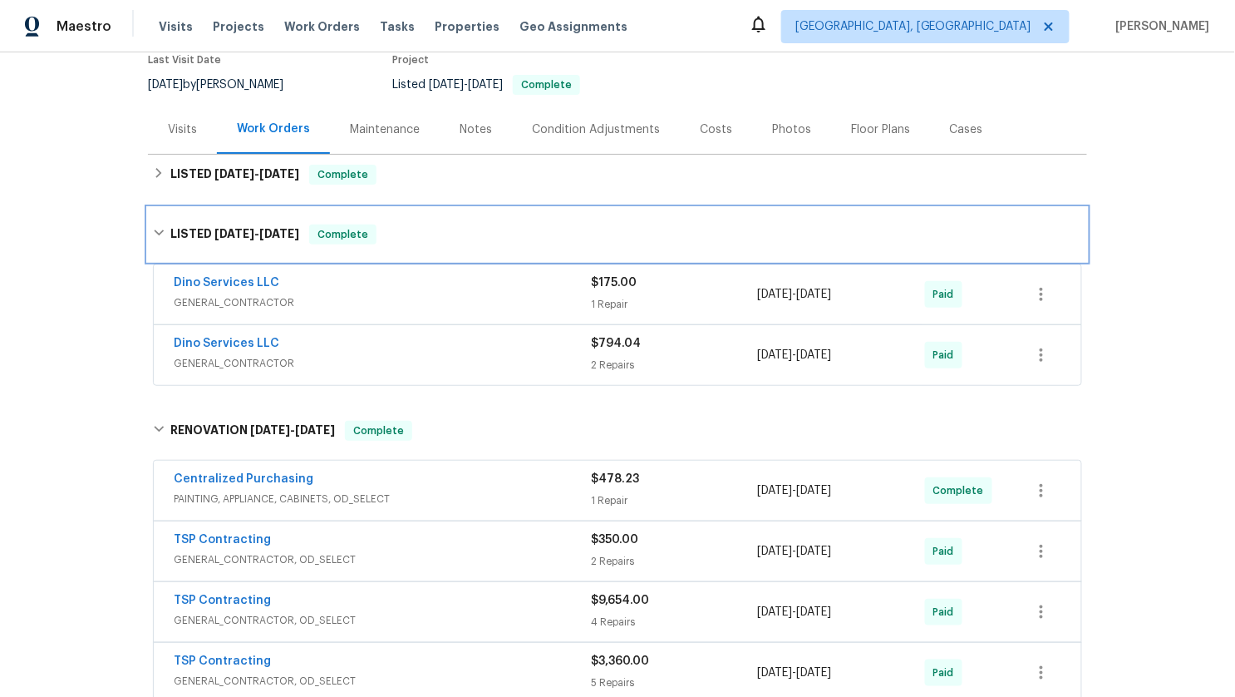
click at [283, 231] on span "[DATE]" at bounding box center [279, 234] width 40 height 12
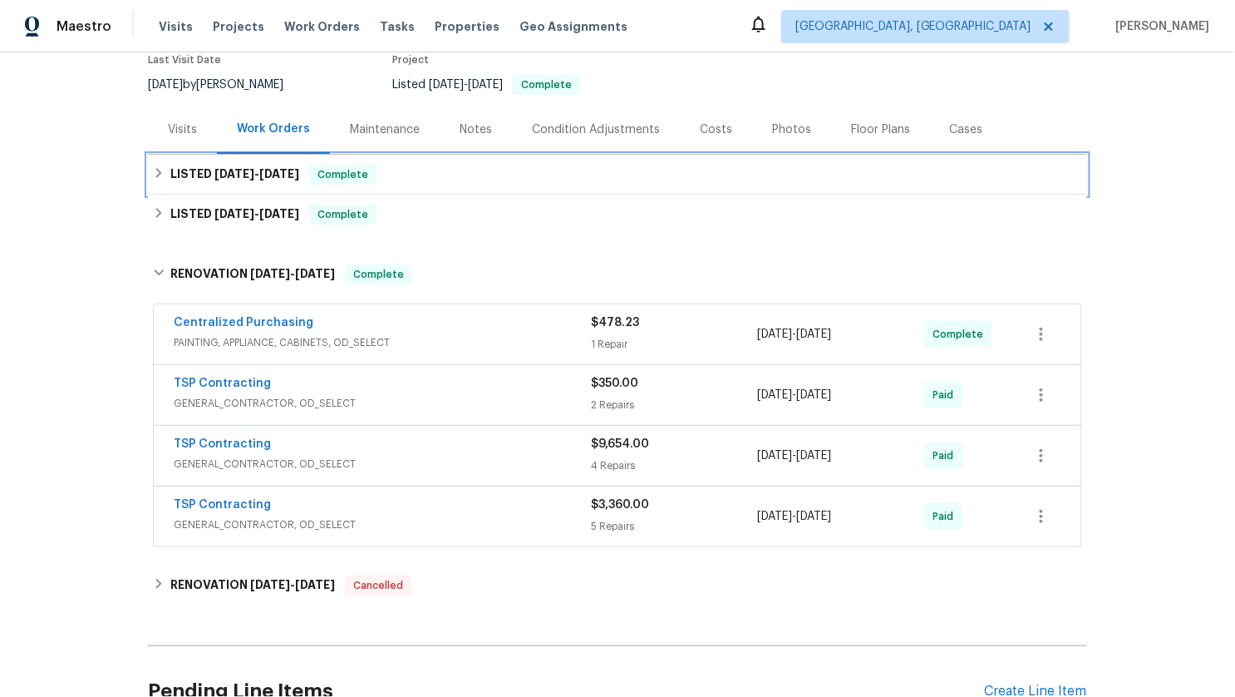
click at [259, 169] on span "7/21/25 - 7/21/25" at bounding box center [256, 174] width 85 height 12
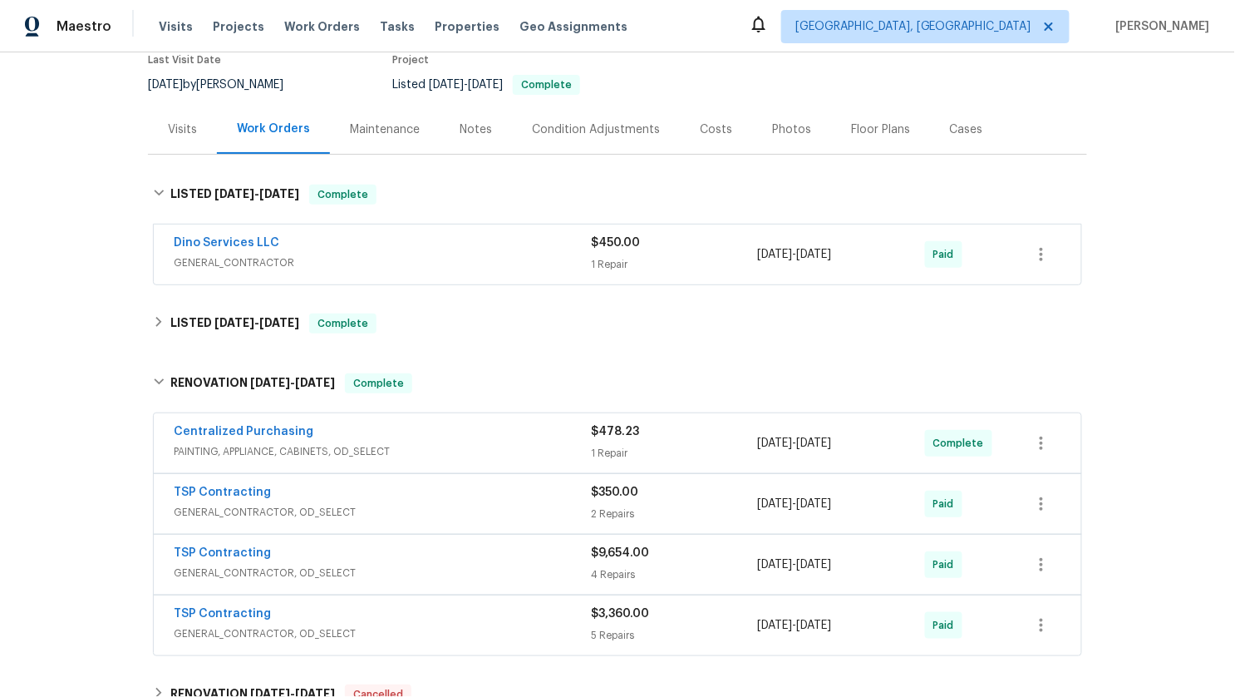
click at [470, 267] on span "GENERAL_CONTRACTOR" at bounding box center [382, 262] width 417 height 17
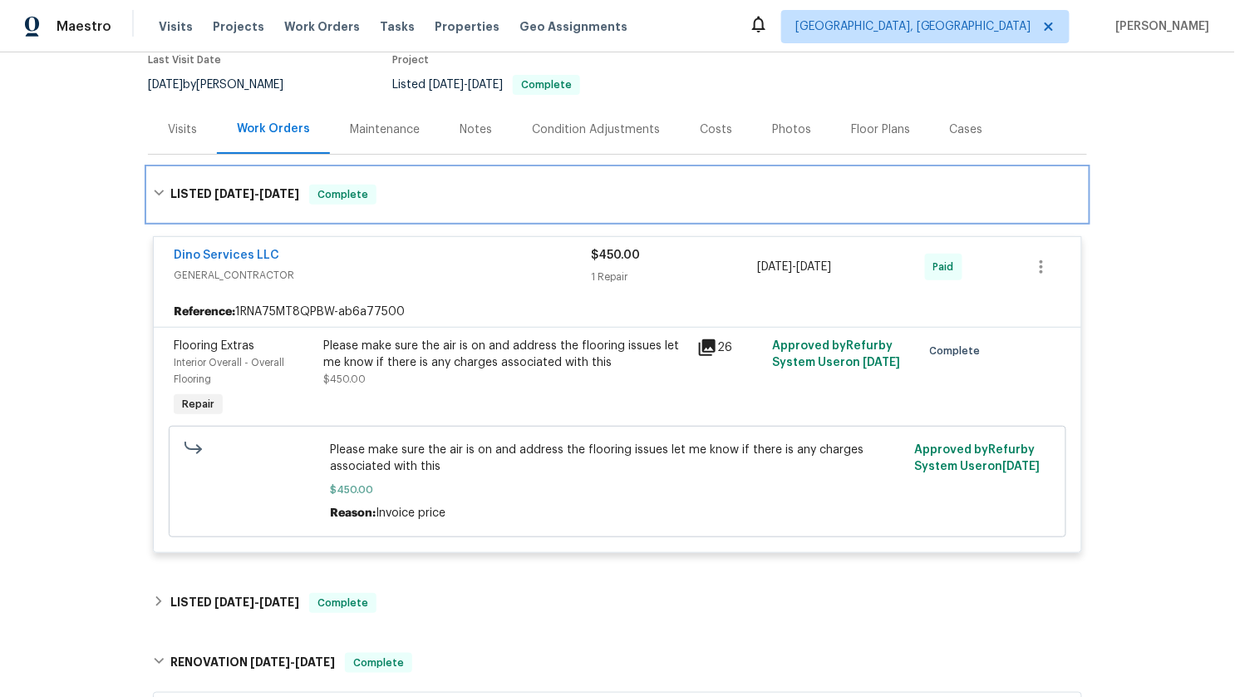
click at [275, 196] on span "[DATE]" at bounding box center [279, 194] width 40 height 12
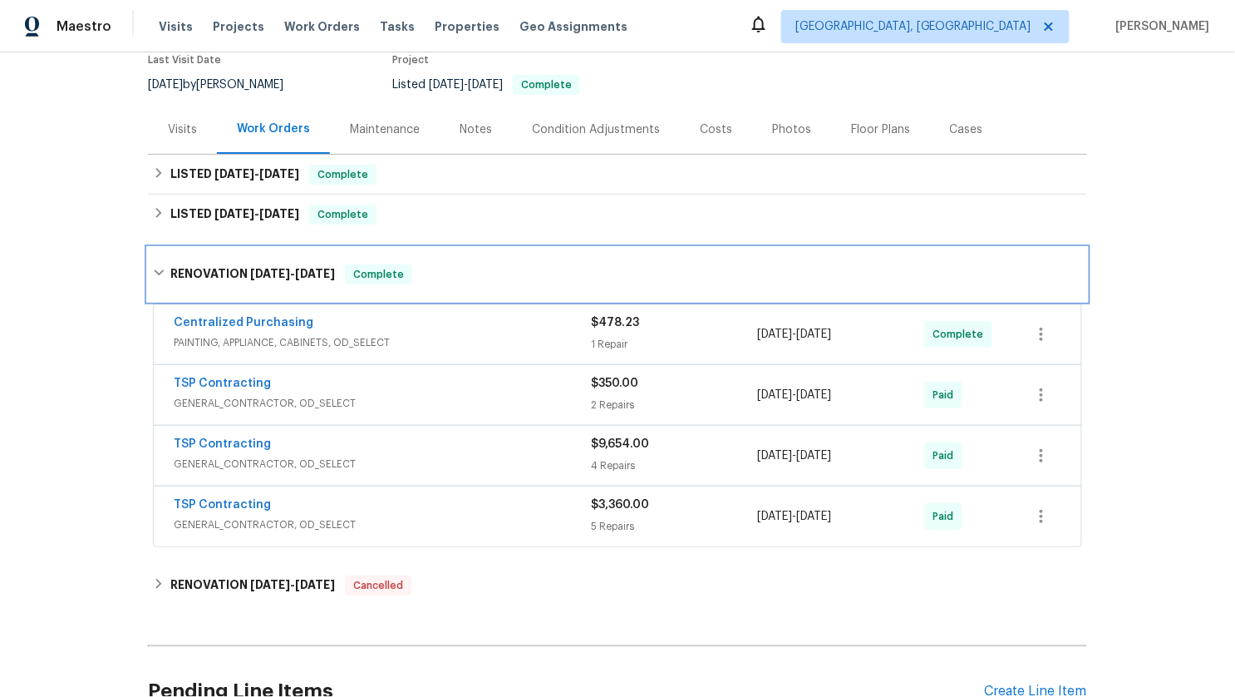
click at [197, 273] on h6 "RENOVATION [DATE] - [DATE]" at bounding box center [252, 274] width 165 height 20
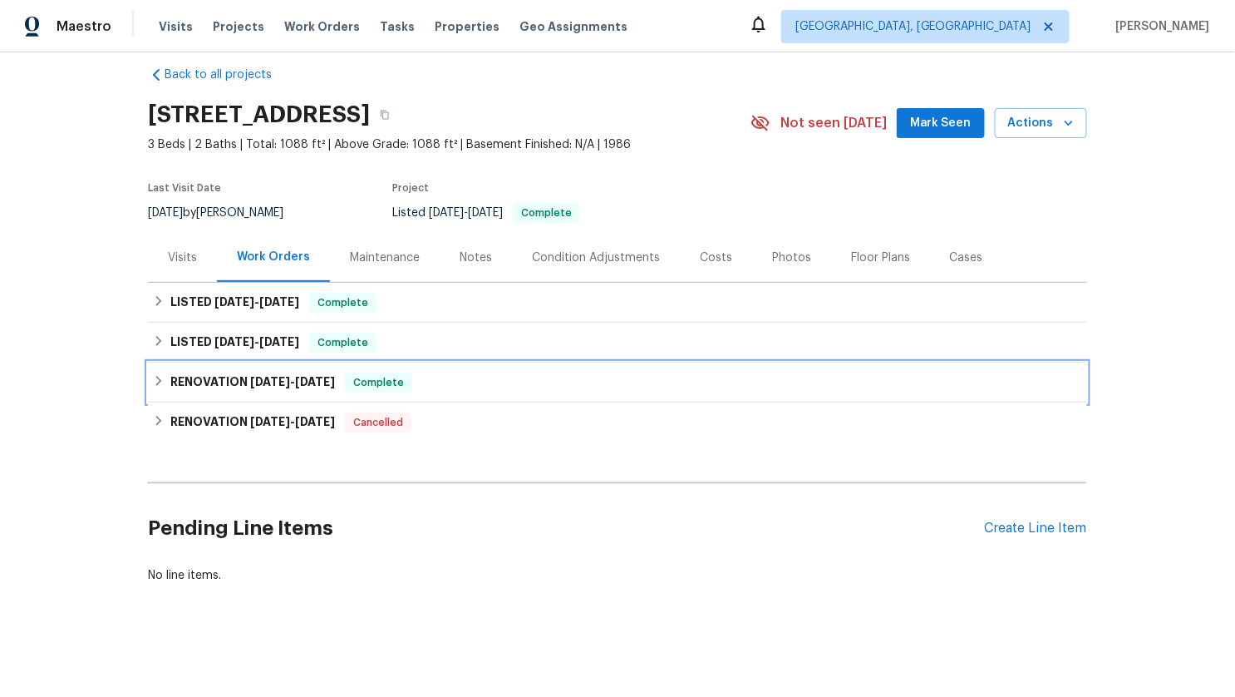
scroll to position [17, 0]
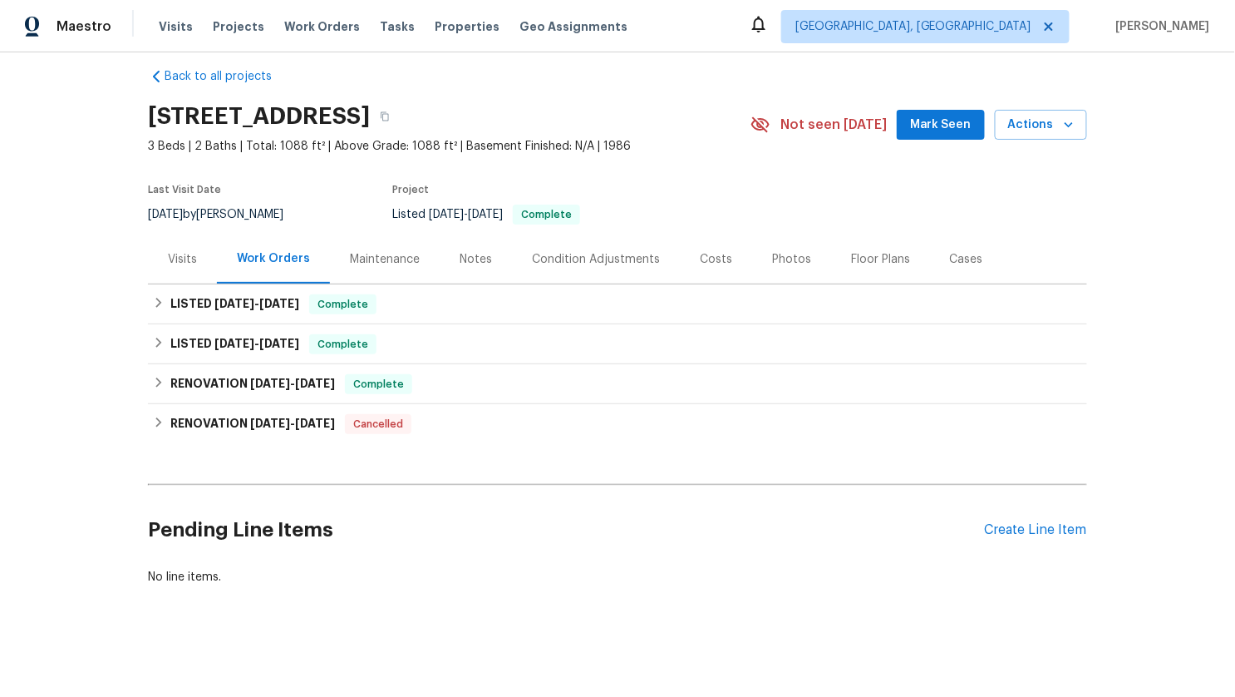
click at [182, 257] on div "Visits" at bounding box center [182, 259] width 29 height 17
